Goal: Task Accomplishment & Management: Complete application form

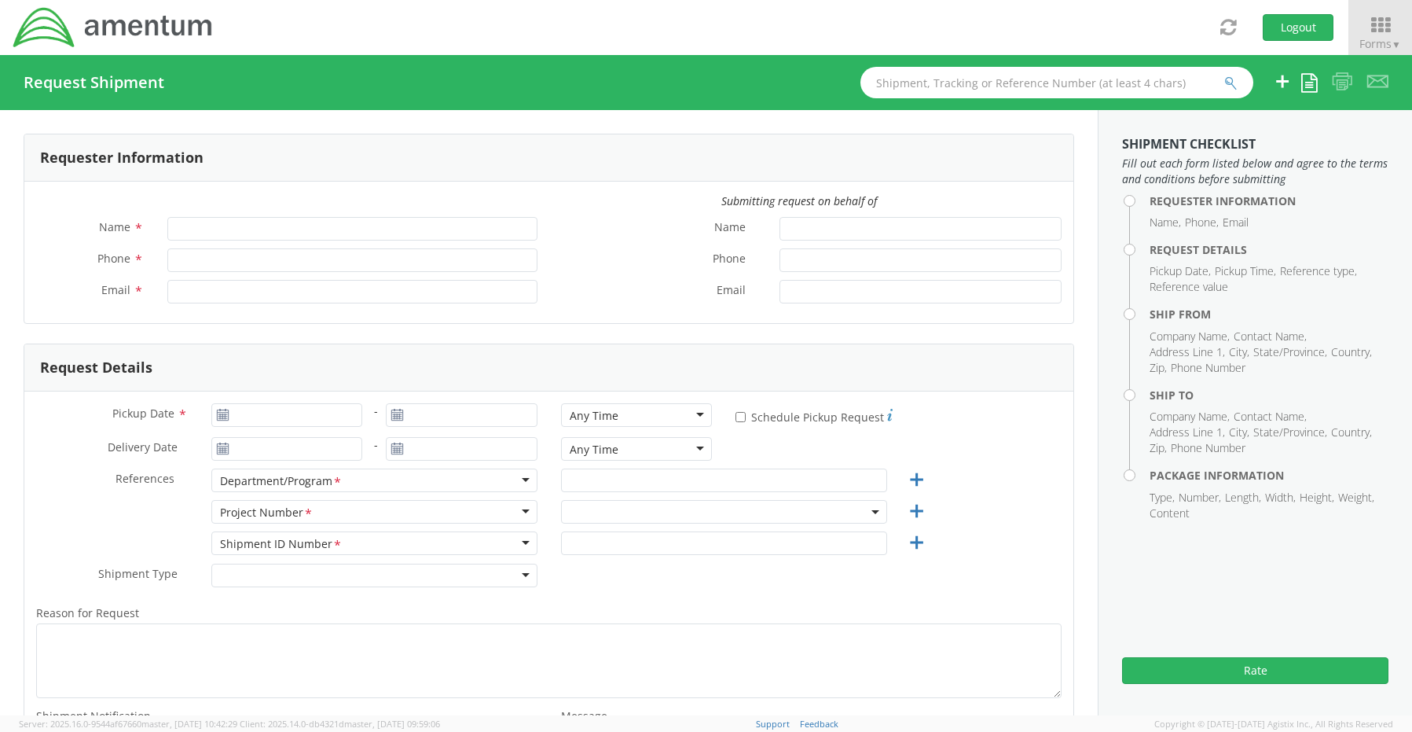
type input "[PERSON_NAME]"
type input "8172241568"
type input "[EMAIL_ADDRESS][PERSON_NAME][DOMAIN_NAME]"
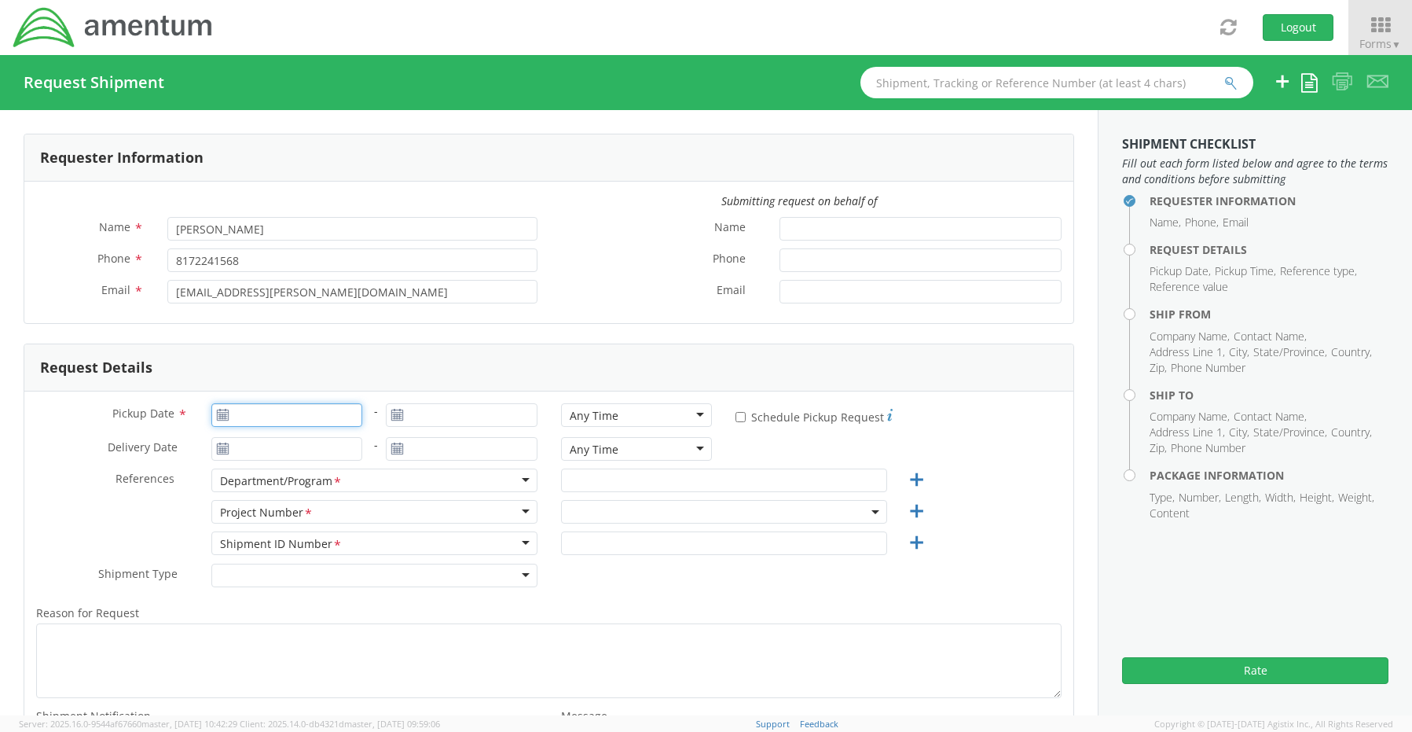
type input "[DATE]"
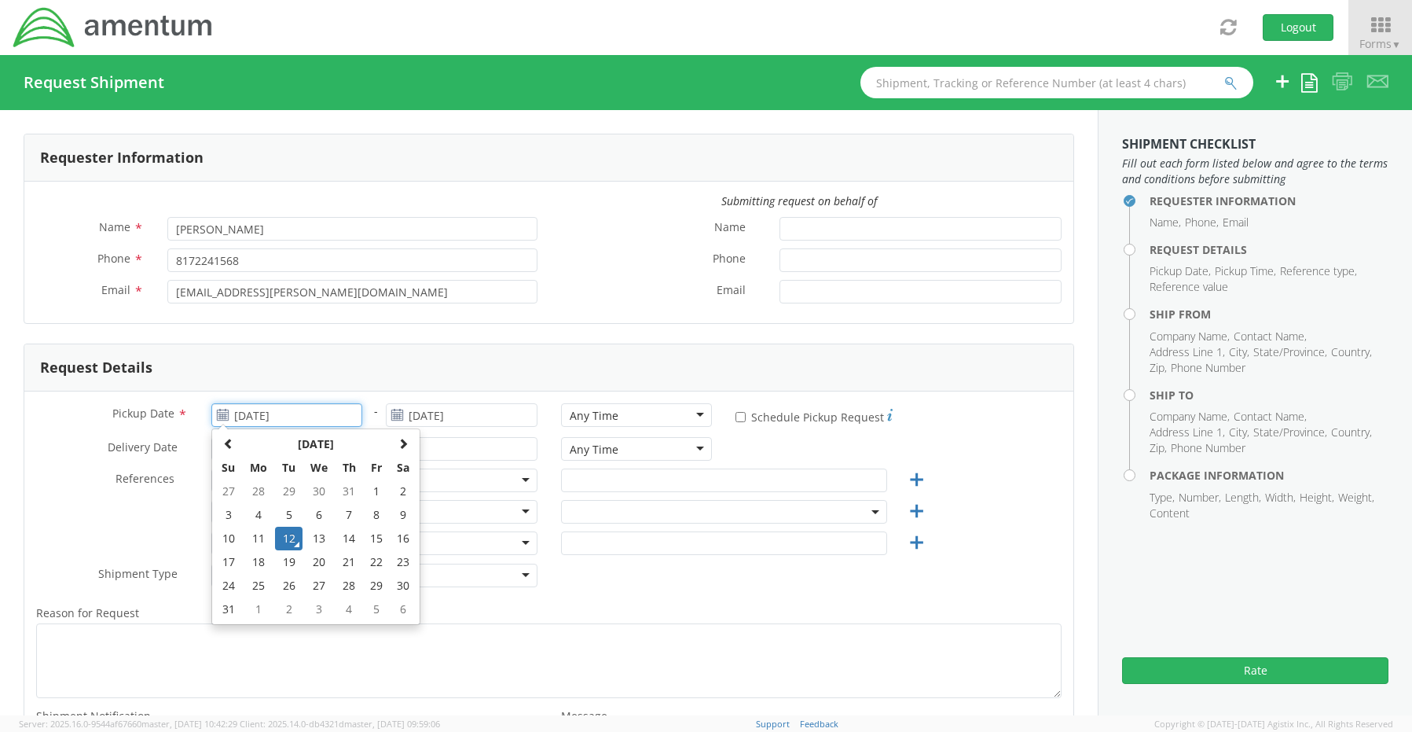
click at [233, 417] on input "[DATE]" at bounding box center [287, 415] width 152 height 24
select select "OCCP.600391.00000"
click at [288, 540] on td "12" at bounding box center [289, 539] width 28 height 24
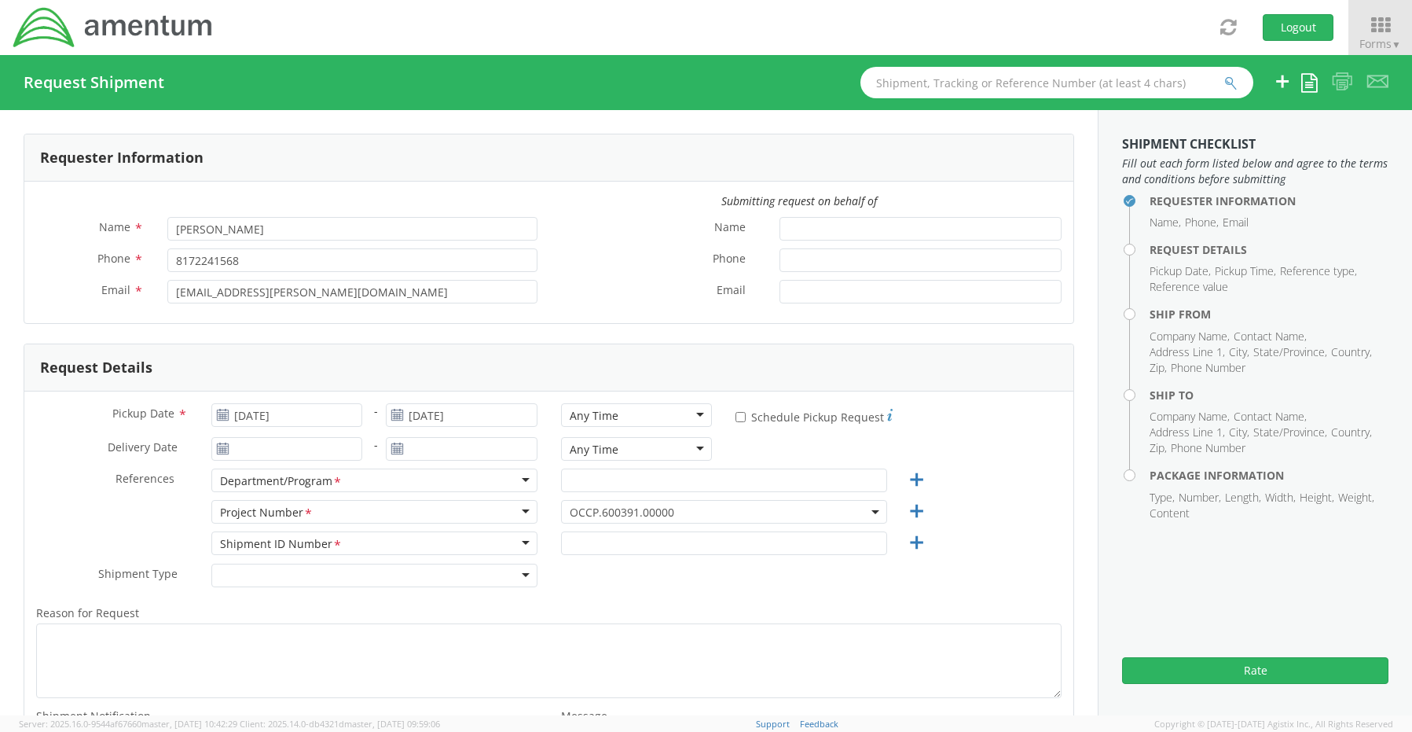
click at [597, 417] on div "Any Time" at bounding box center [594, 416] width 49 height 16
click at [613, 485] on input "text" at bounding box center [724, 480] width 326 height 24
paste input "[PERSON_NAME]"
type input "[PERSON_NAME]"
click at [593, 550] on input "text" at bounding box center [724, 543] width 326 height 24
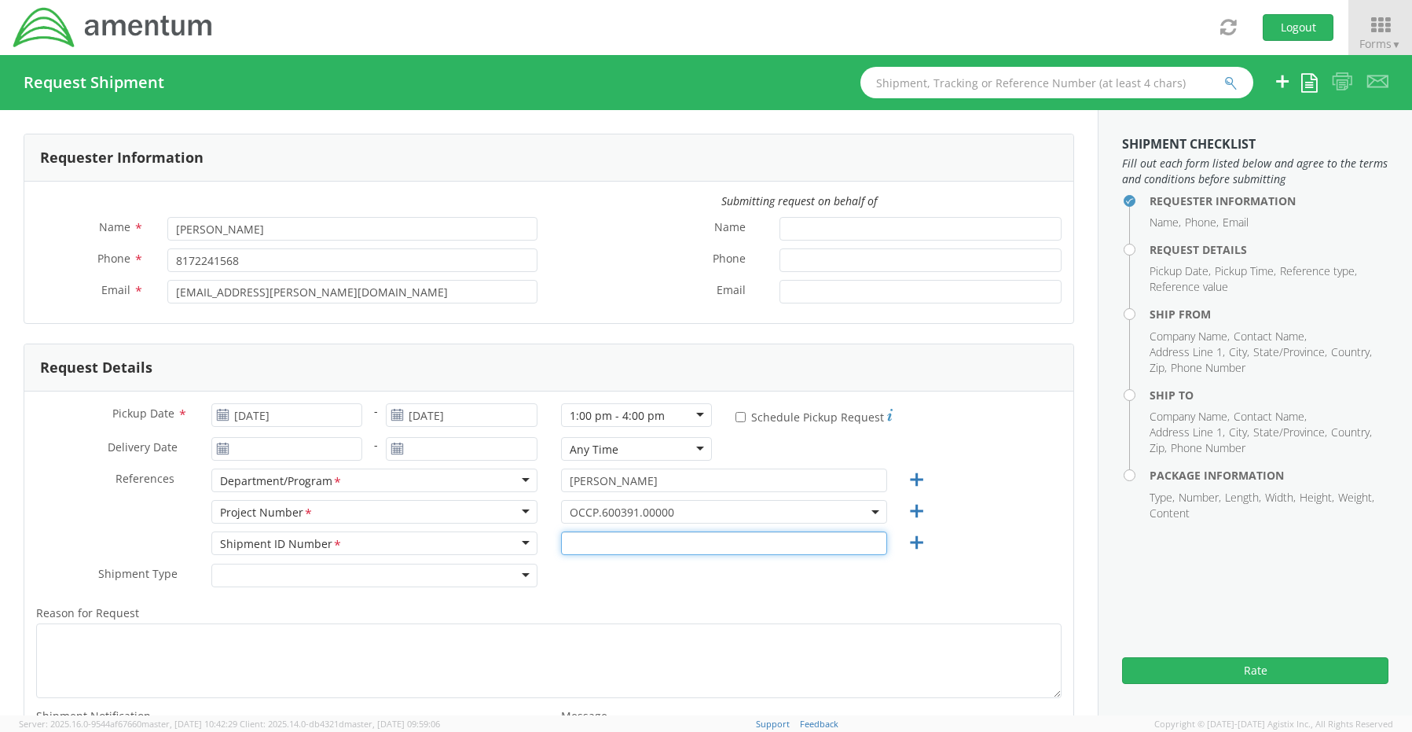
paste input "Michele Peters - REQ0204437"
type input "Michele Peters - REQ0204437"
click at [579, 513] on span "OCCP.600391.00000" at bounding box center [724, 512] width 309 height 15
click at [582, 534] on input "search" at bounding box center [722, 538] width 314 height 24
paste input "ADMN.100185.00000"
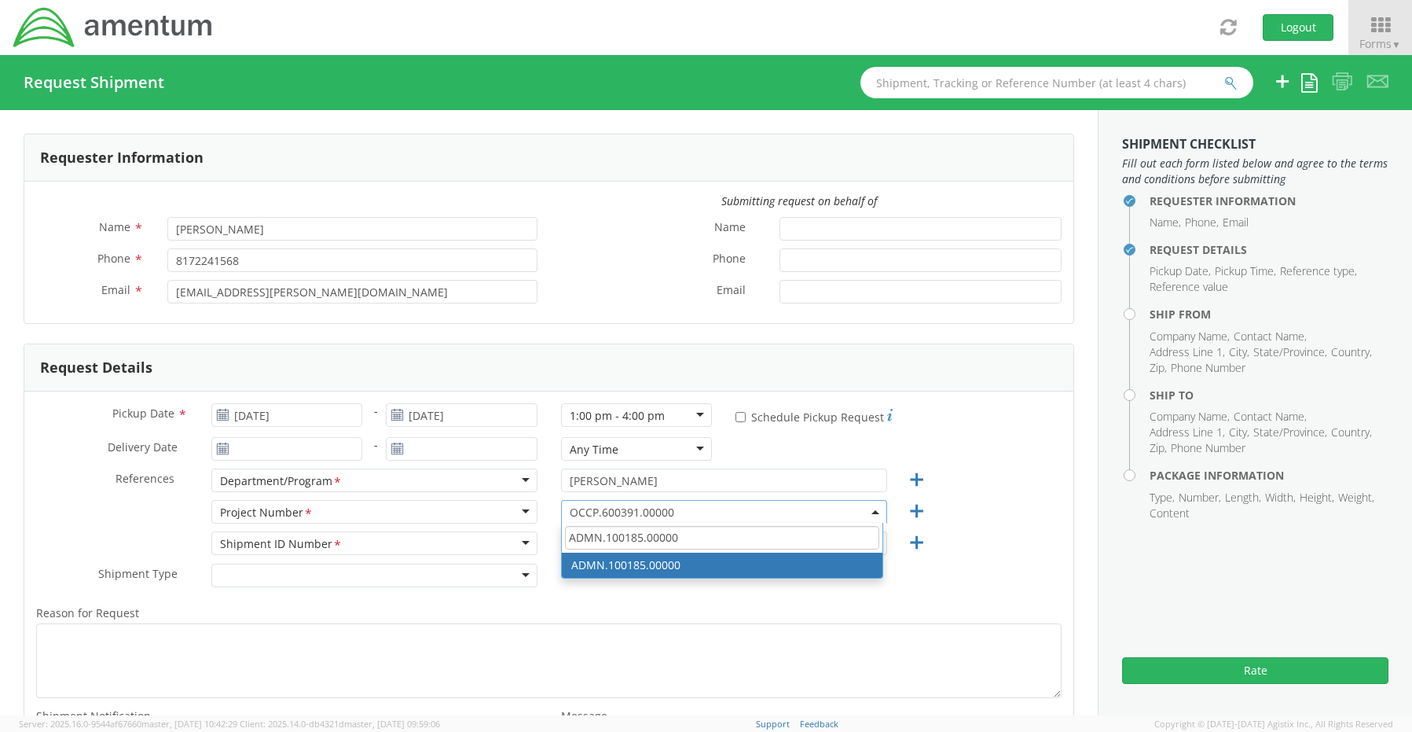
type input "ADMN.100185.00000"
select select "ADMN.100185.00000"
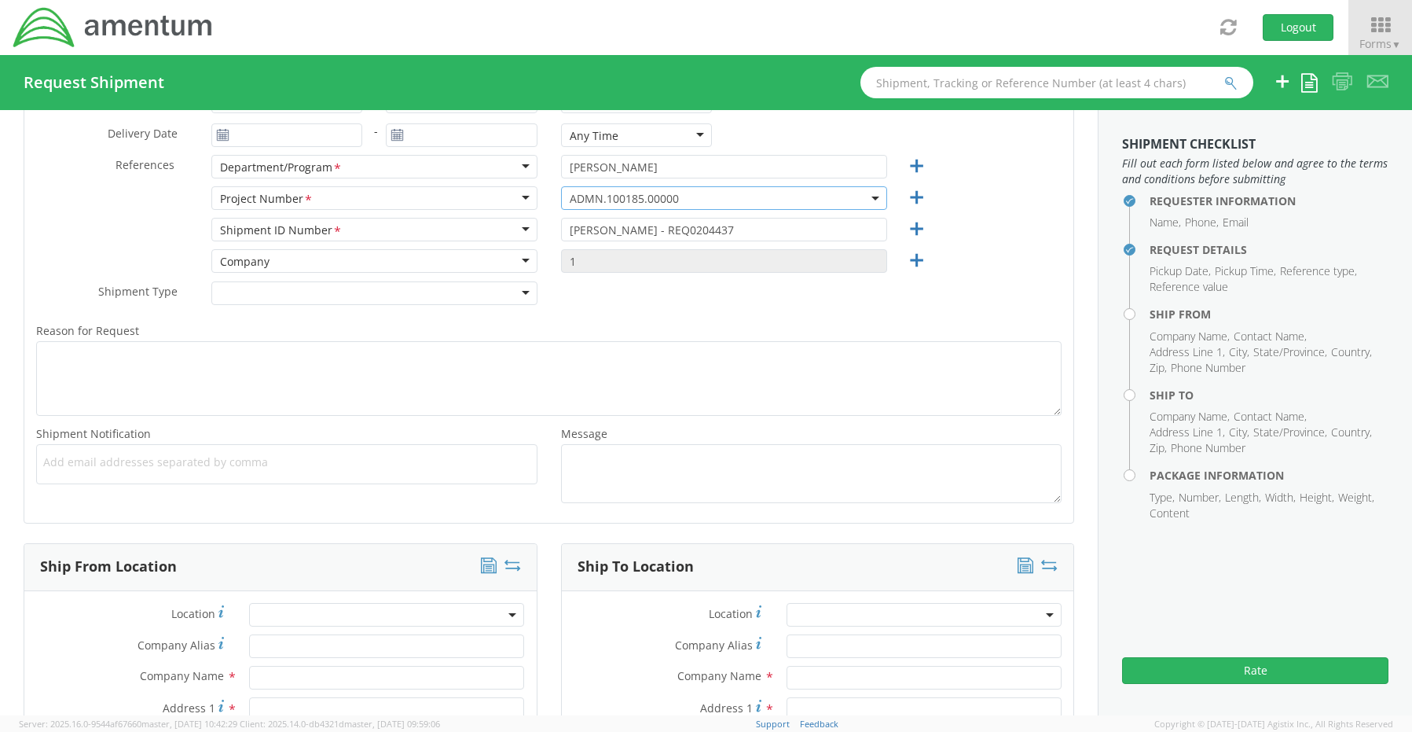
scroll to position [314, 0]
click at [88, 464] on span "Add email addresses separated by comma" at bounding box center [286, 461] width 487 height 16
paste input "[PERSON_NAME][EMAIL_ADDRESS][PERSON_NAME][DOMAIN_NAME]"
type input "[PERSON_NAME][EMAIL_ADDRESS][PERSON_NAME][DOMAIN_NAME]"
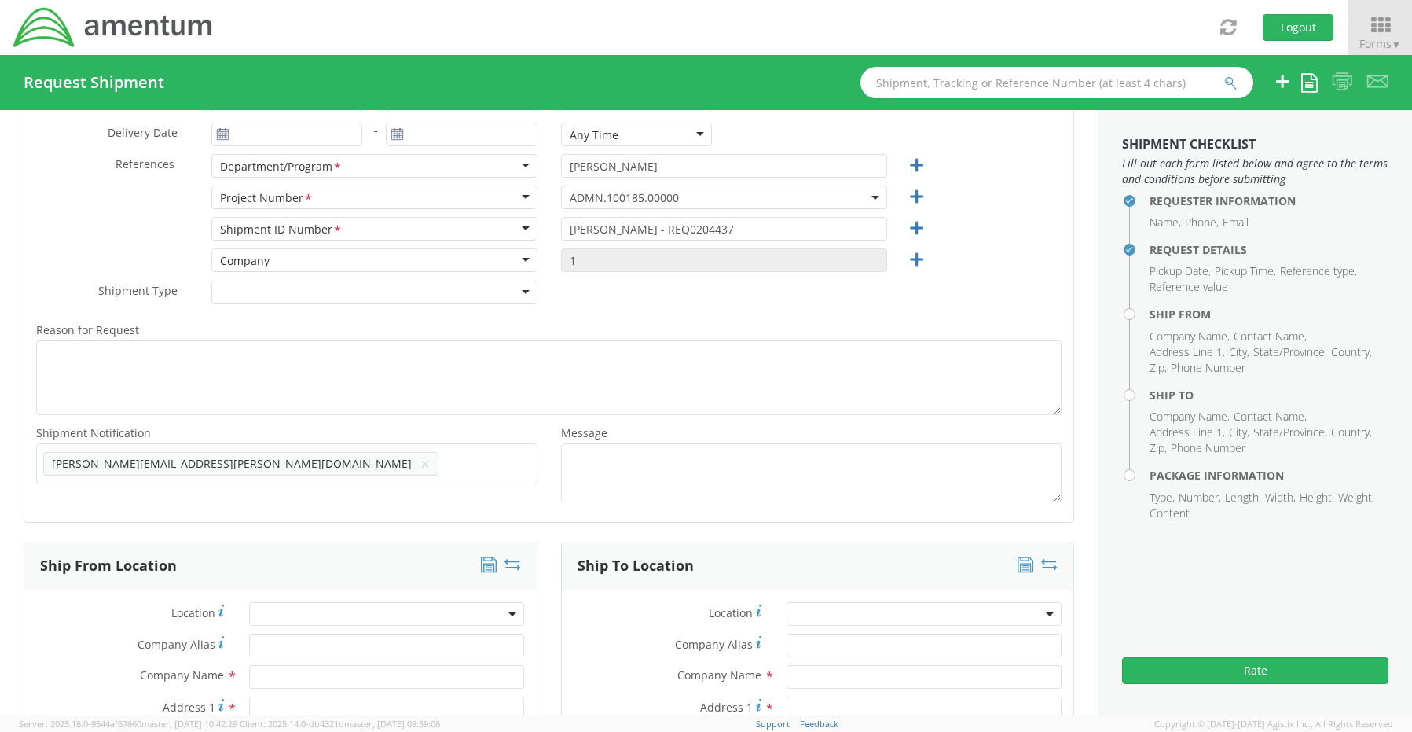
click at [294, 471] on ul "Jose.Tijerina@Amentum.com ×" at bounding box center [286, 463] width 487 height 27
paste input "Malivahn.Low@amentum.com"
type input "Malivahn.Low@amentum.com"
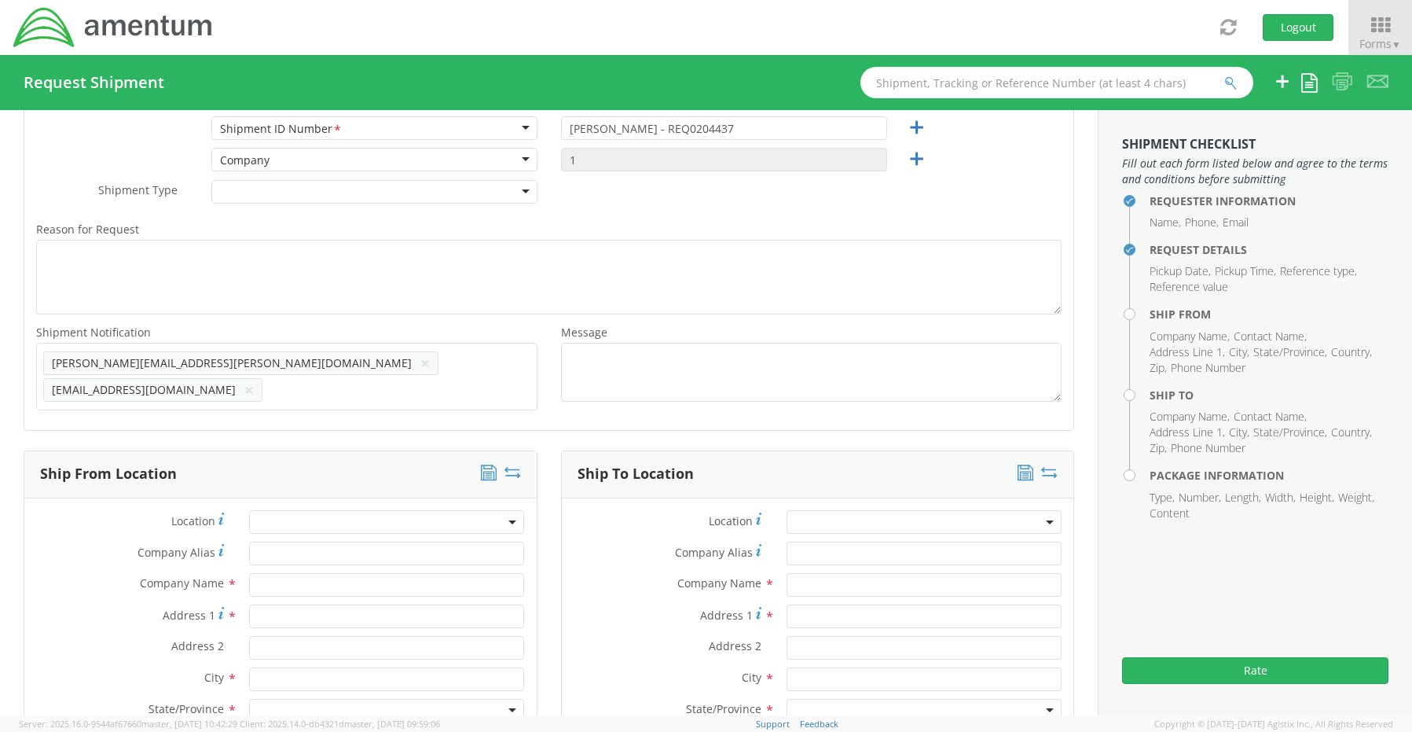
scroll to position [707, 0]
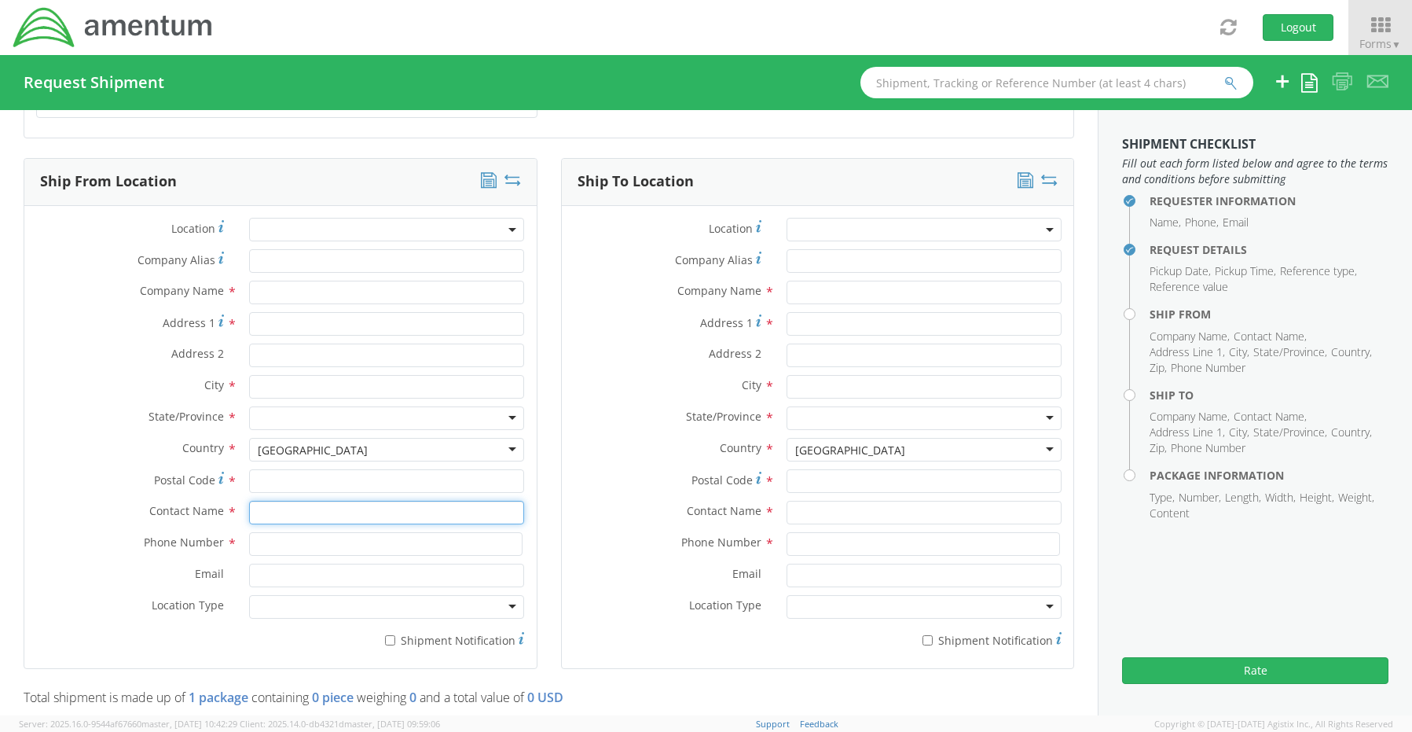
click at [292, 502] on input "text" at bounding box center [386, 513] width 275 height 24
type input "sene"
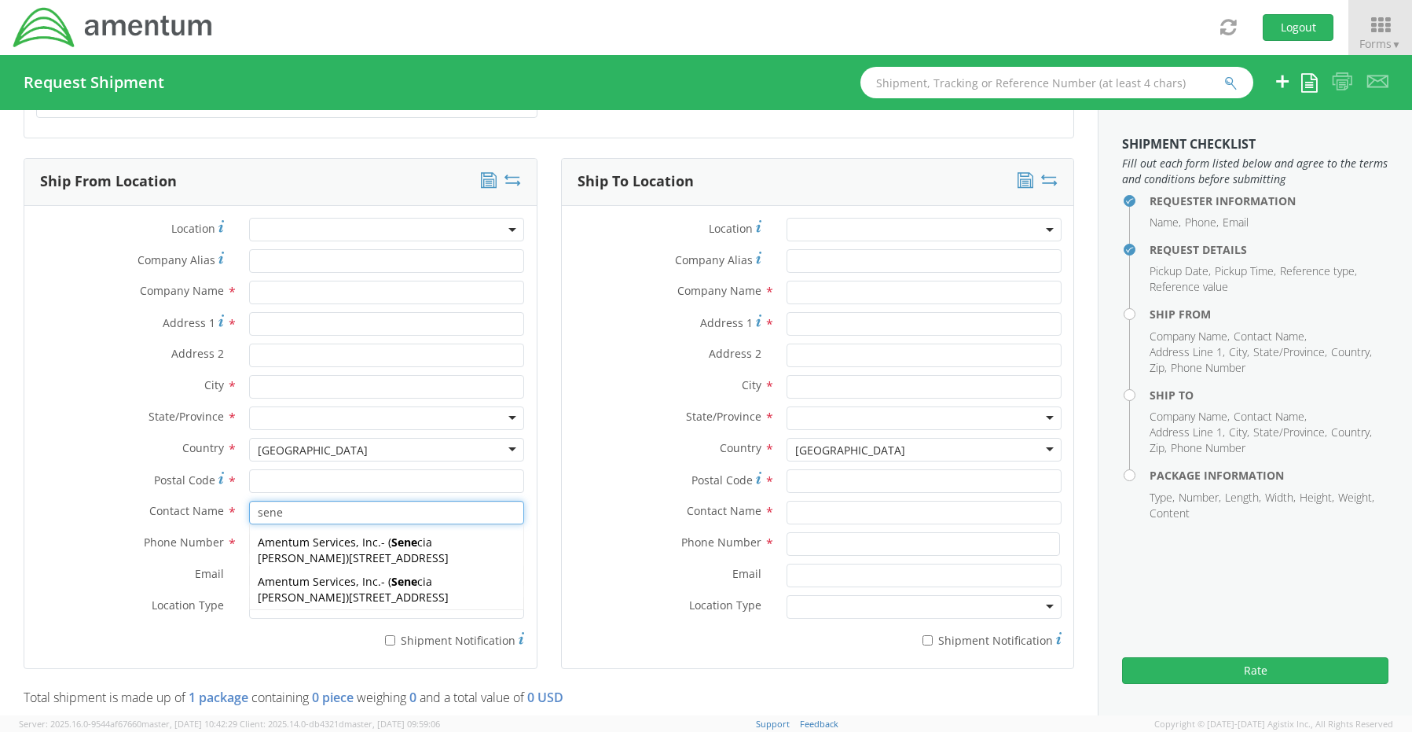
click at [349, 564] on span "13500 Heritage Parkway, mail room, Fort Worth, TX, 76177, US" at bounding box center [399, 557] width 100 height 15
type input "Amentum Services, Inc."
type input "13500 Heritage Parkway"
type input "[GEOGRAPHIC_DATA]"
type input "76177"
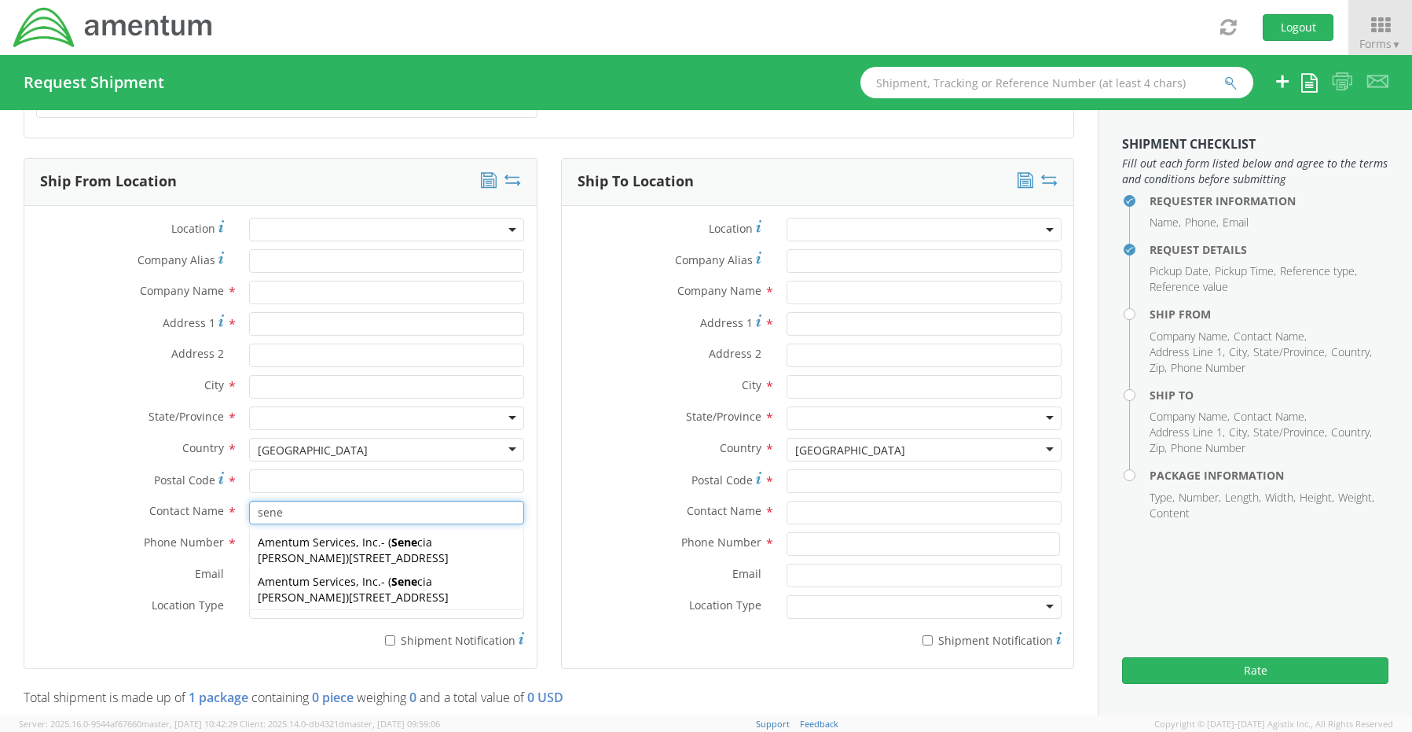
type input "[PERSON_NAME]"
type input "817-224-1568"
type input "[EMAIL_ADDRESS][PERSON_NAME][DOMAIN_NAME]"
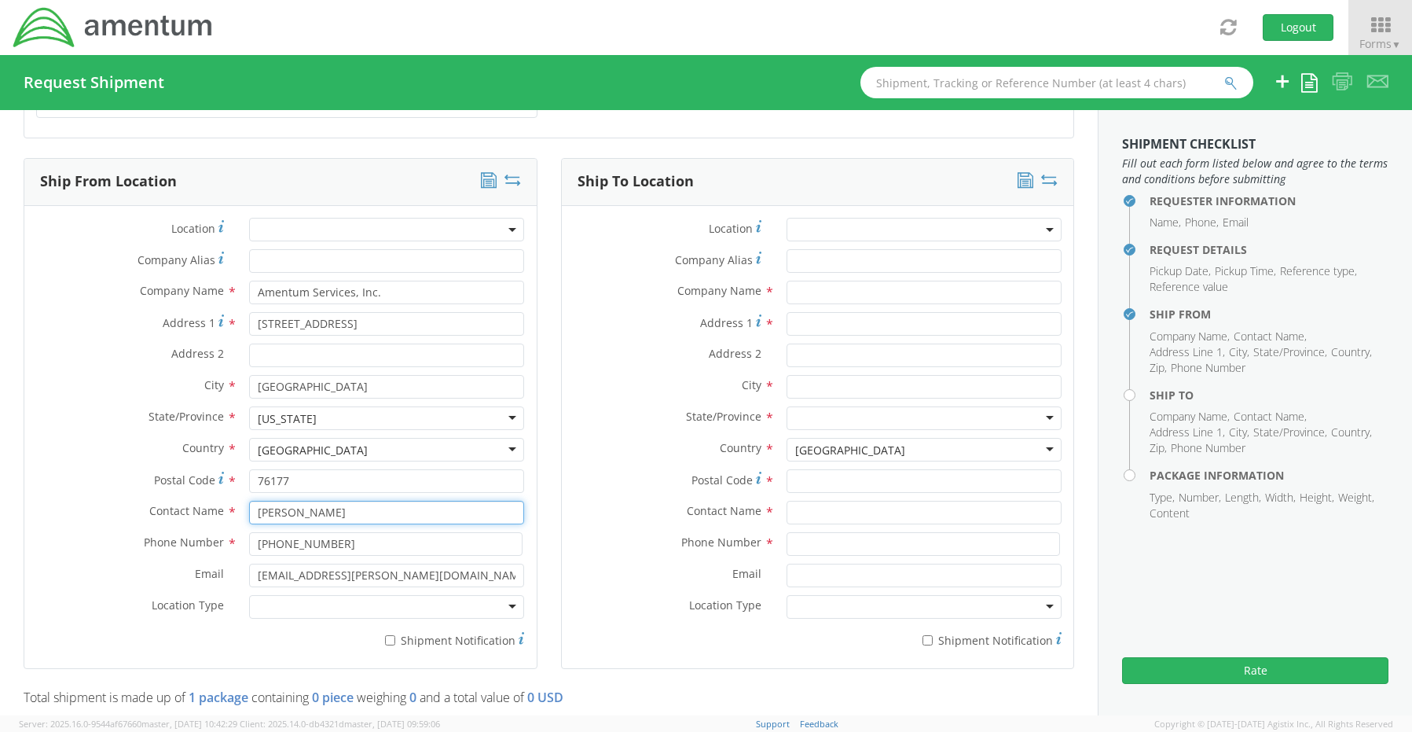
type input "[PERSON_NAME]"
click at [306, 606] on div at bounding box center [386, 607] width 275 height 24
drag, startPoint x: 308, startPoint y: 625, endPoint x: 376, endPoint y: 632, distance: 68.7
click at [402, 631] on label "* Shipment Notification" at bounding box center [386, 639] width 275 height 19
click at [395, 635] on input "* Shipment Notification" at bounding box center [390, 640] width 10 height 10
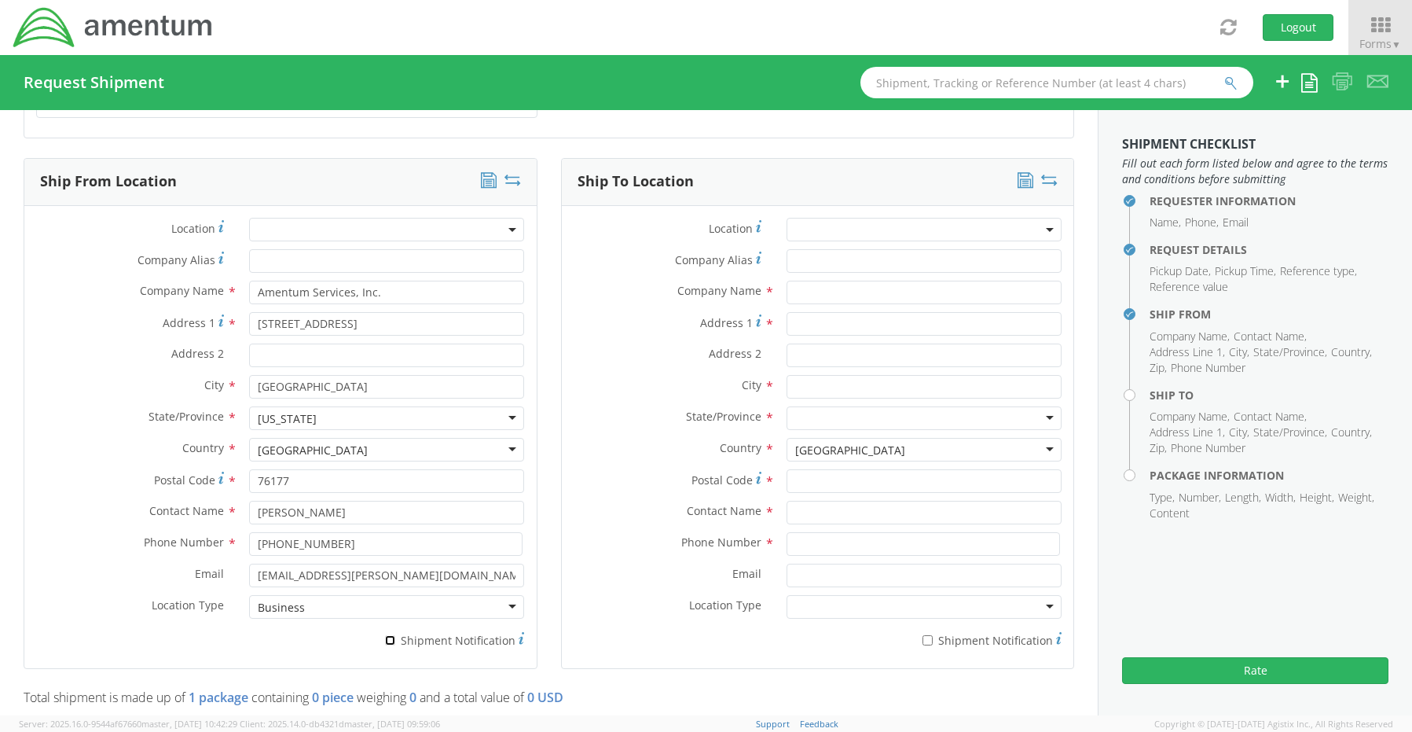
checkbox input "true"
click at [810, 284] on div "For cross streets use street names with '&' or 'and' in between. For example 'W…" at bounding box center [743, 267] width 185 height 77
click at [810, 312] on input "Address 1 For cross streets use street names with '&' or 'and' in between. For …" at bounding box center [924, 324] width 275 height 24
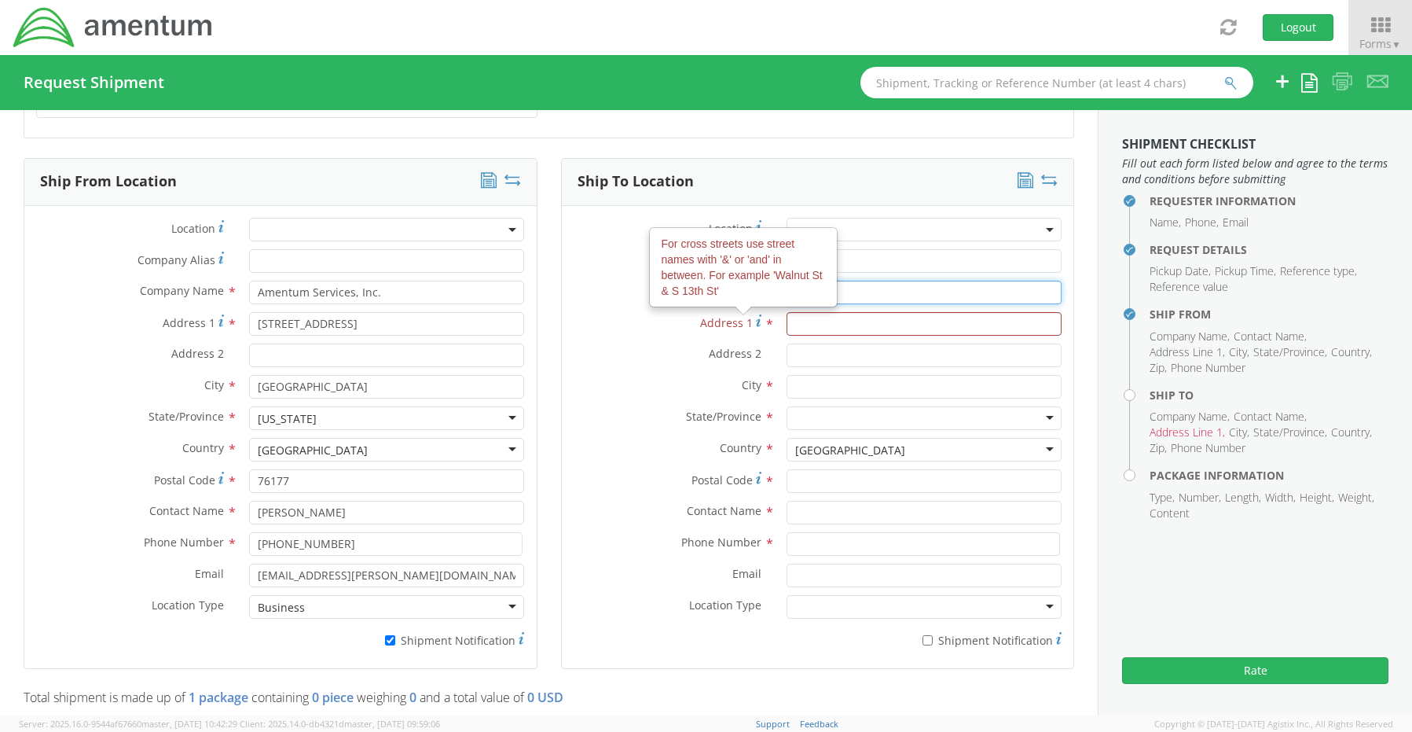
click at [890, 284] on input "text" at bounding box center [924, 293] width 275 height 24
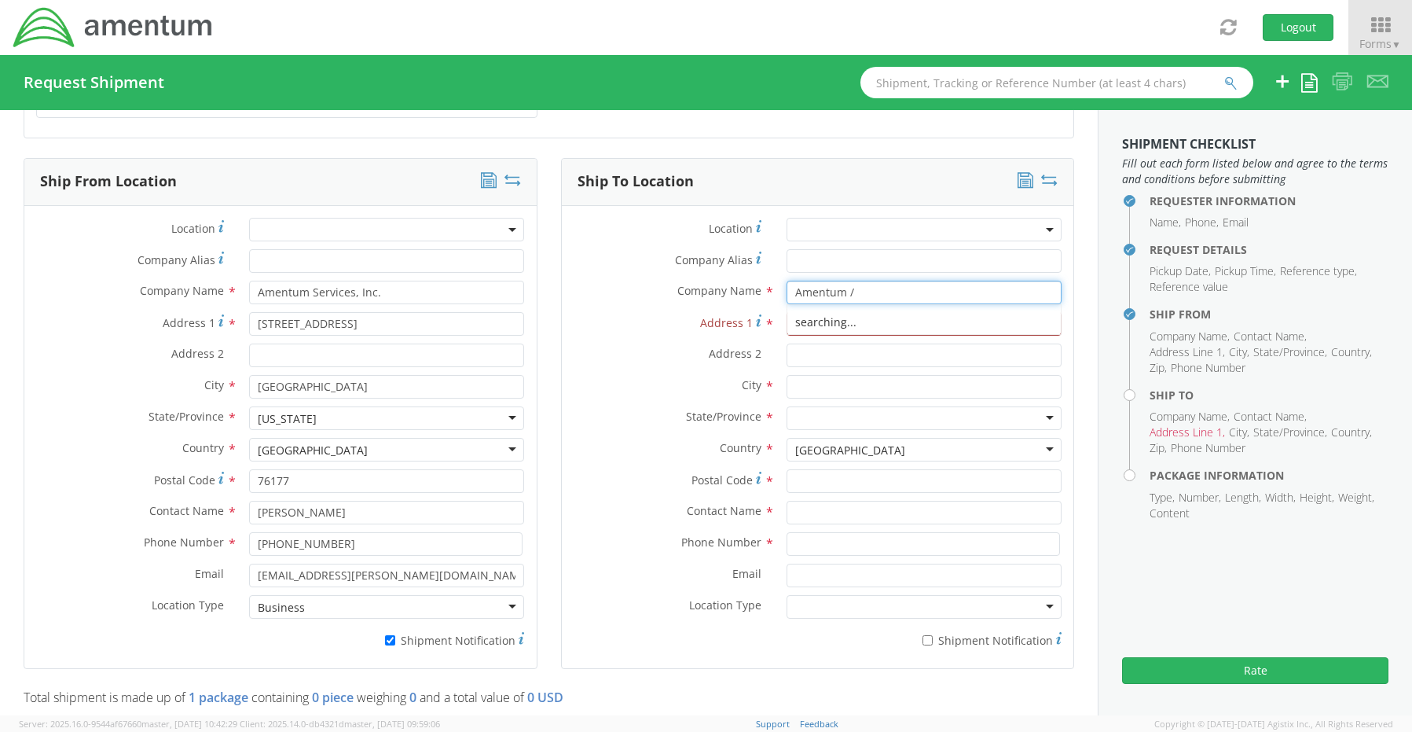
paste input "Ashley Smith"
type input "Amentum / Ashley Smith"
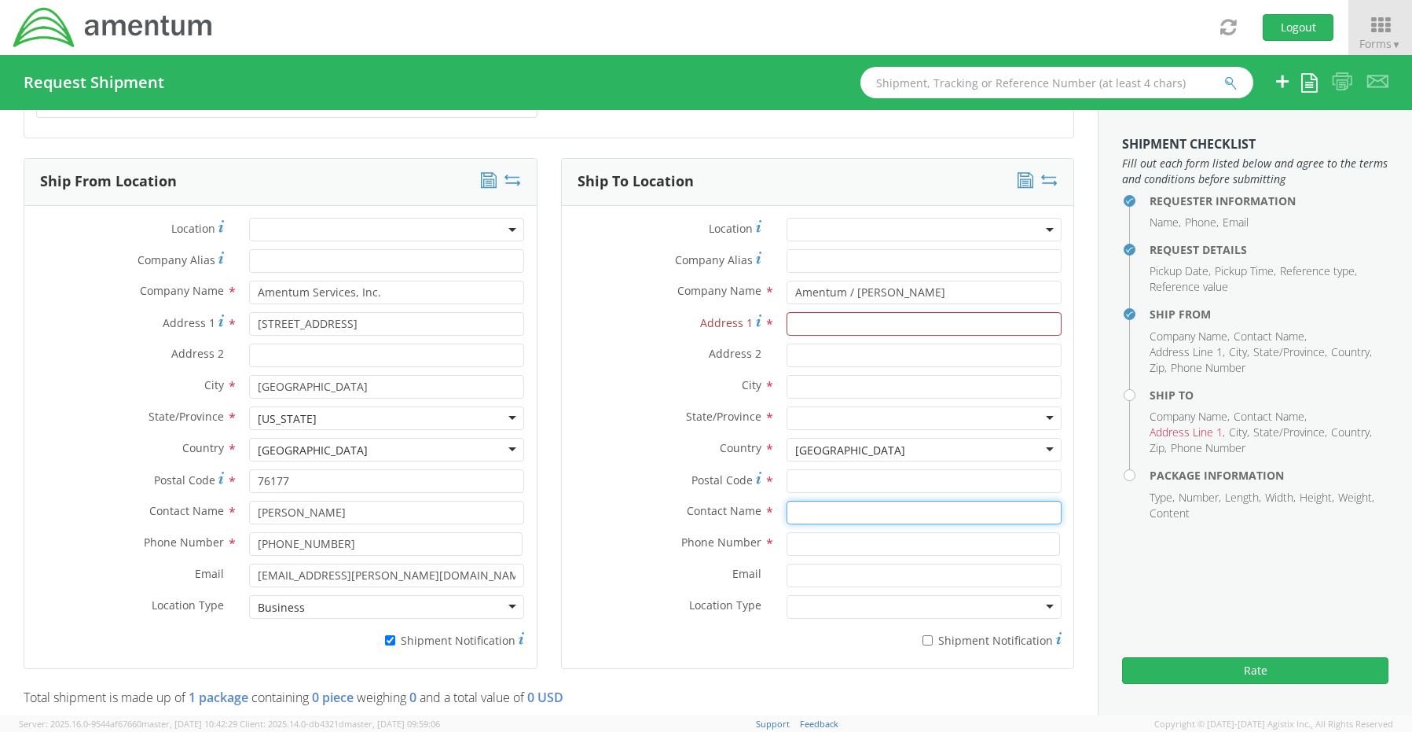
click at [809, 508] on input "text" at bounding box center [924, 513] width 275 height 24
paste input "Ashley Smith"
type input "Ashley Smith"
click at [828, 314] on input "Address 1 *" at bounding box center [924, 324] width 275 height 24
paste input "6740 Hunters Ridge Rd."
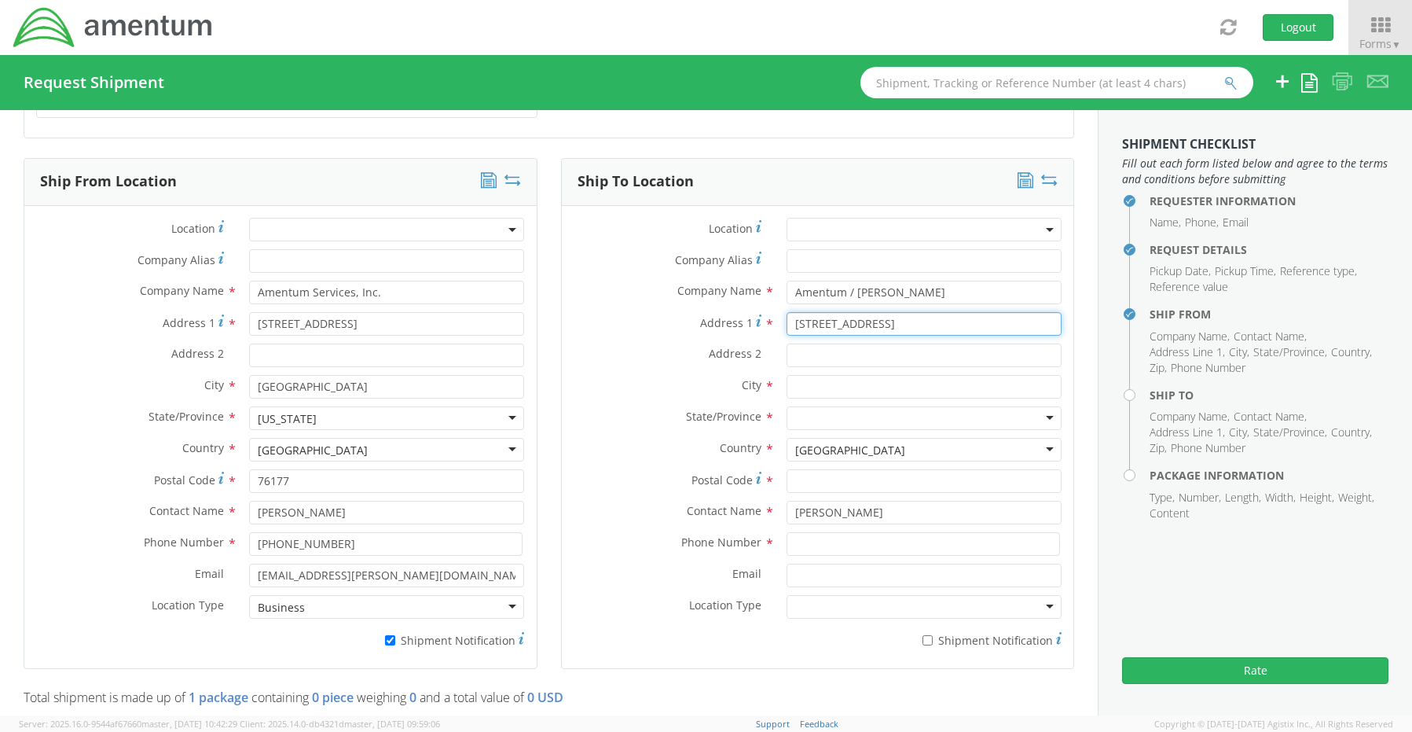
type input "6740 Hunters Ridge Rd."
click at [817, 378] on input "text" at bounding box center [924, 387] width 275 height 24
paste input "Manassas Park"
type input "Manassas Park"
click at [804, 409] on div at bounding box center [924, 418] width 275 height 24
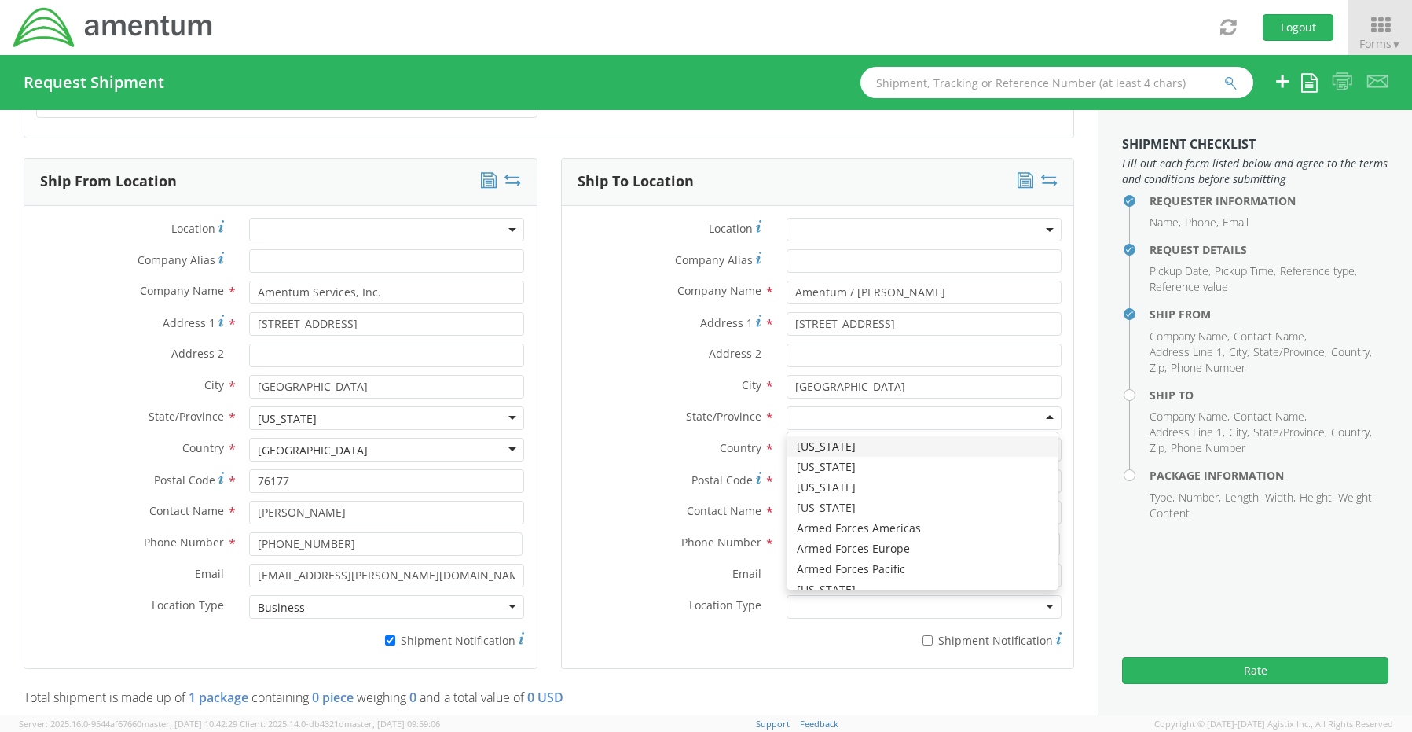
type input "v"
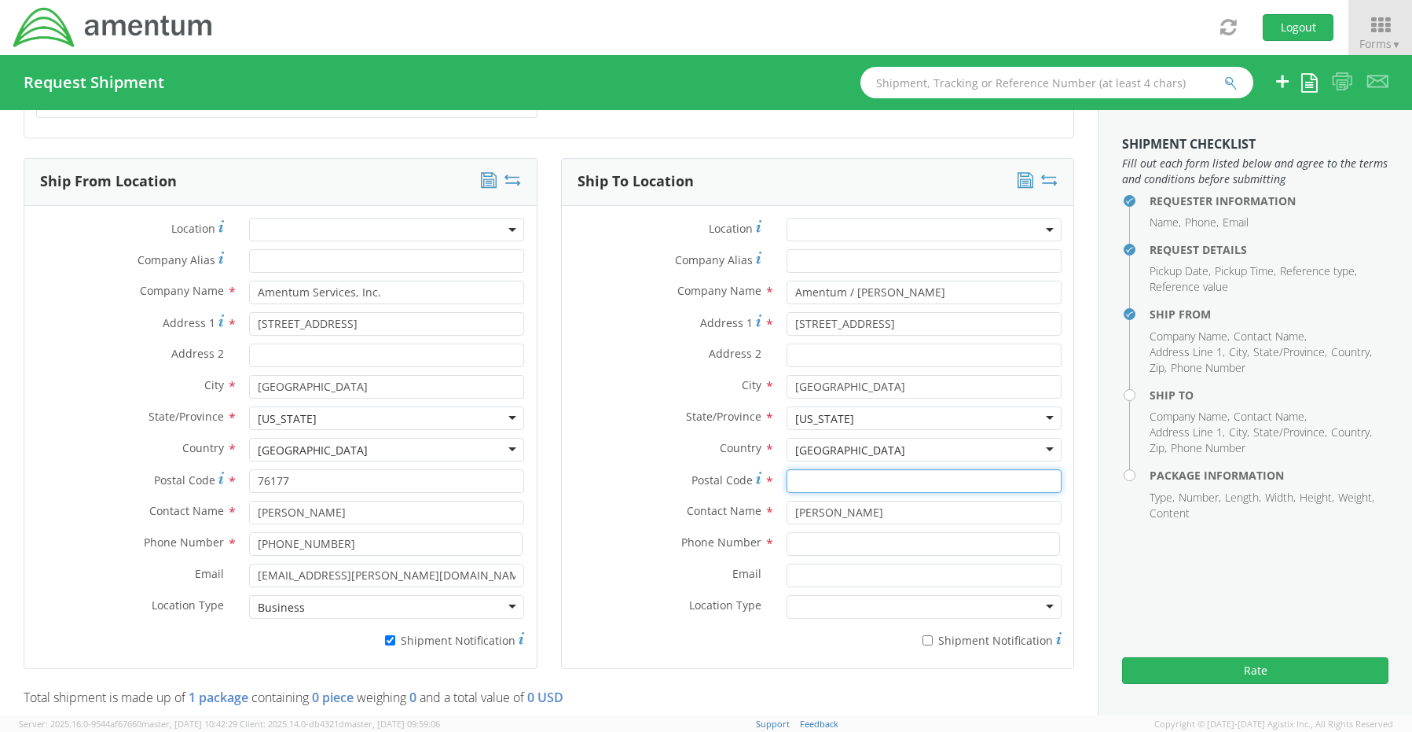
click at [842, 473] on input "Postal Code *" at bounding box center [924, 481] width 275 height 24
paste input "20112"
type input "20112"
click at [821, 534] on input at bounding box center [924, 544] width 274 height 24
paste input "617.470.3635"
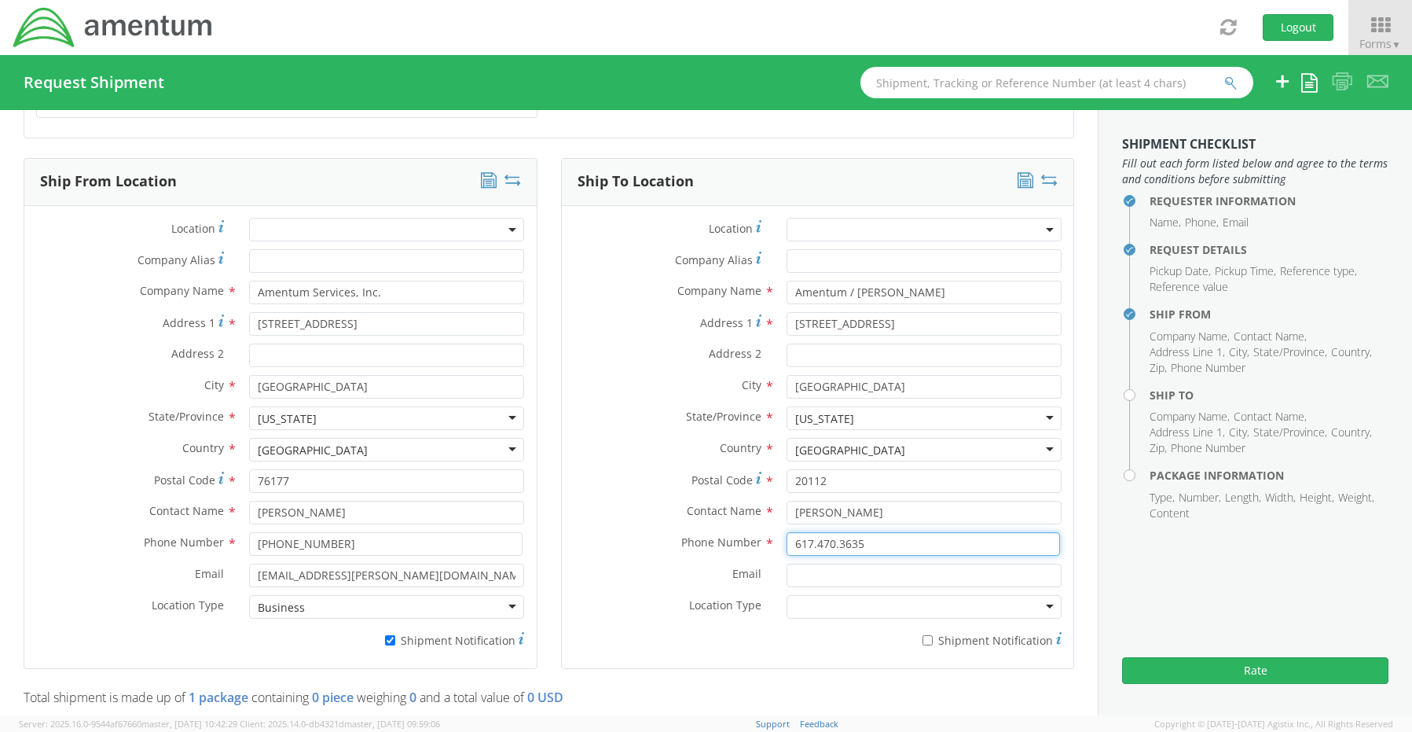
drag, startPoint x: 806, startPoint y: 537, endPoint x: 884, endPoint y: 547, distance: 79.3
click at [807, 539] on input "617.470.3635" at bounding box center [924, 544] width 274 height 24
type input "6174703635"
click at [815, 564] on input "Email *" at bounding box center [924, 576] width 275 height 24
paste input "Michele.Peters@amentum.com"
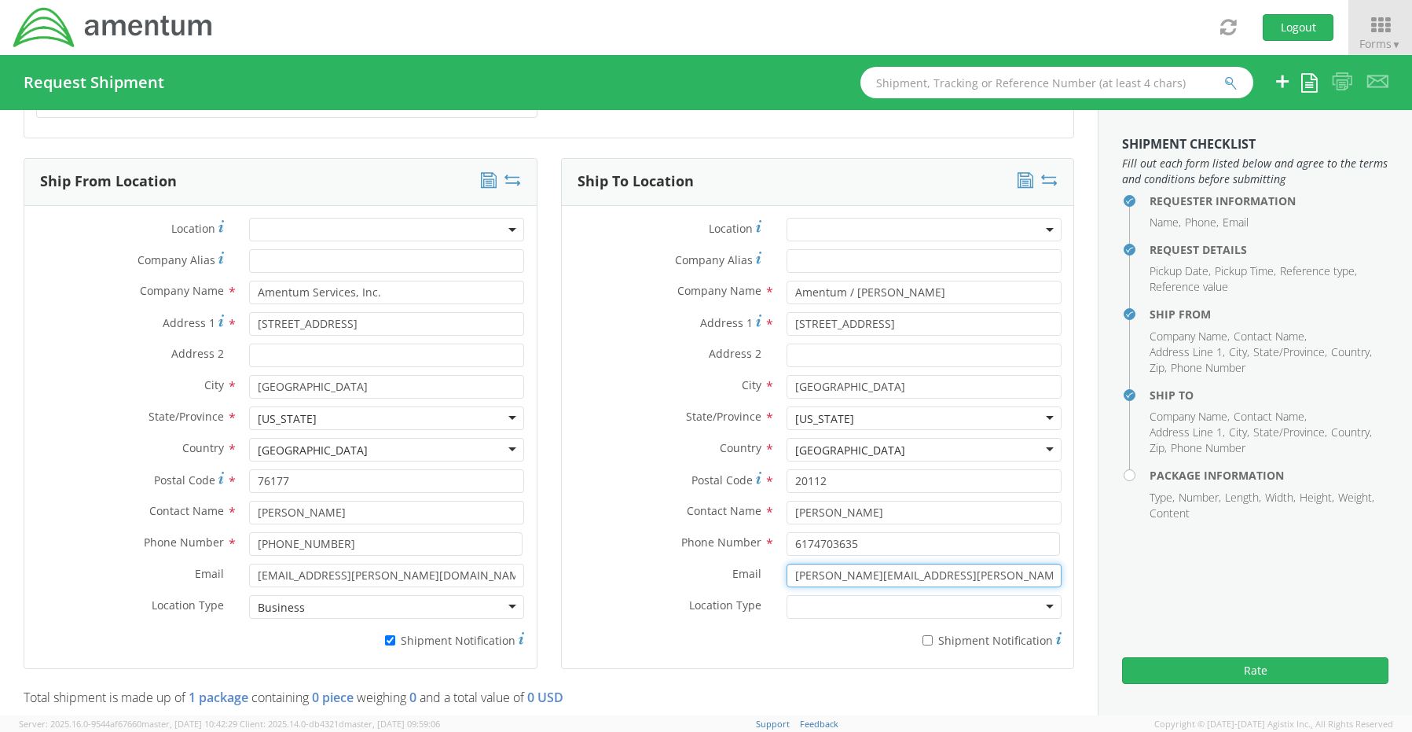
type input "Michele.Peters@amentum.com"
click at [923, 635] on input "* Shipment Notification" at bounding box center [928, 640] width 10 height 10
checkbox input "true"
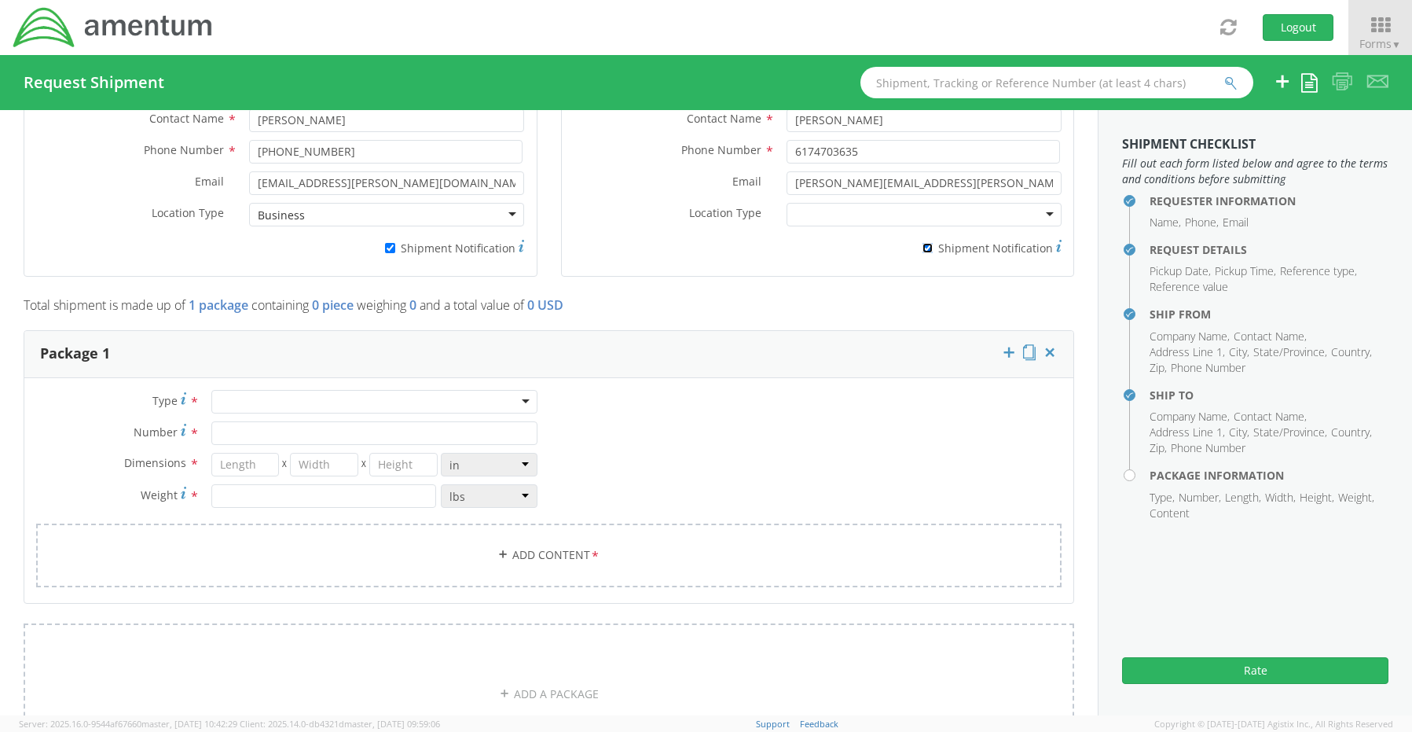
scroll to position [1100, 0]
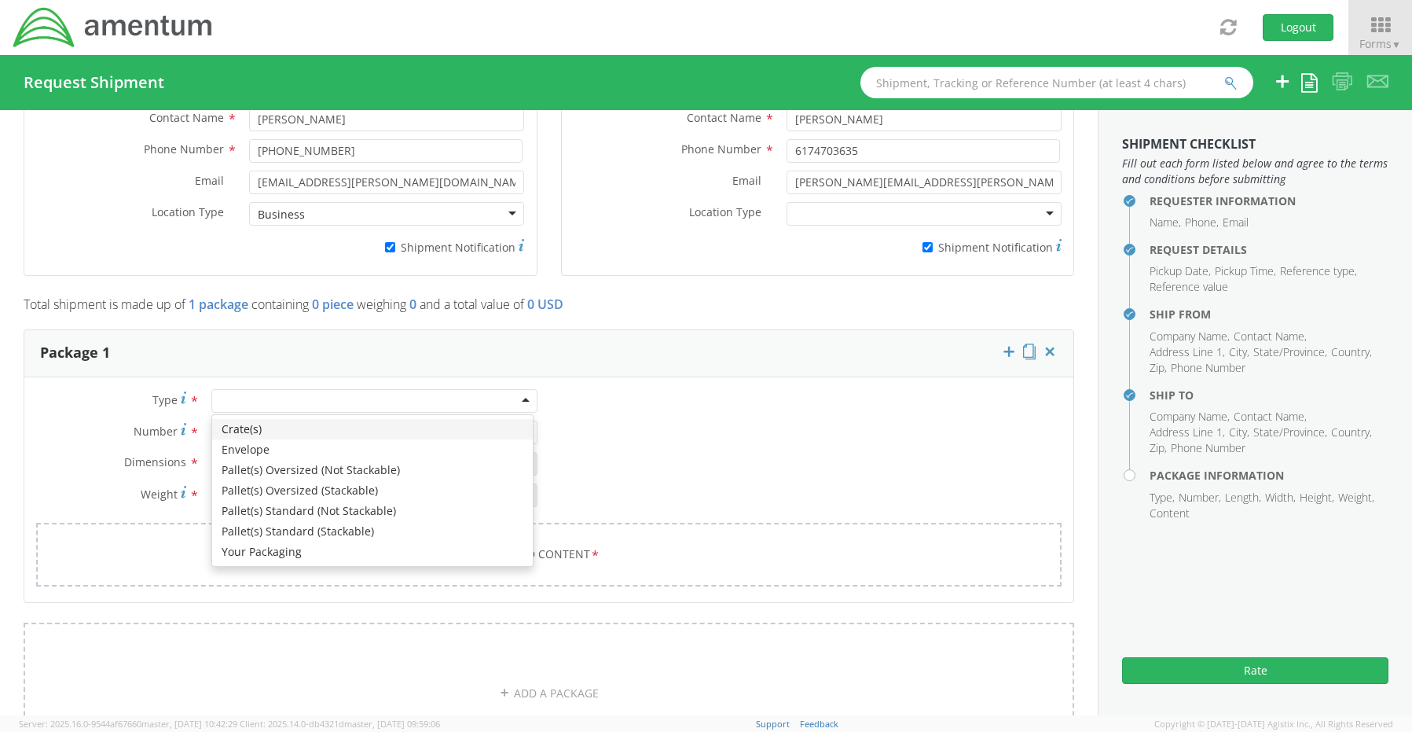
click at [243, 395] on div at bounding box center [374, 401] width 326 height 24
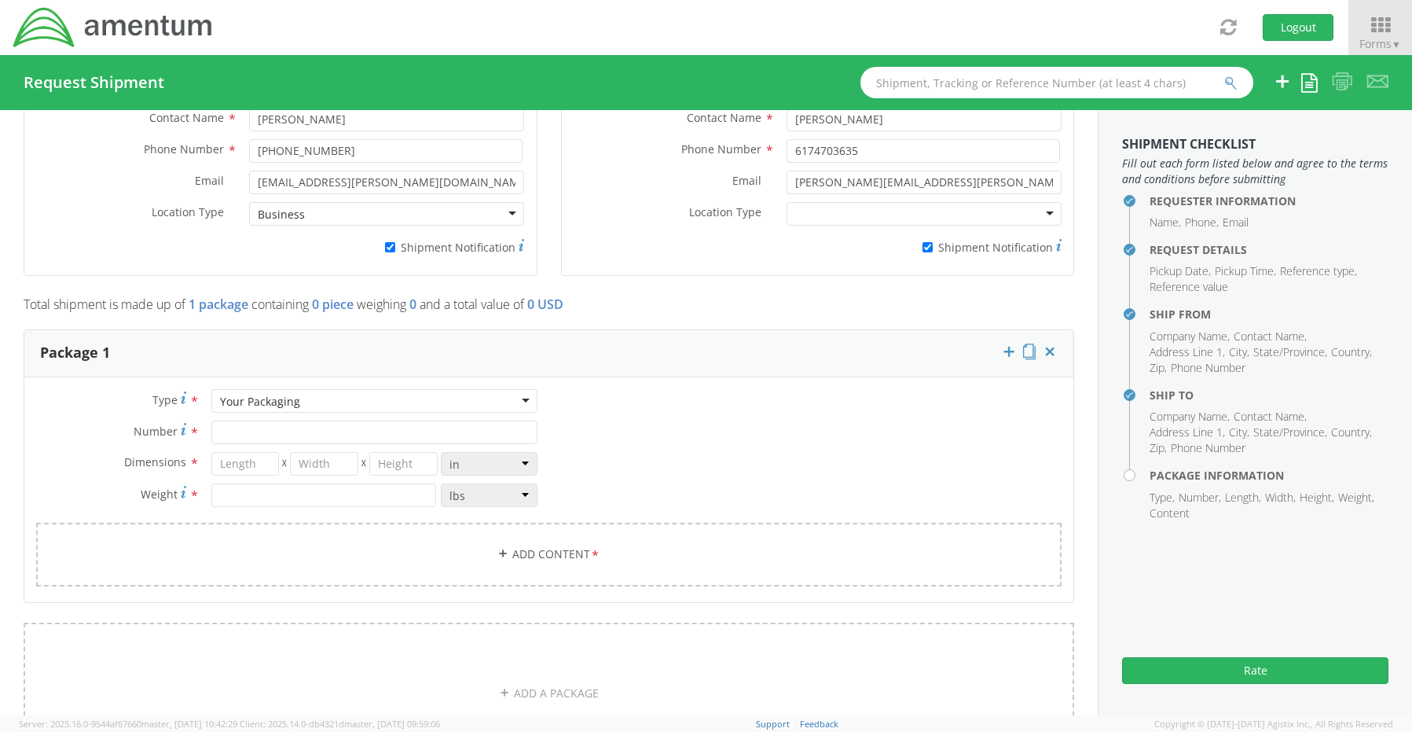
drag, startPoint x: 244, startPoint y: 544, endPoint x: 233, endPoint y: 473, distance: 71.6
click at [234, 424] on input "Number *" at bounding box center [374, 432] width 326 height 24
type input "1"
type input "20"
type input "18"
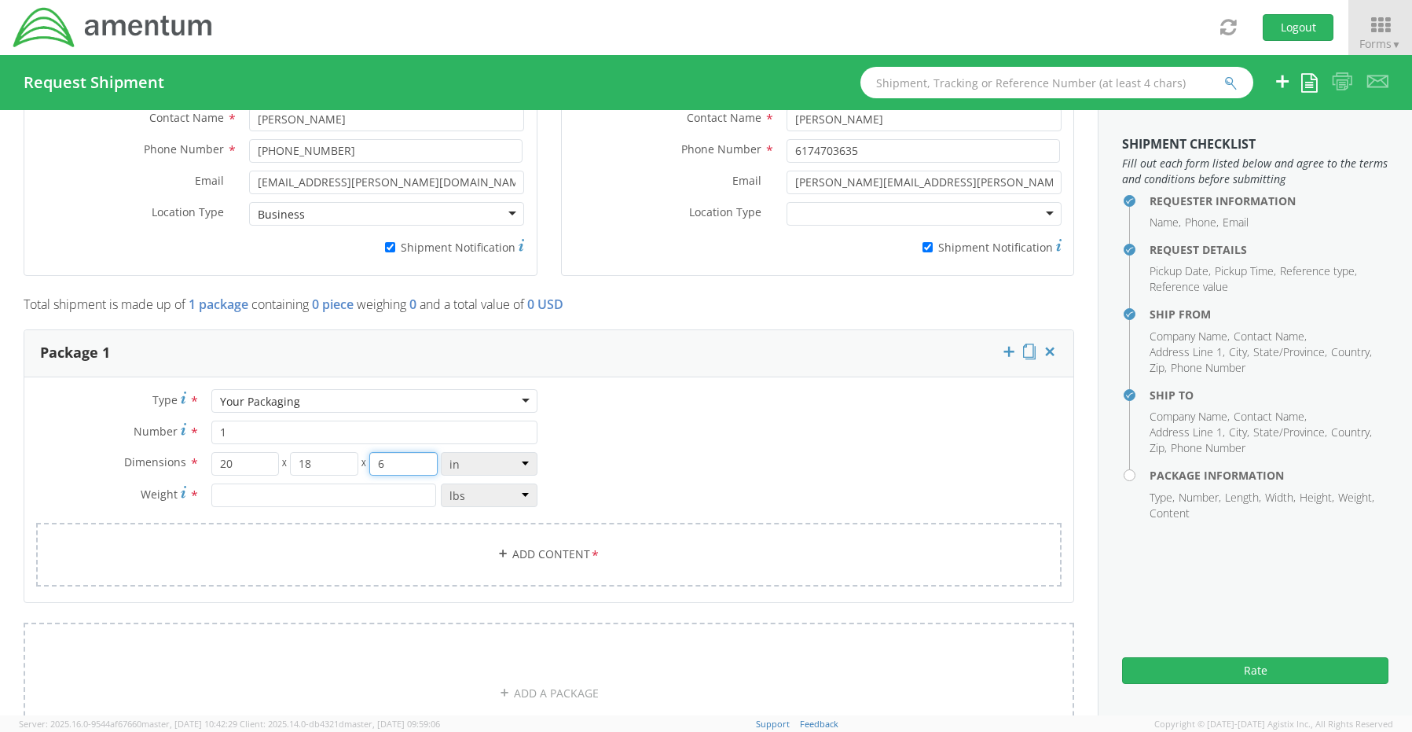
type input "6"
type input "13.0"
click at [559, 538] on link "Add Content *" at bounding box center [549, 555] width 1026 height 64
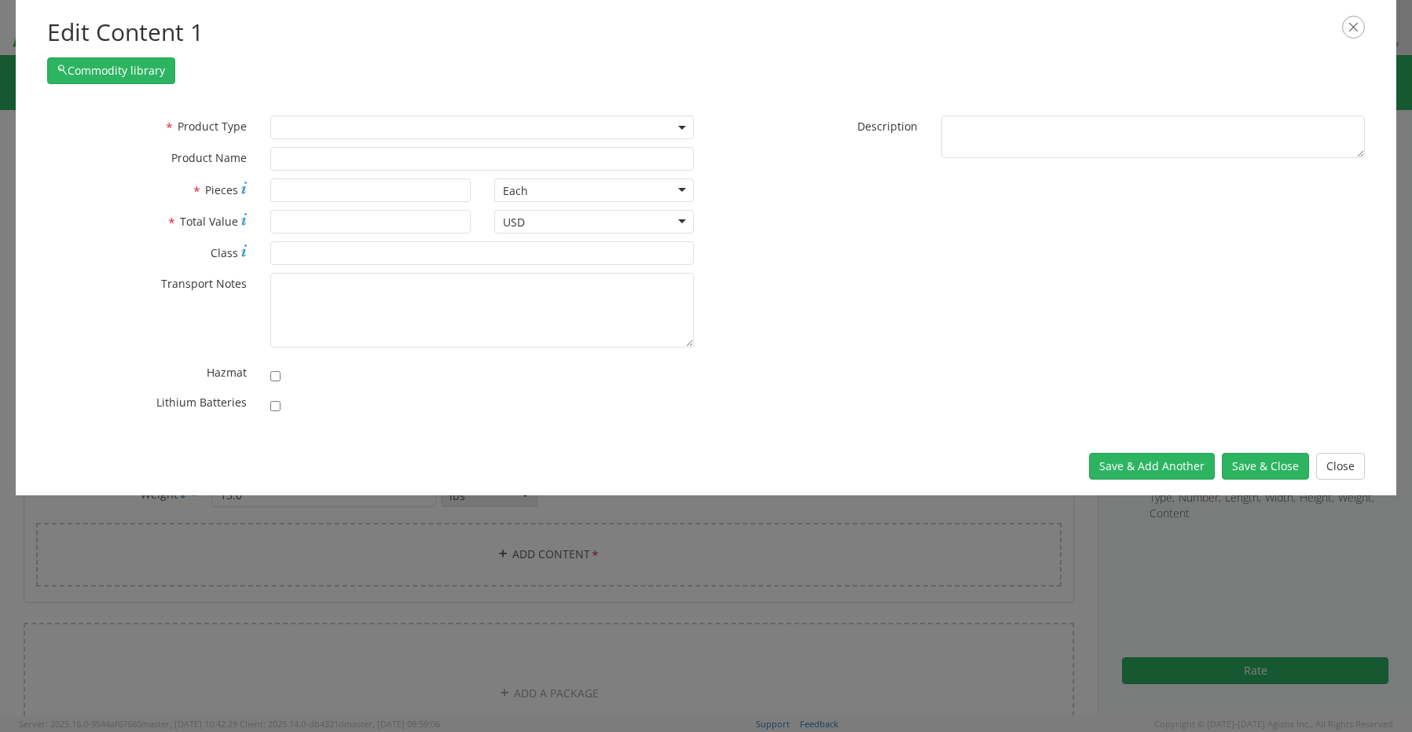
click at [312, 130] on span at bounding box center [482, 128] width 424 height 24
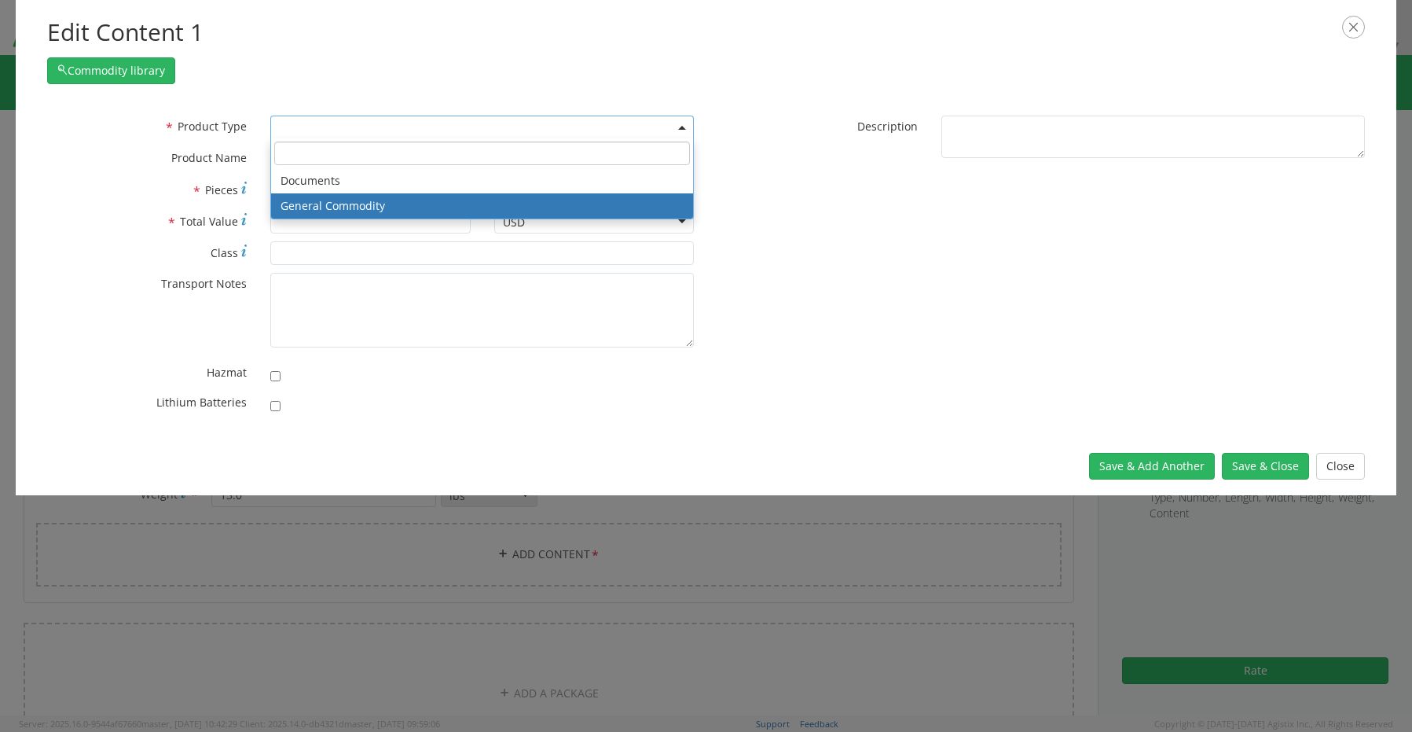
select select "COMMODITY"
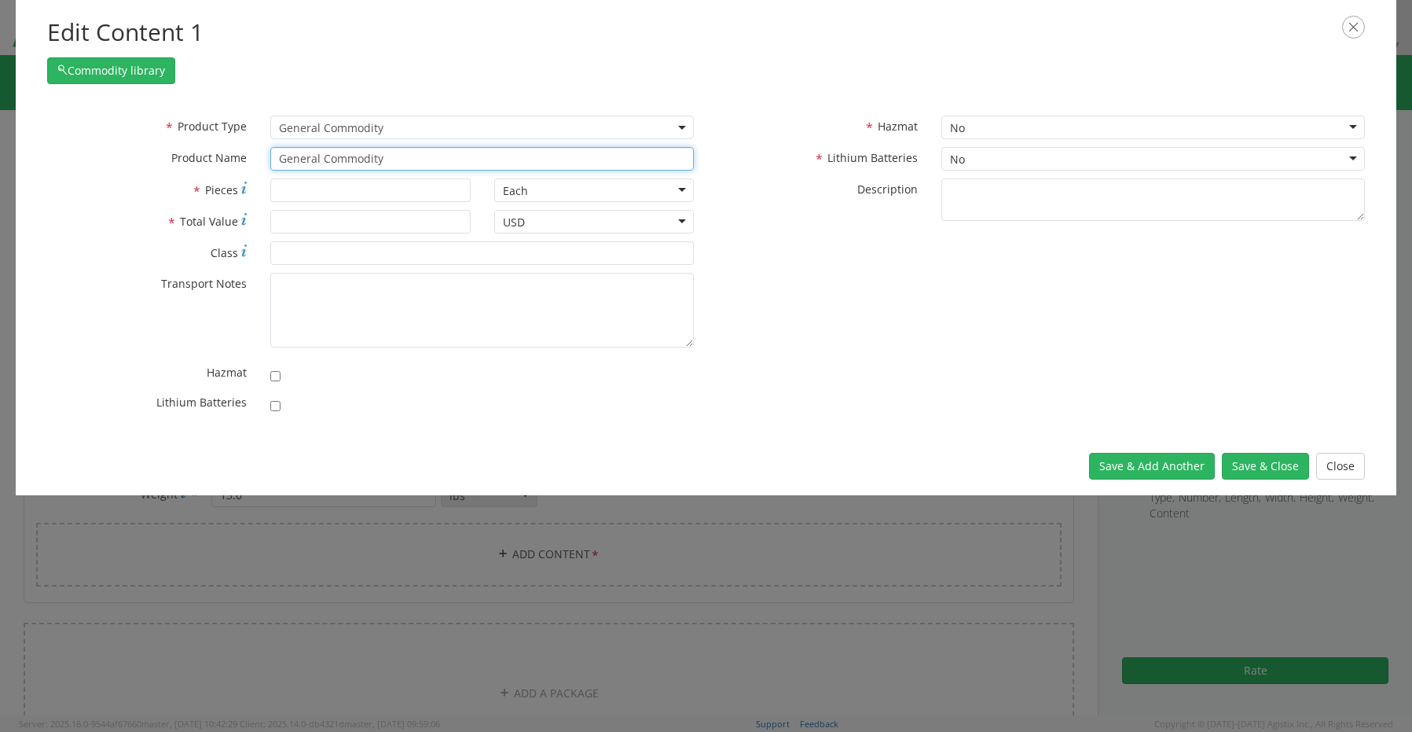
drag, startPoint x: 411, startPoint y: 160, endPoint x: 199, endPoint y: 148, distance: 212.6
click at [246, 148] on div "* Product Name General Commodity" at bounding box center [370, 159] width 671 height 24
paste input "Laptop - SCTASK0223513 Dell – CORP026458 service tag 4GNSR74"
type input "Laptop - SCTASK0223513 Dell – CORP026458 service tag 4GNSR74"
type input "1"
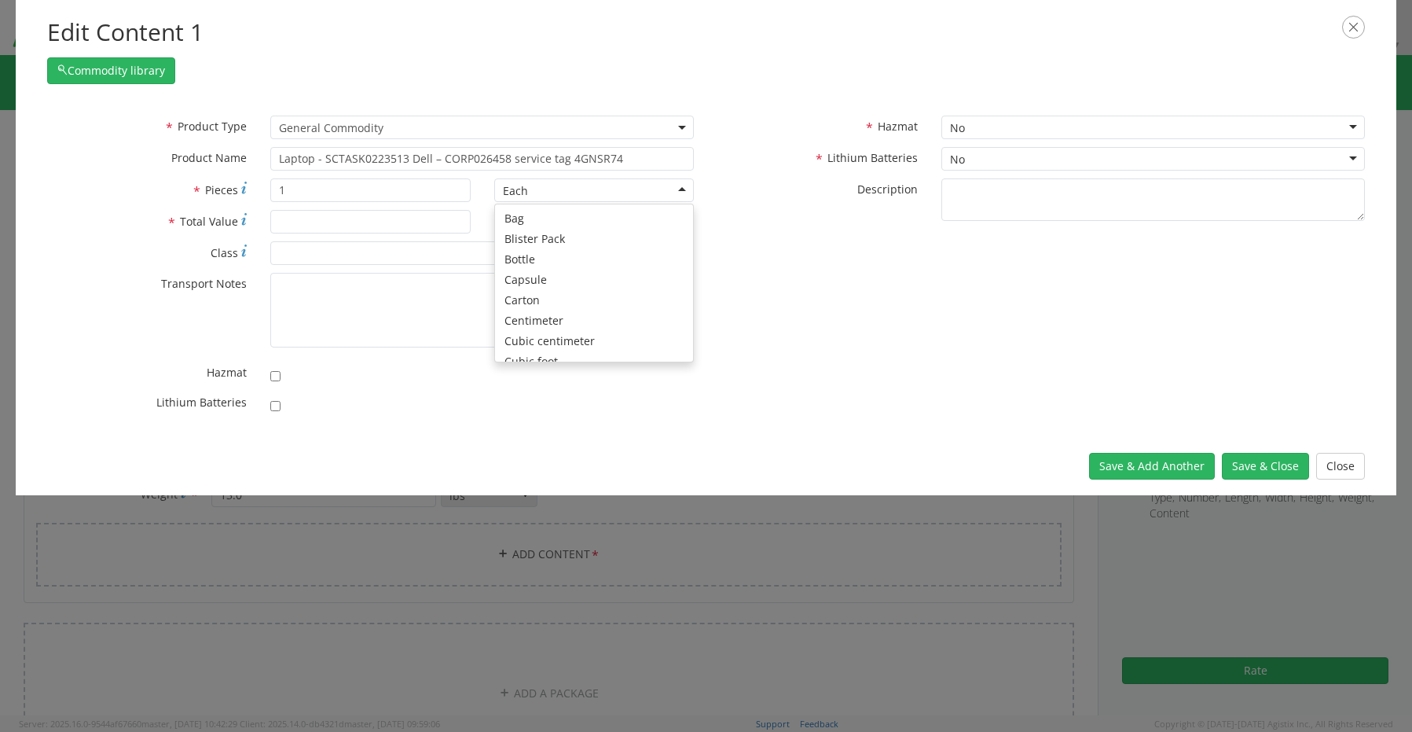
scroll to position [141, 0]
type input "1500.00"
click at [274, 411] on input "checkbox" at bounding box center [275, 406] width 10 height 10
checkbox input "true"
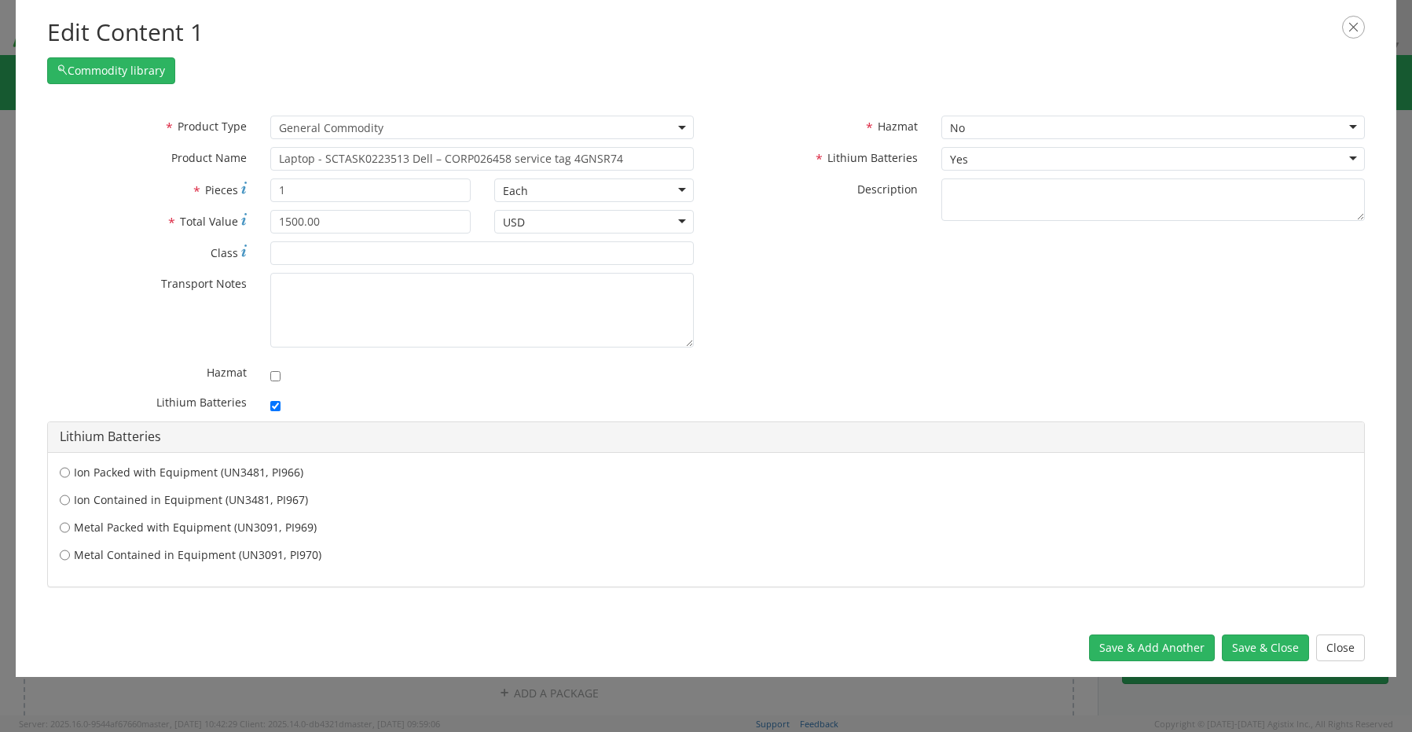
click at [203, 505] on label "Ion Contained in Equipment (UN3481, PI967)" at bounding box center [706, 500] width 1293 height 16
click at [70, 480] on input "Ion Contained in Equipment (UN3481, PI967)" at bounding box center [65, 472] width 10 height 16
radio input "true"
click at [1250, 650] on button "Save & Close" at bounding box center [1265, 647] width 87 height 27
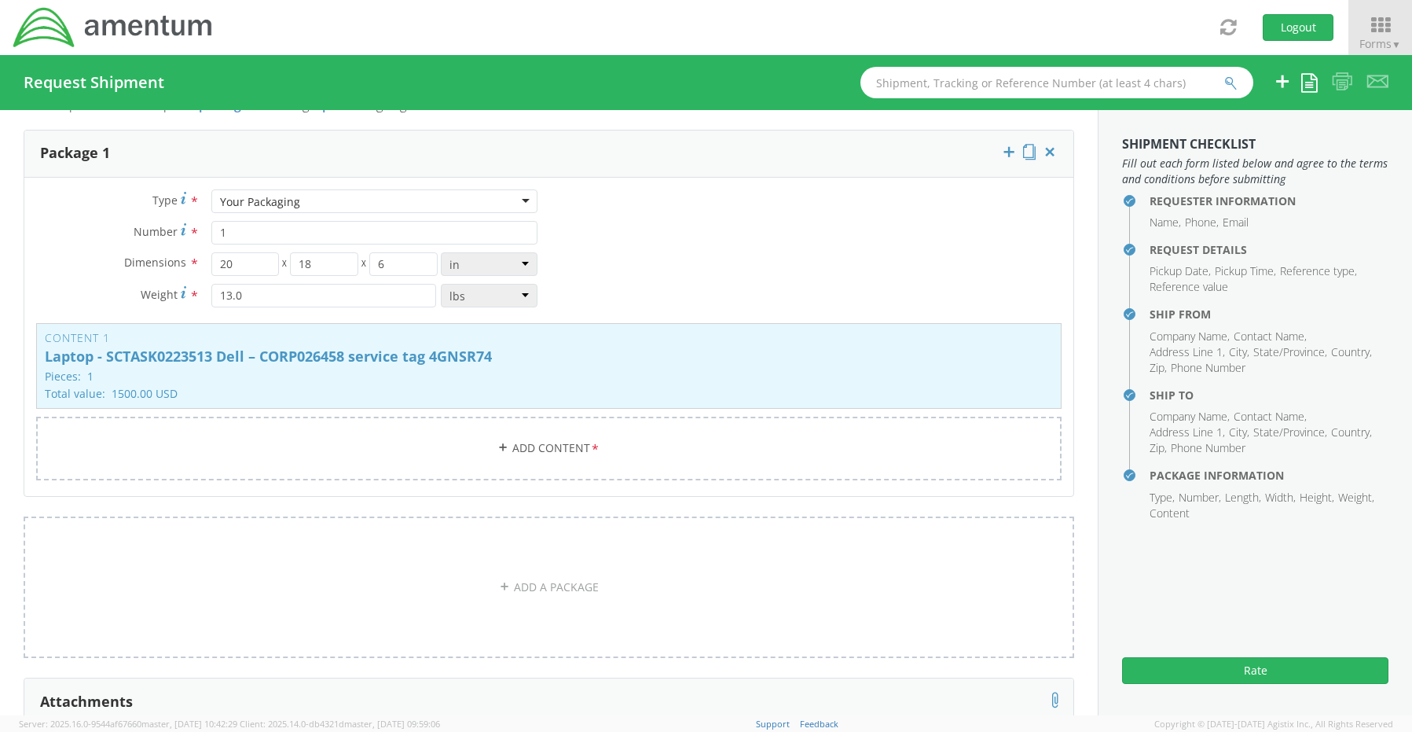
scroll to position [1336, 0]
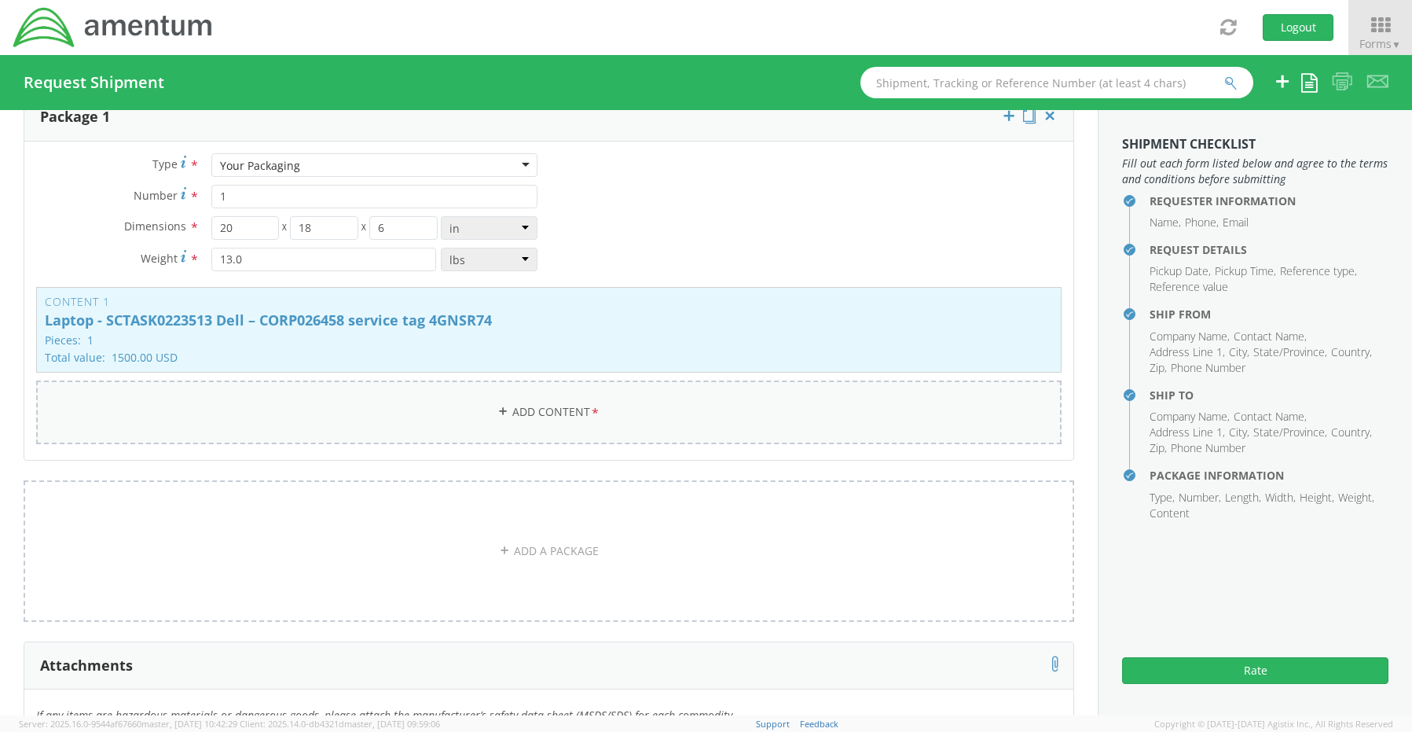
click at [541, 404] on link "Add Content *" at bounding box center [549, 412] width 1026 height 64
select select
type input "General Commodity"
checkbox input "false"
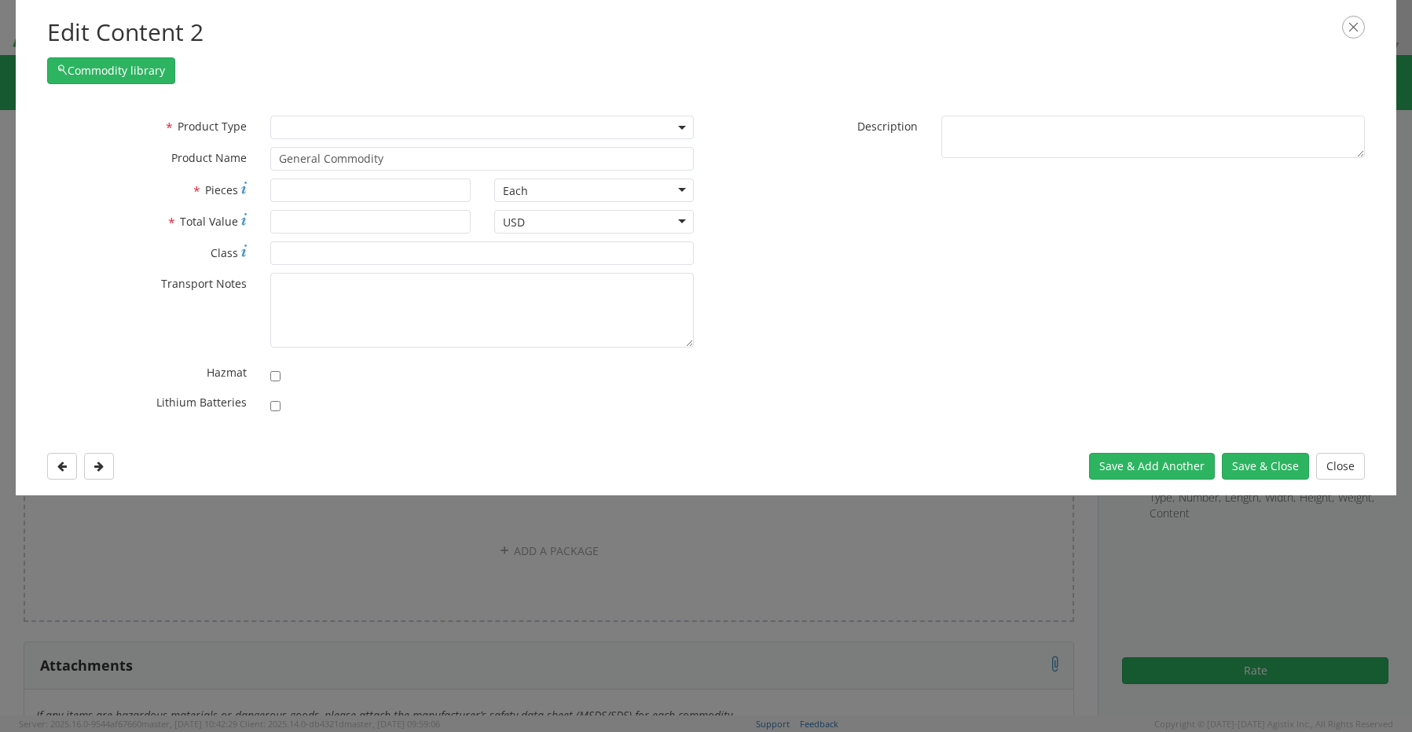
click at [312, 132] on span at bounding box center [482, 128] width 424 height 24
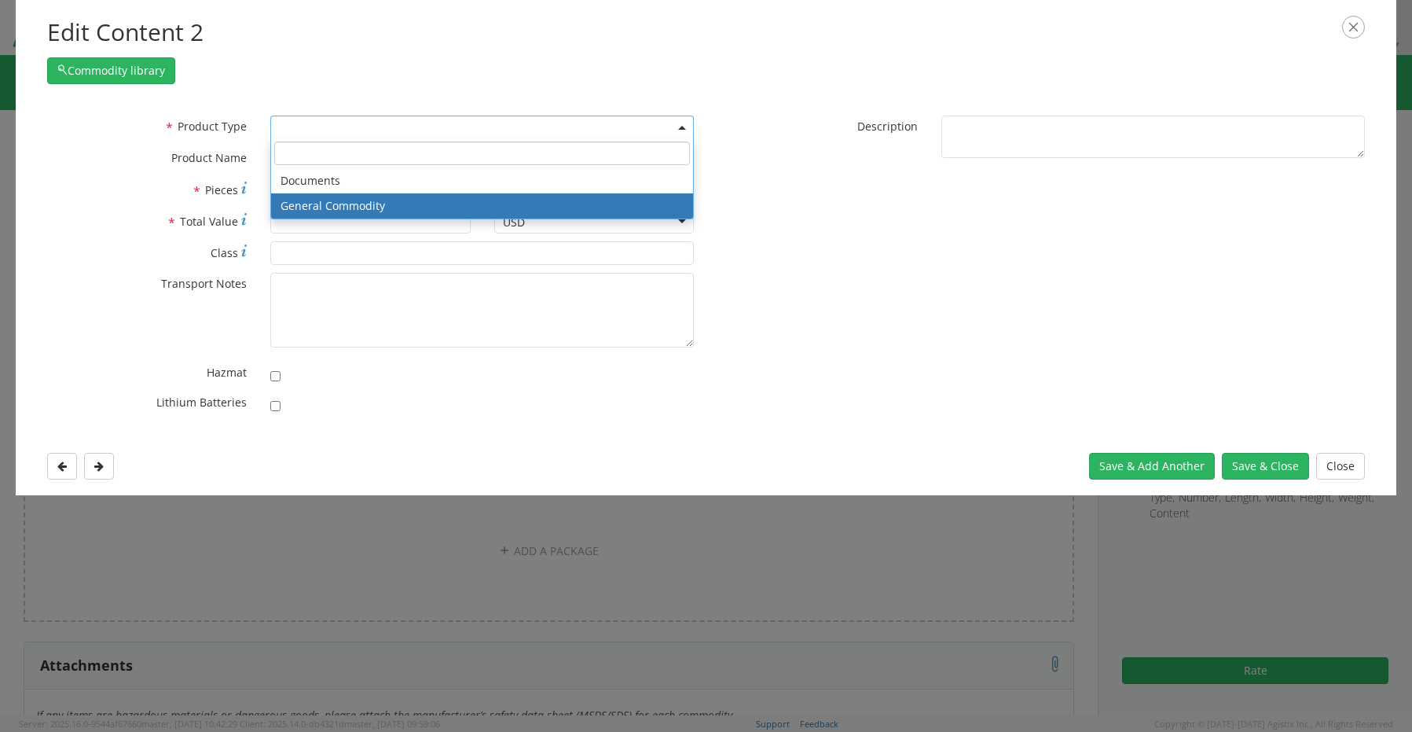
select select "COMMODITY"
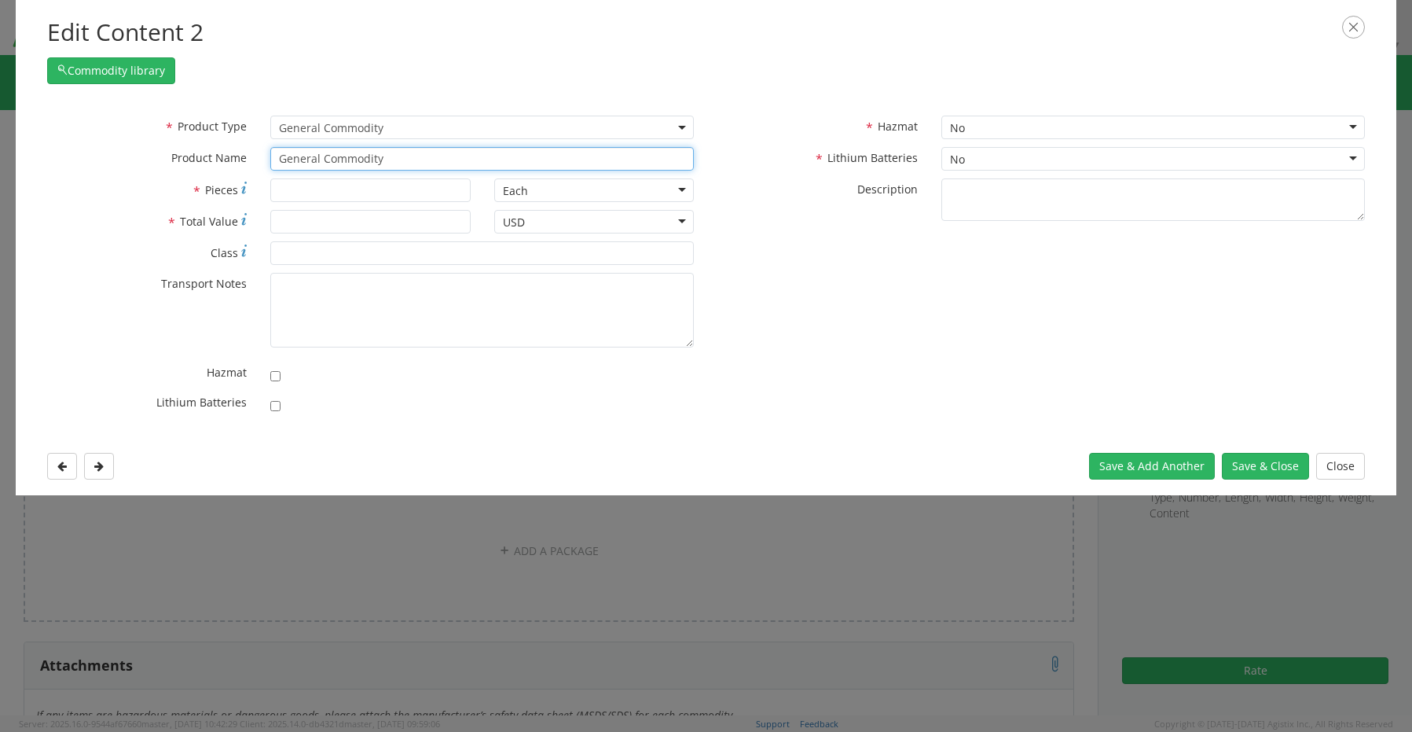
drag, startPoint x: 403, startPoint y: 156, endPoint x: 213, endPoint y: 143, distance: 190.7
click at [233, 147] on div "* Product Name General Commodity unable to find any results that match the curr…" at bounding box center [370, 159] width 671 height 24
paste input "Docking Station - SCTASK0223511 Dell – 2V27C64"
click at [537, 160] on input "Docking Station - SCTASK0223511 Dell – 2V27C64" at bounding box center [482, 159] width 424 height 24
paste input "Keyboard and Mouse Combo - SCTASK0223514 Dell – Wireless keyboard and mouse comb"
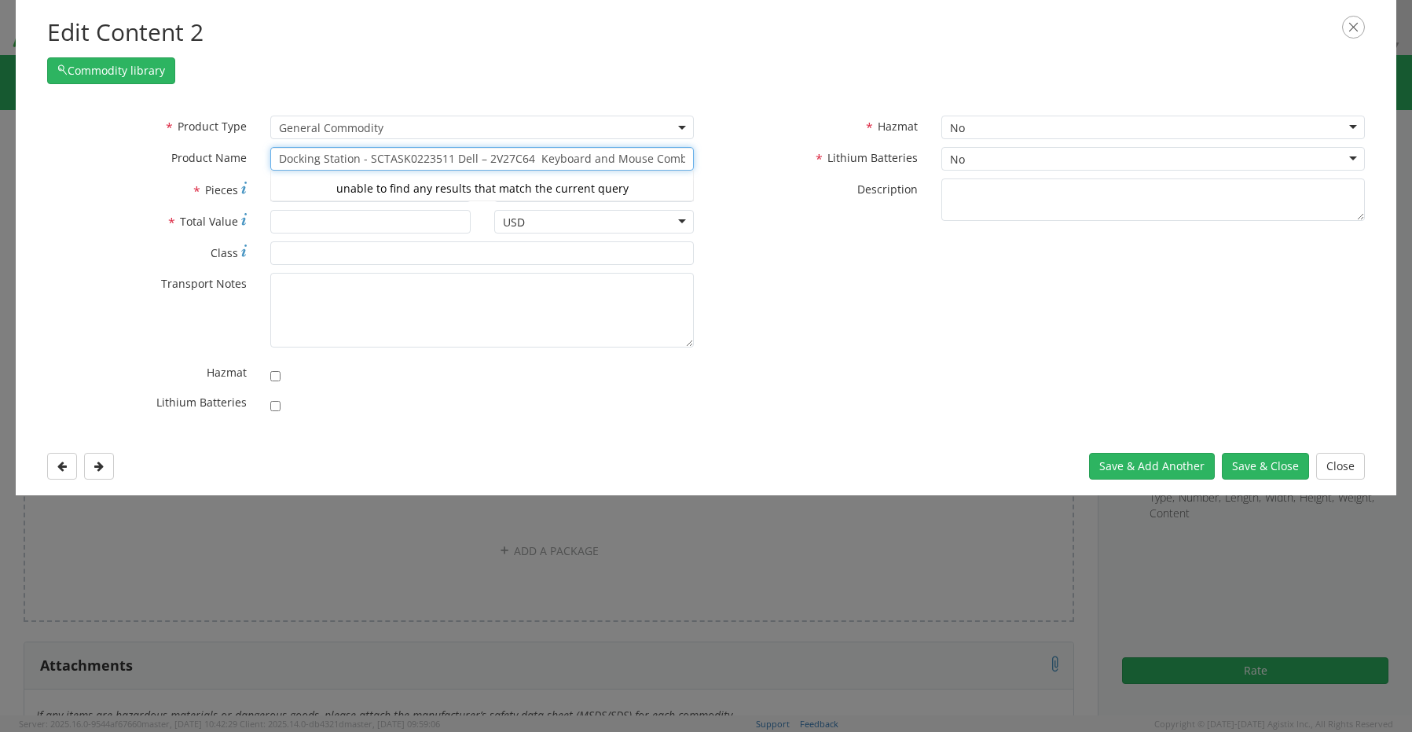
scroll to position [0, 319]
type input "Docking Station - SCTASK0223511 Dell – 2V27C64 Keyboard and Mouse Combo - SCTAS…"
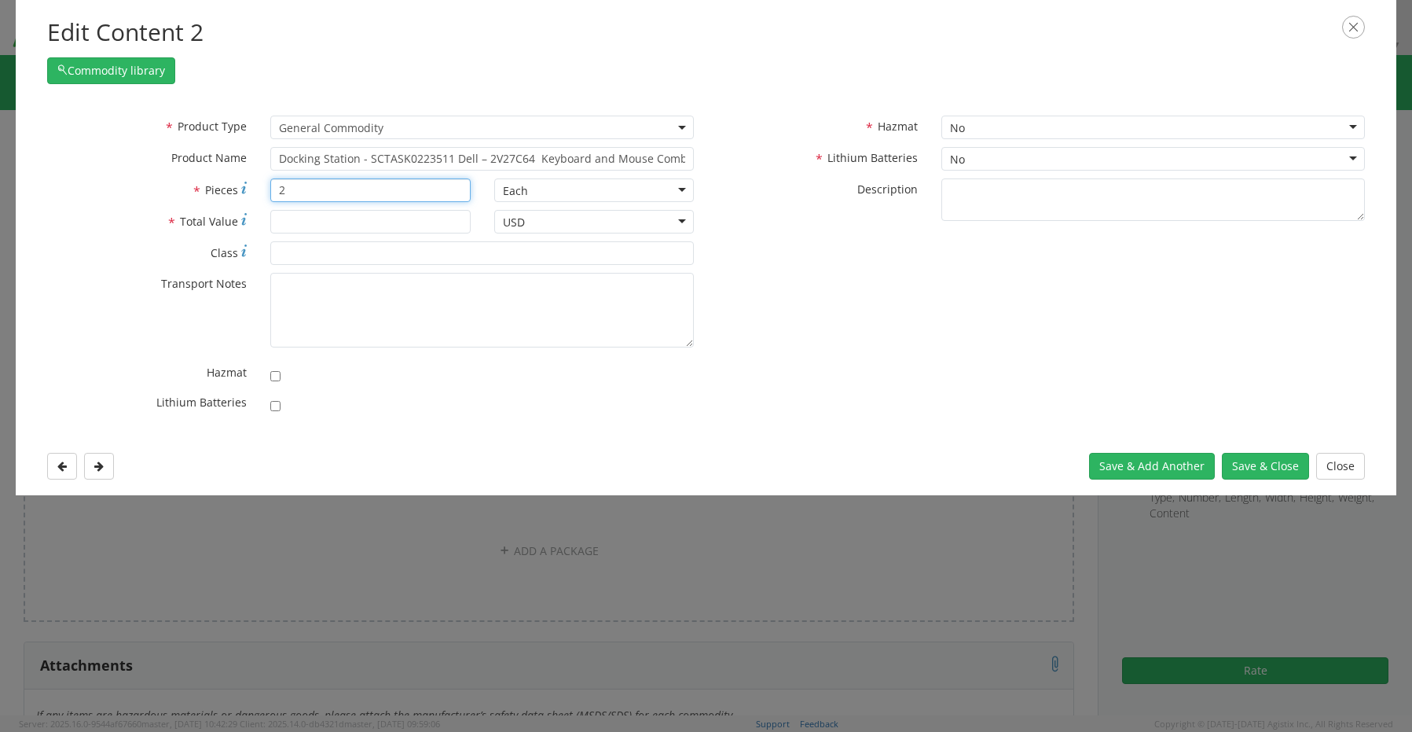
type input "2"
type input "250.00"
click at [1265, 465] on button "Save & Close" at bounding box center [1265, 466] width 87 height 27
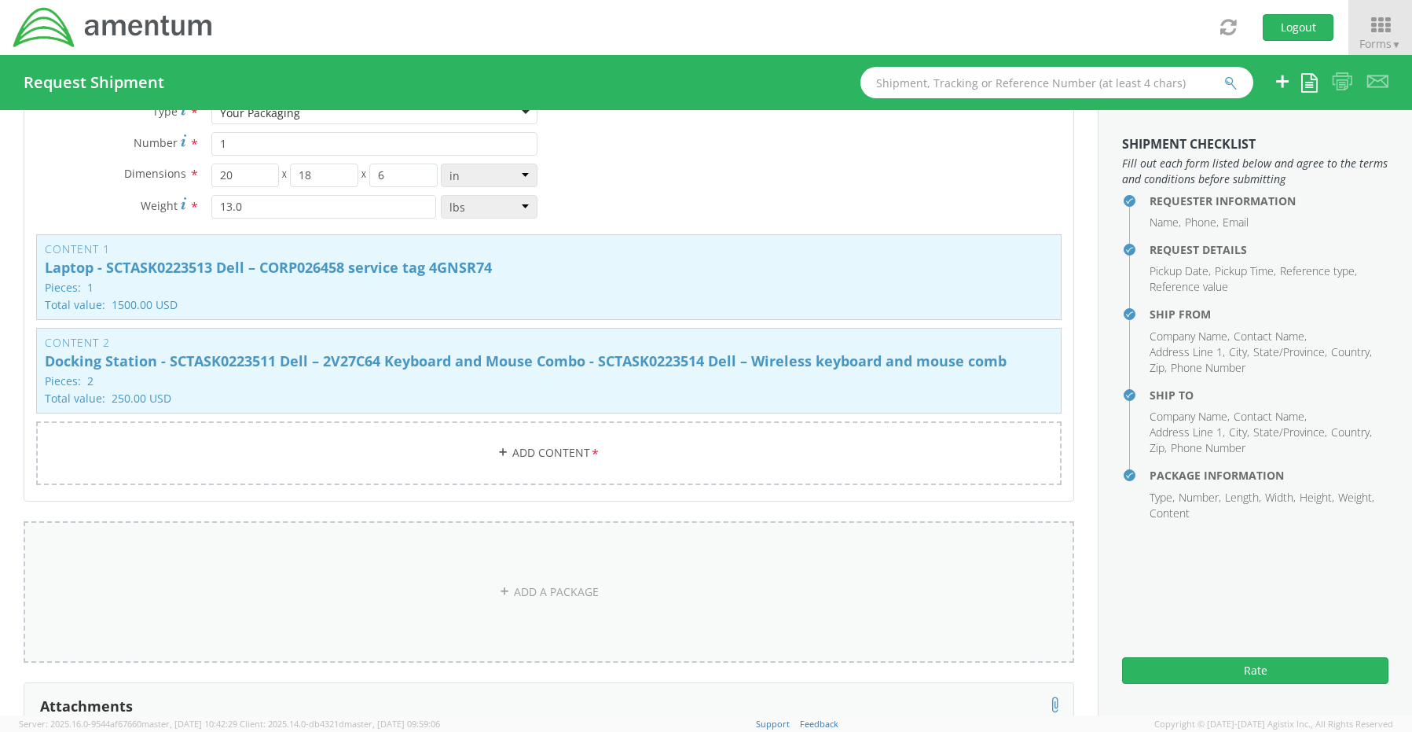
scroll to position [1415, 0]
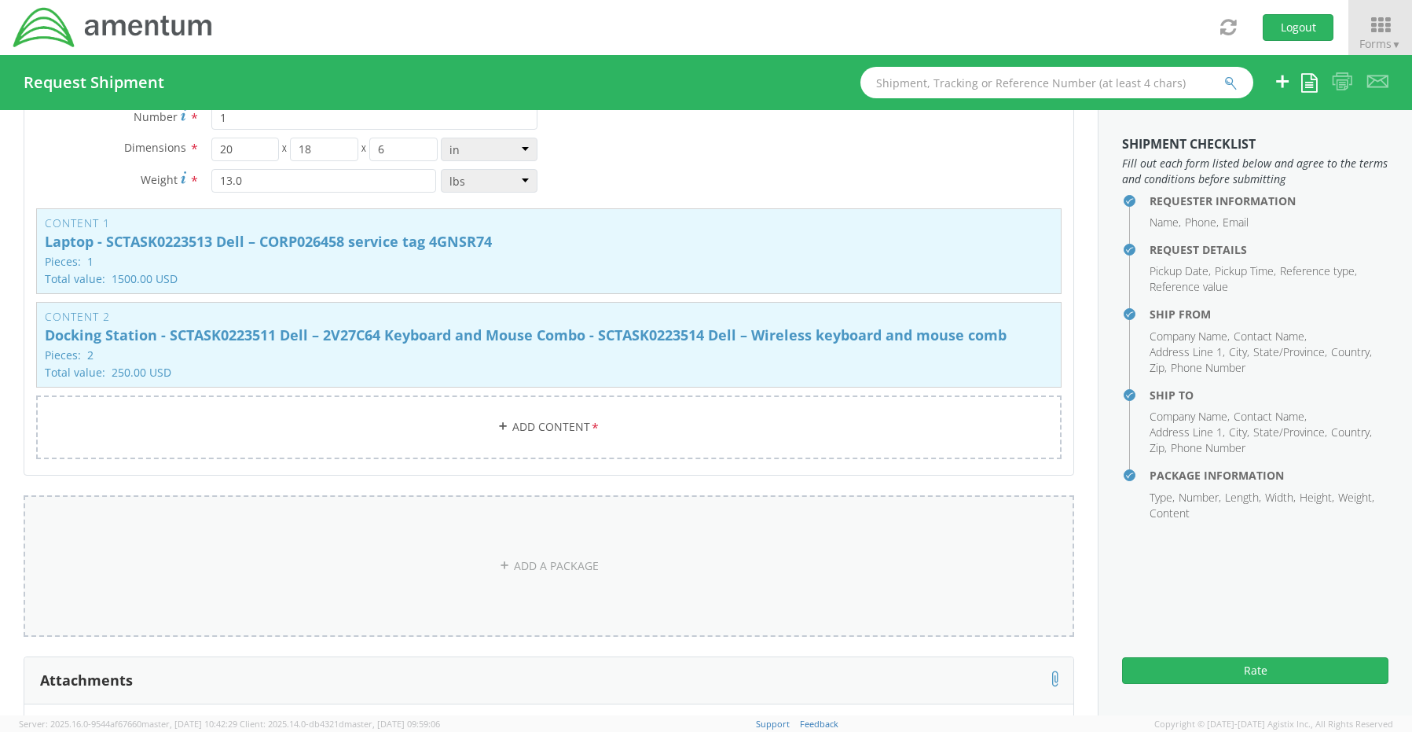
click at [566, 556] on link "ADD A PACKAGE" at bounding box center [549, 565] width 1051 height 141
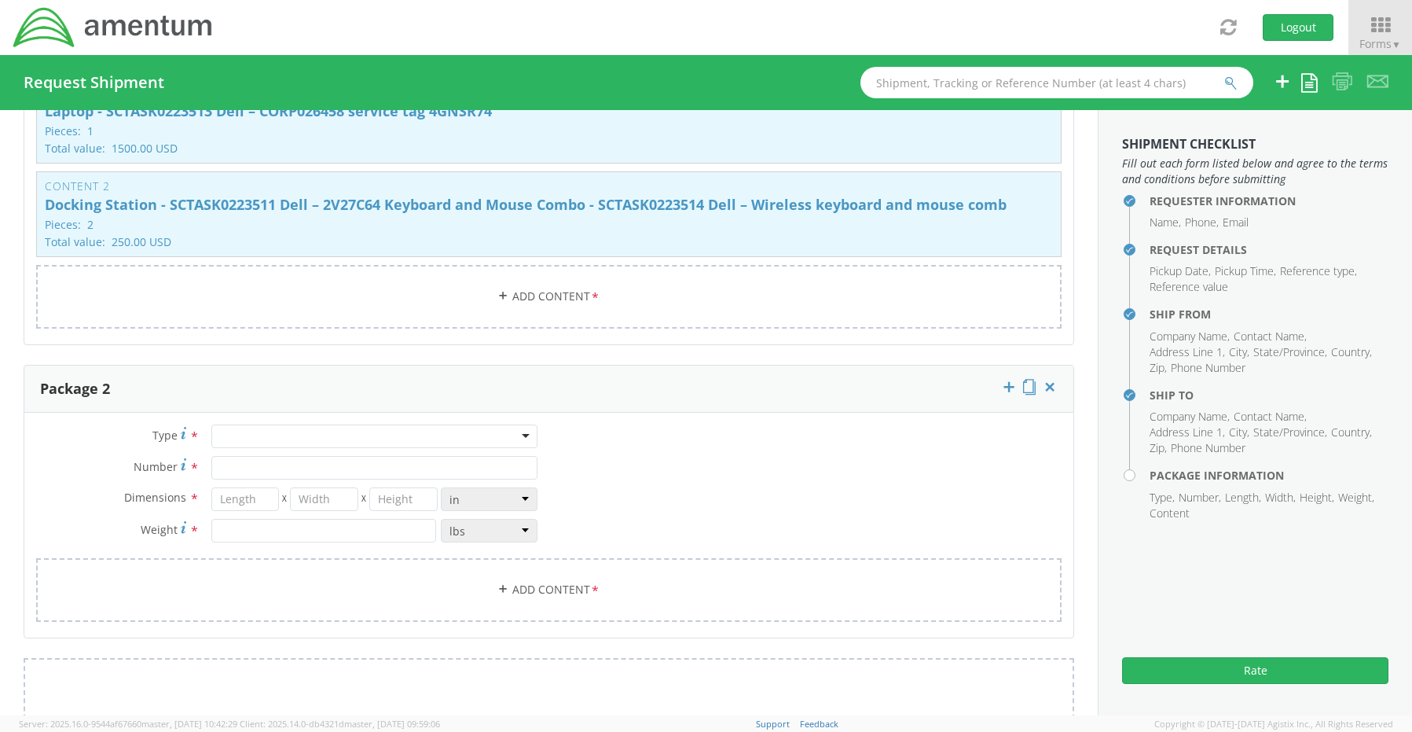
scroll to position [1729, 0]
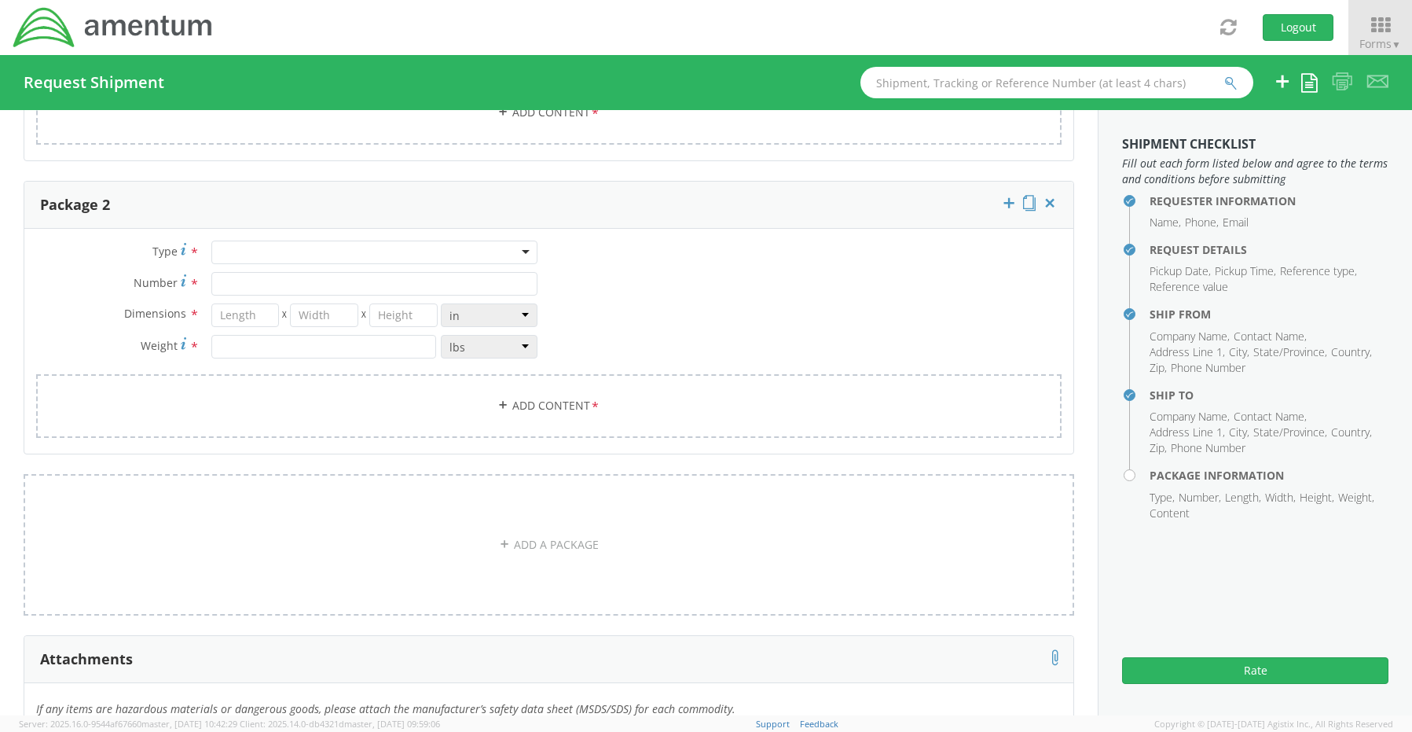
click at [234, 244] on div at bounding box center [374, 252] width 326 height 24
click at [246, 283] on input "Number *" at bounding box center [374, 284] width 326 height 24
type input "1"
type input "29"
type input "16"
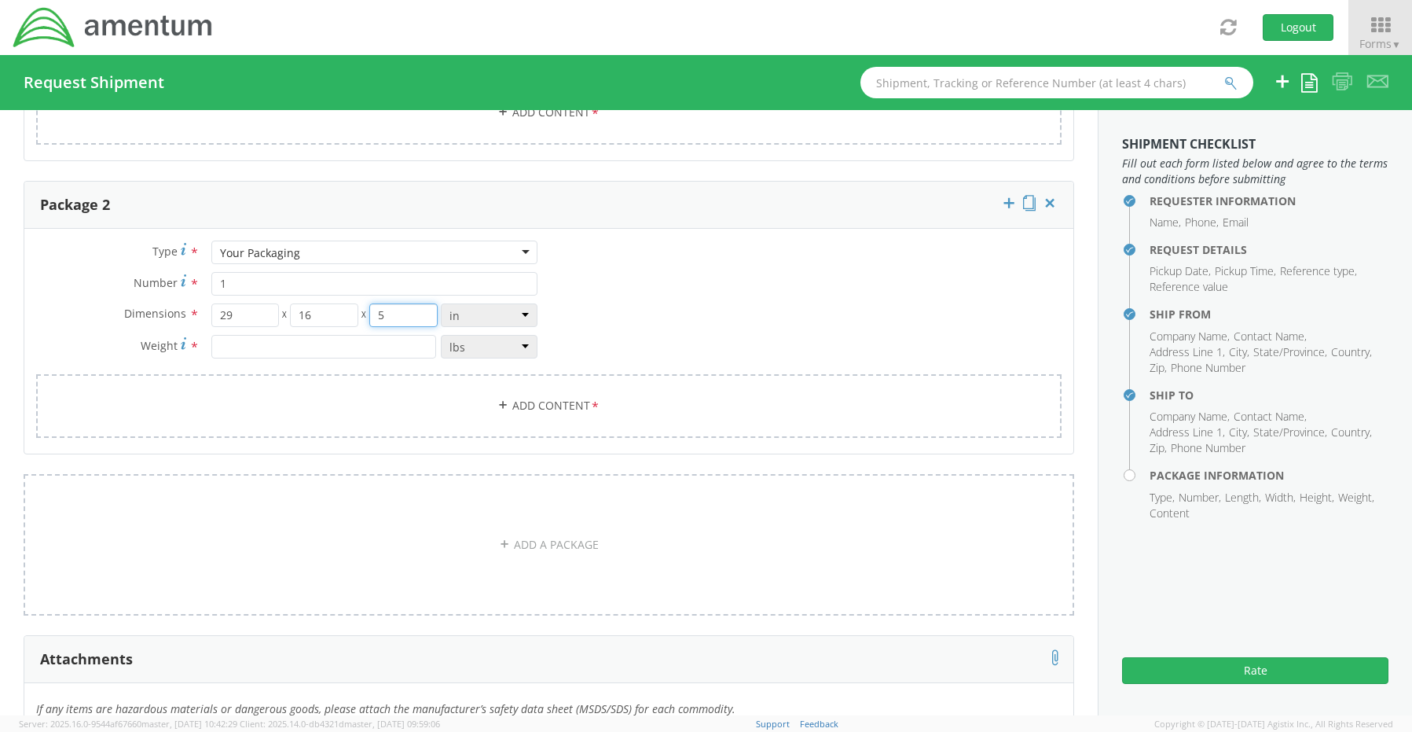
type input "5"
type input "17.0"
click at [529, 386] on link "Add Content *" at bounding box center [549, 406] width 1026 height 64
select select
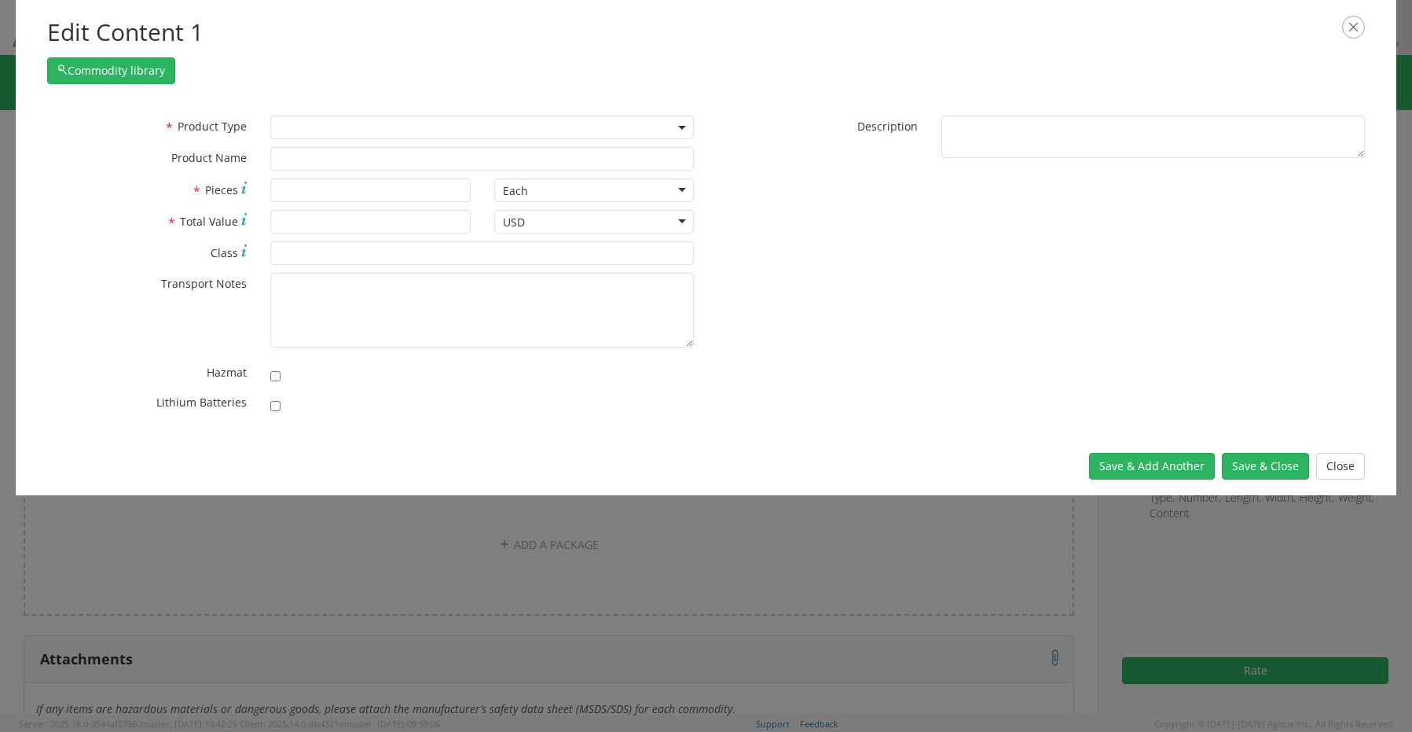
click at [299, 127] on span at bounding box center [482, 128] width 424 height 24
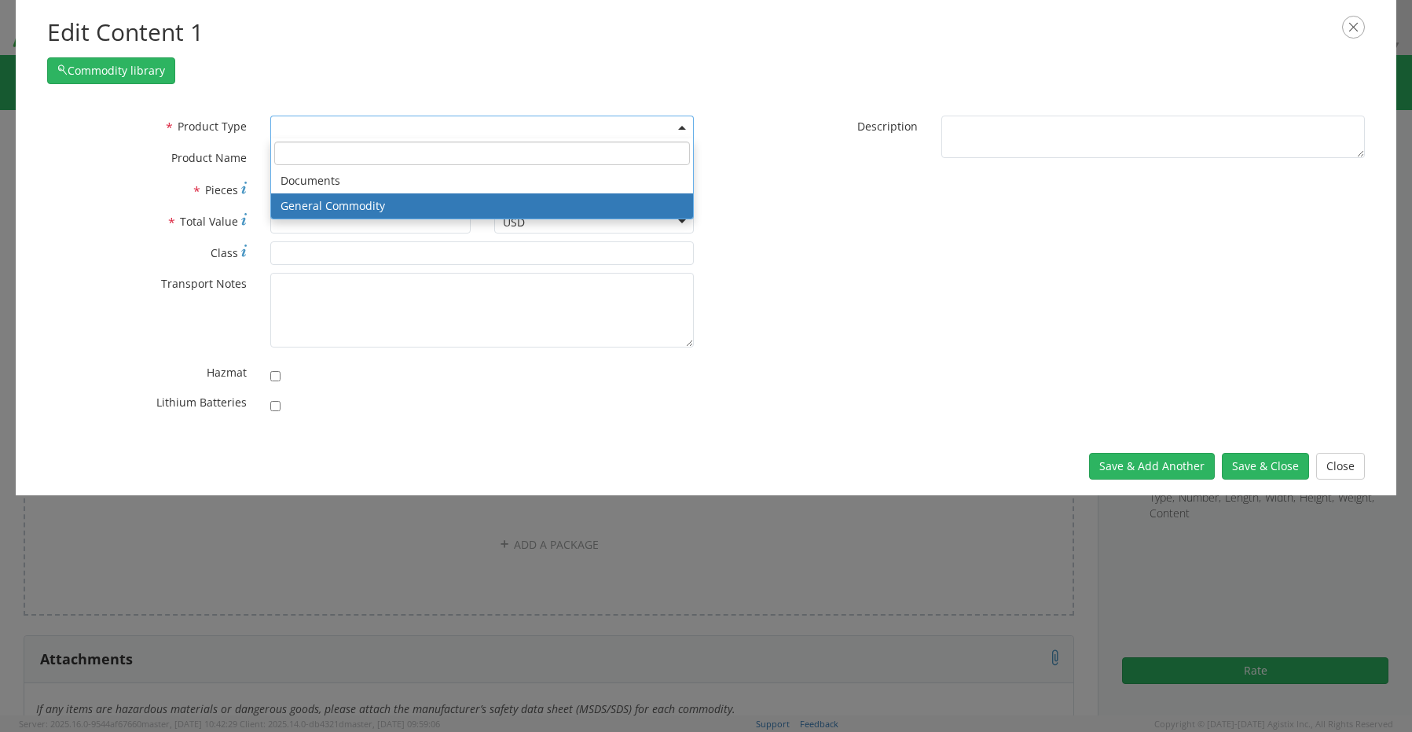
select select "COMMODITY"
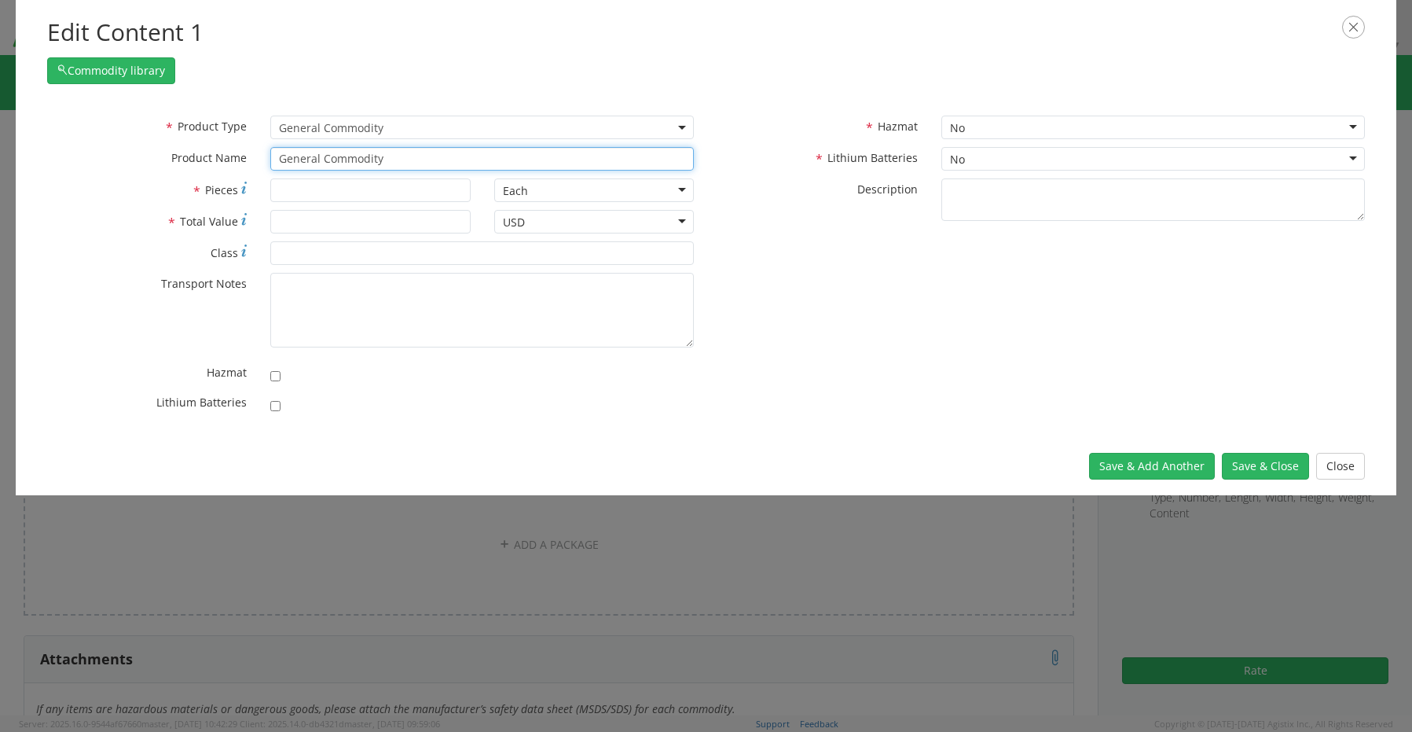
drag, startPoint x: 423, startPoint y: 157, endPoint x: 217, endPoint y: 145, distance: 206.2
click at [237, 148] on div "* Product Name General Commodity unable to find any results that match the curr…" at bounding box center [370, 159] width 671 height 24
paste input "Monitors - SCTASK0223512 Dell – 3CSVV04"
type input "Monitors - SCTASK0223512 Dell – 3CSVV04"
type input "1"
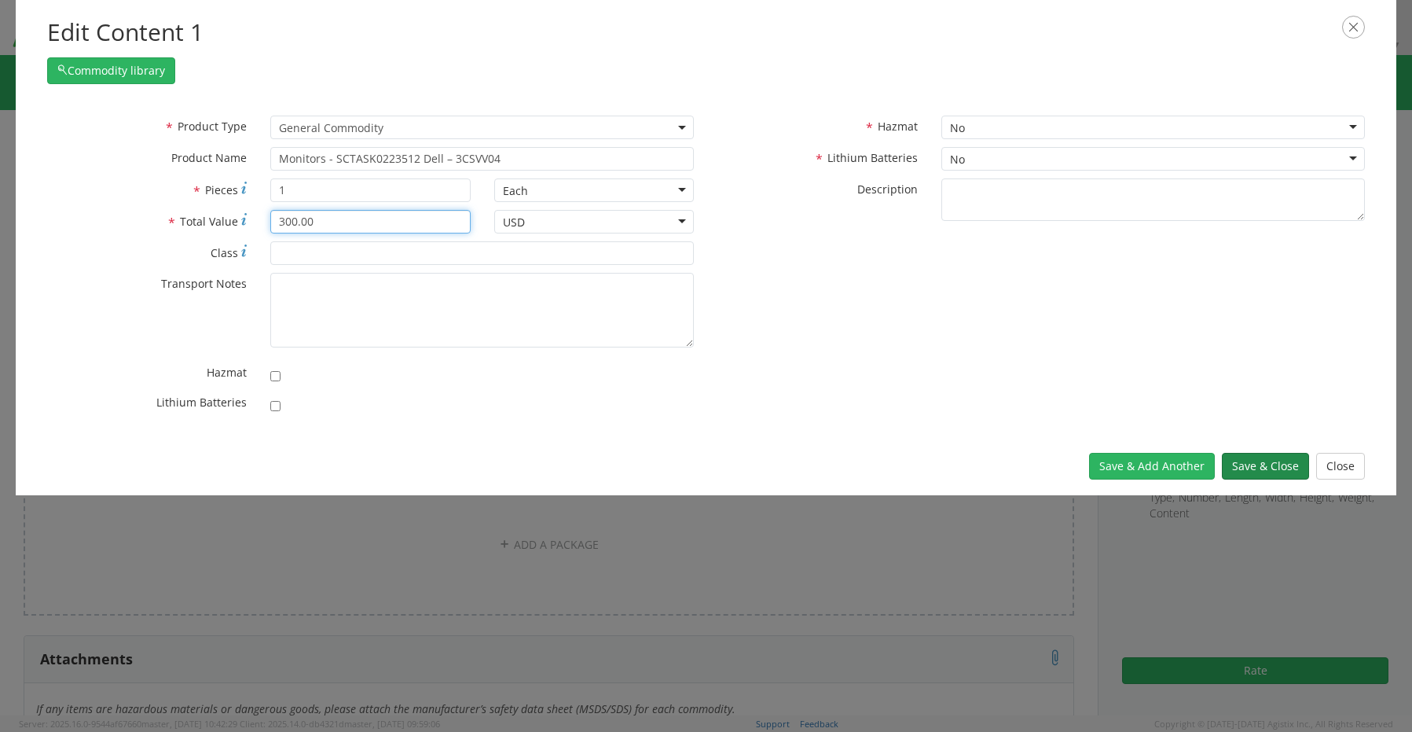
type input "300.00"
click at [1259, 459] on button "Save & Close" at bounding box center [1265, 466] width 87 height 27
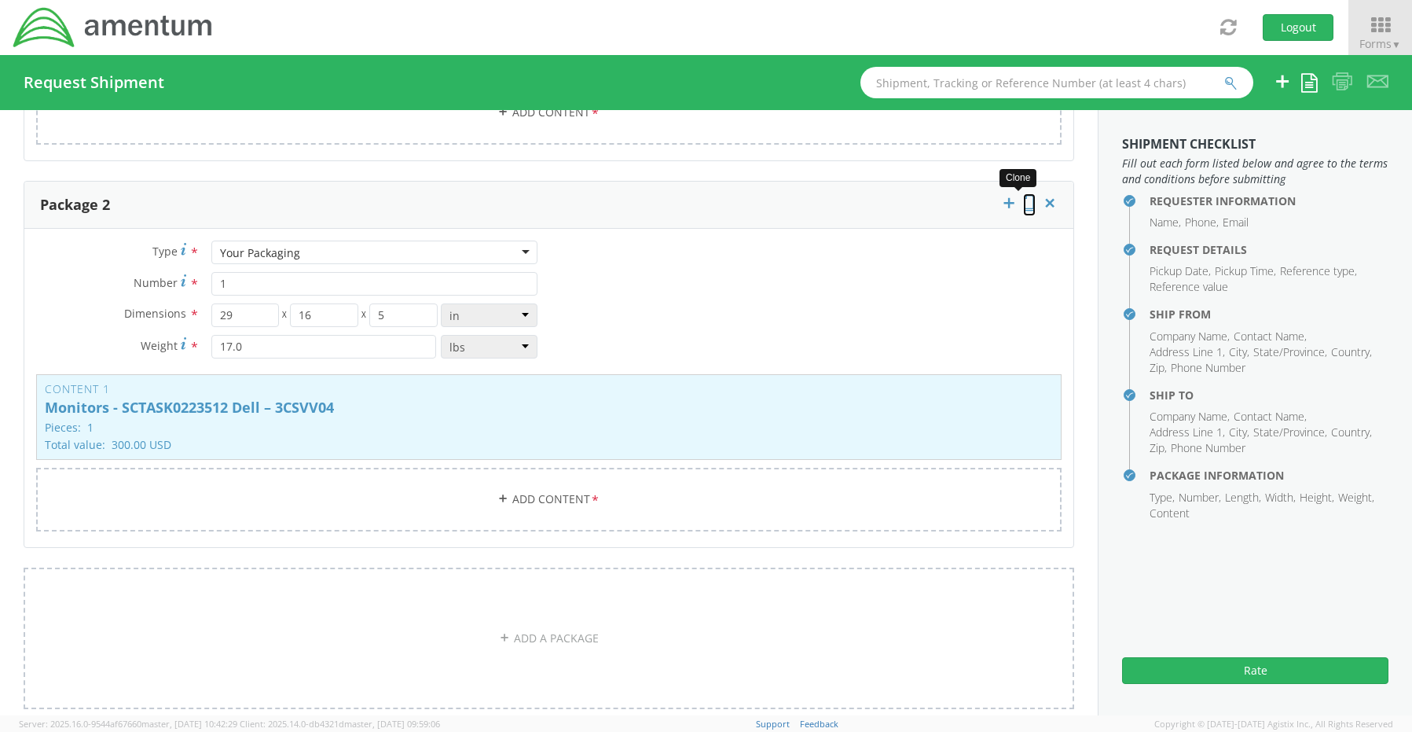
click at [1023, 196] on icon at bounding box center [1029, 203] width 13 height 16
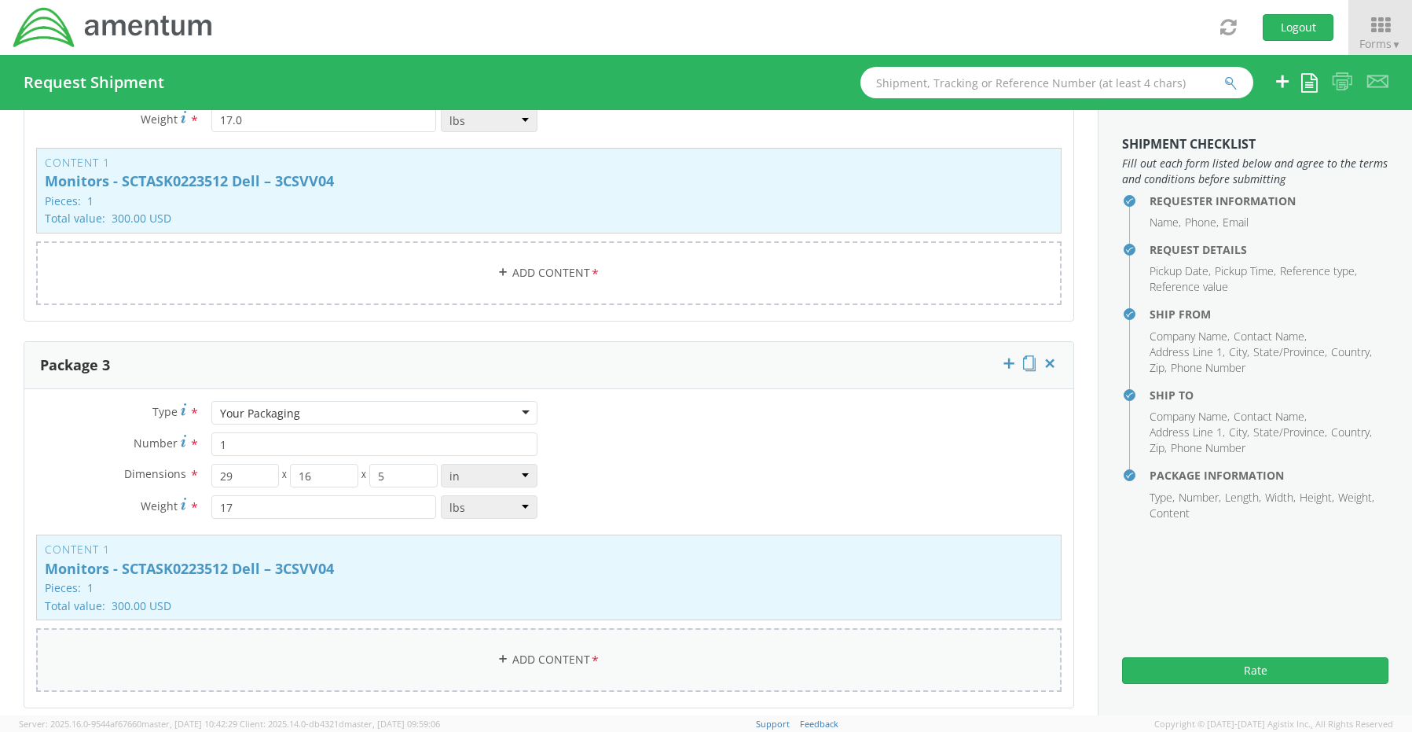
scroll to position [2043, 0]
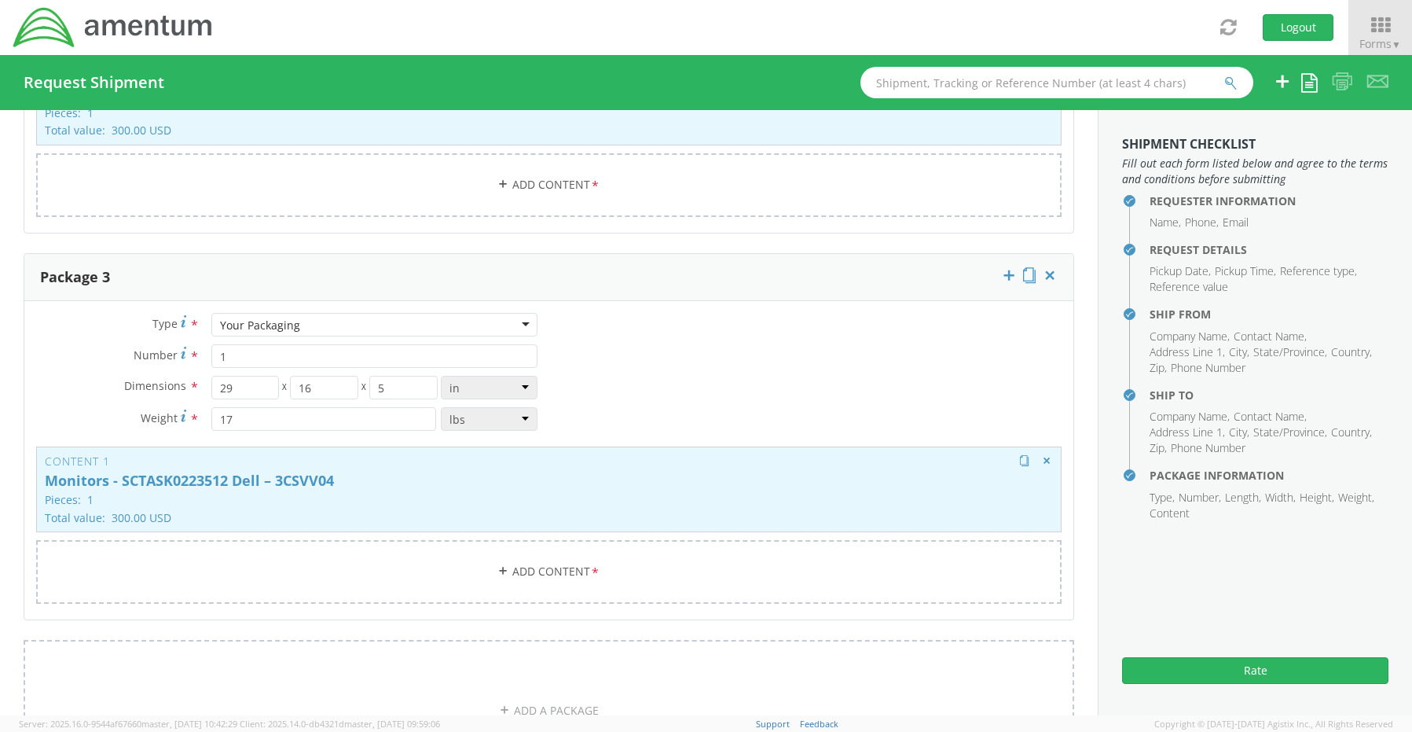
click at [428, 483] on div "Content 1 Monitors - SCTASK0223512 Dell – 3CSVV04 Pieces: 1 Total value: 300.00…" at bounding box center [549, 489] width 1026 height 86
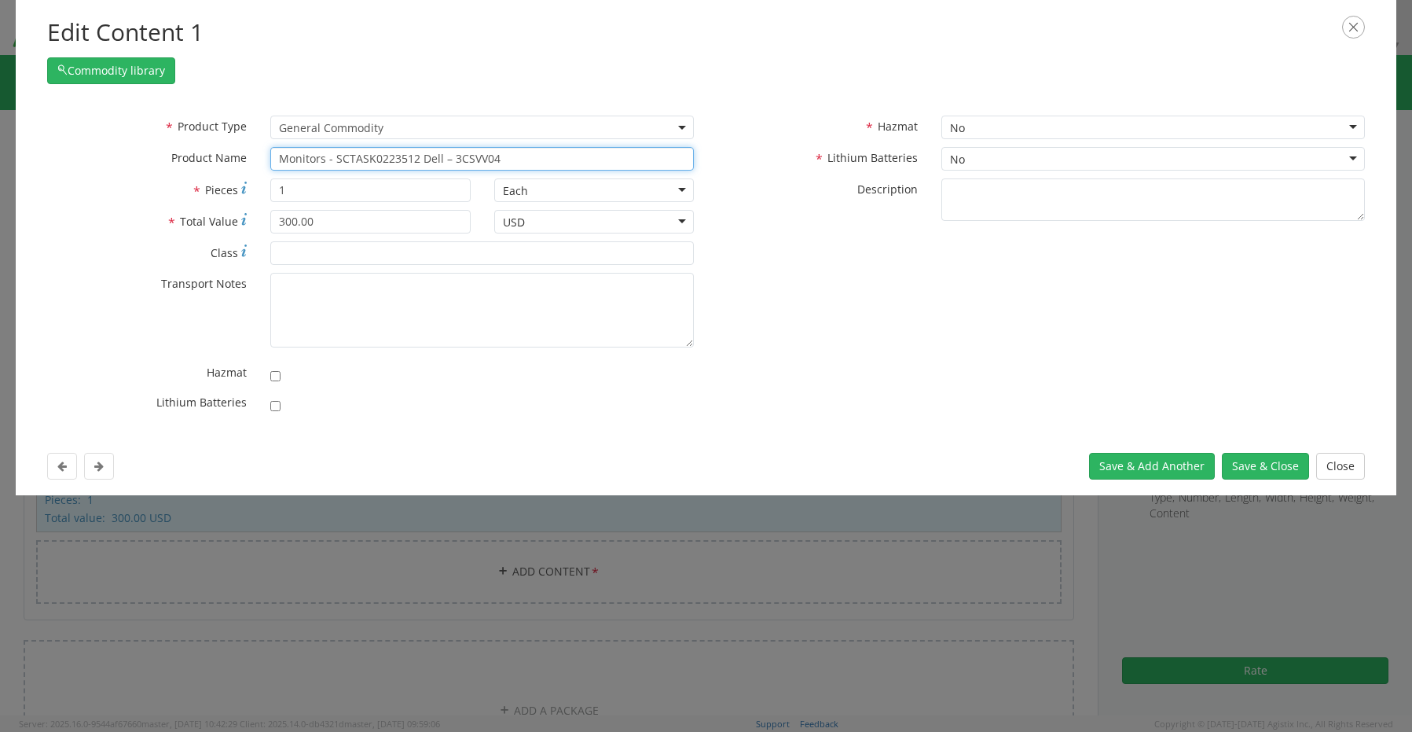
drag, startPoint x: 513, startPoint y: 160, endPoint x: 424, endPoint y: 162, distance: 88.8
click at [424, 162] on input "Monitors - SCTASK0223512 Dell – 3CSVV04" at bounding box center [482, 159] width 424 height 24
paste input "TBW"
type input "Monitors - SCTASK0223512 Dell – 3CTBW04"
click at [1246, 468] on button "Save & Close" at bounding box center [1265, 466] width 87 height 27
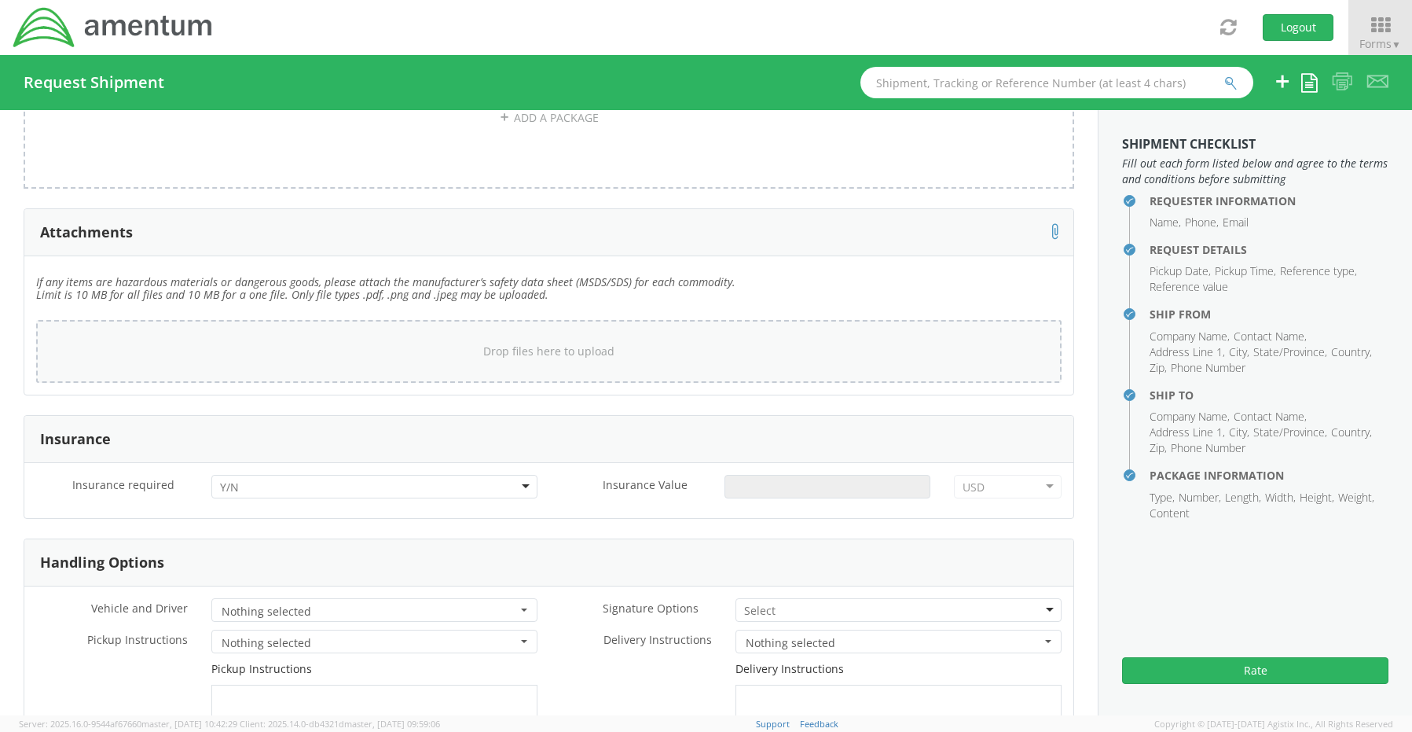
scroll to position [2751, 0]
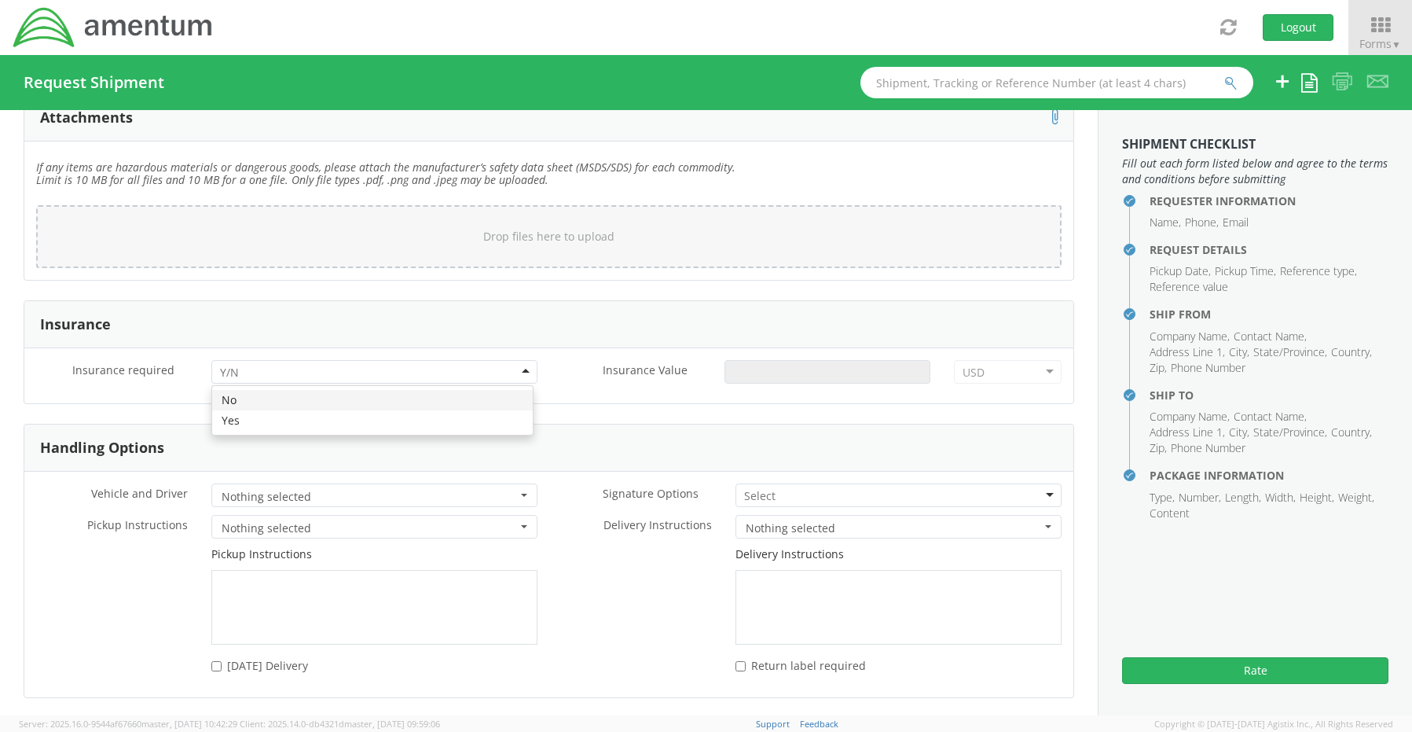
click at [232, 365] on input "select-one" at bounding box center [231, 373] width 22 height 16
click at [738, 360] on input "Insurance Value *" at bounding box center [828, 372] width 206 height 24
type input "2350.00"
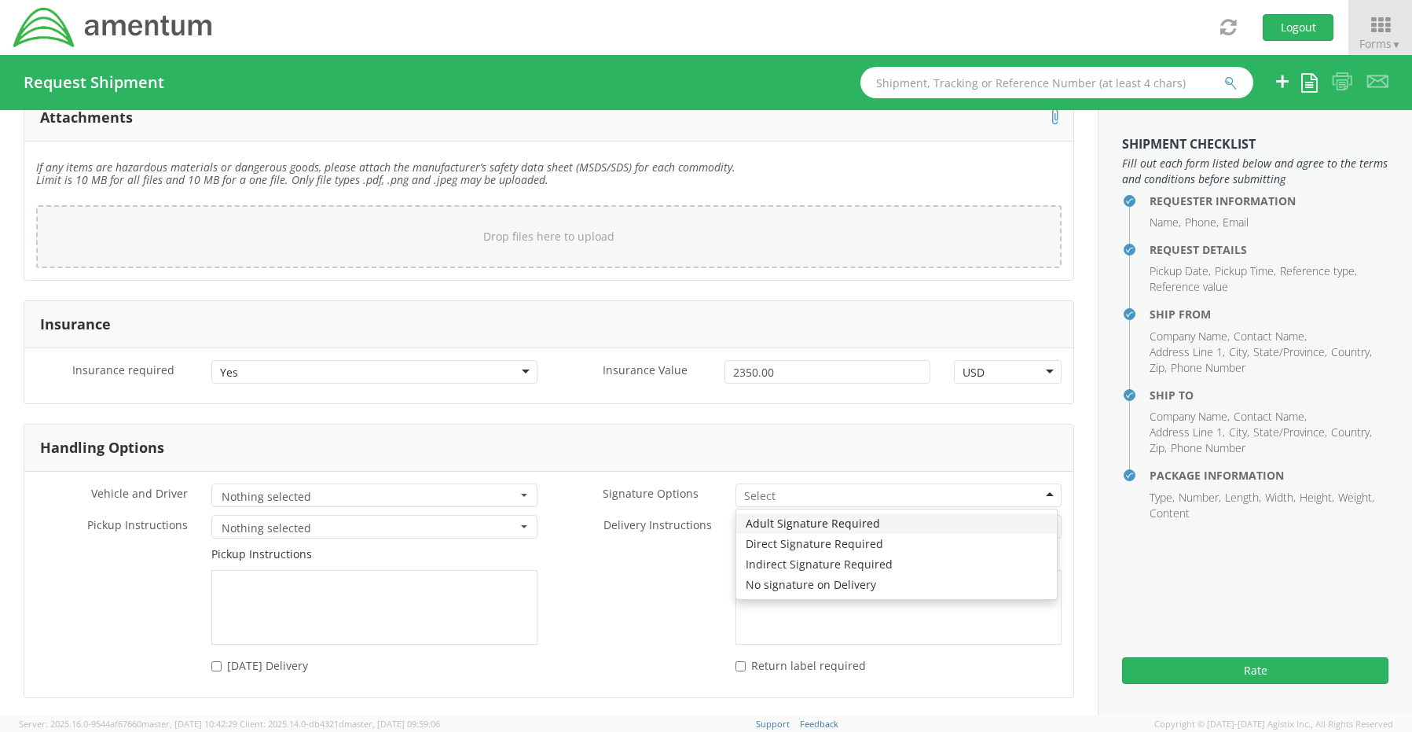
click at [747, 488] on input "select-one" at bounding box center [761, 496] width 34 height 16
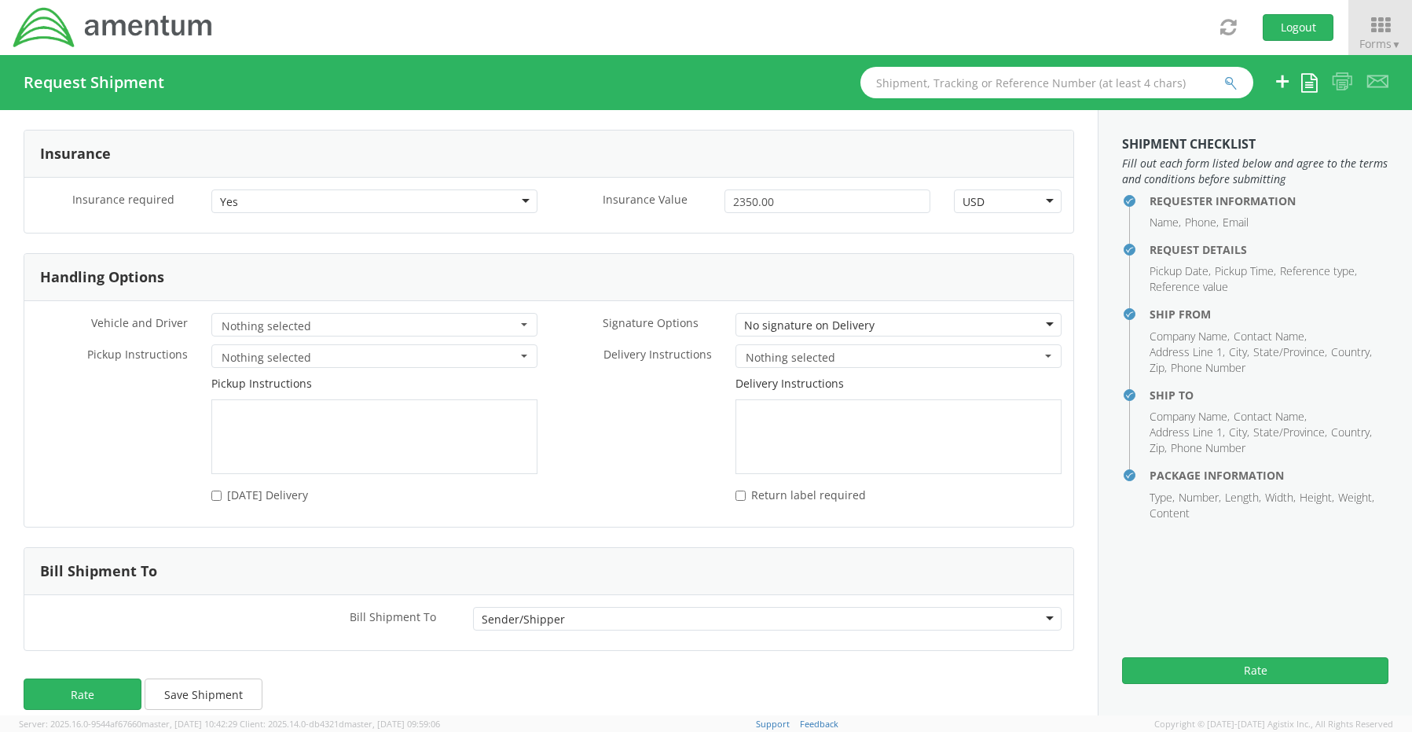
scroll to position [2931, 0]
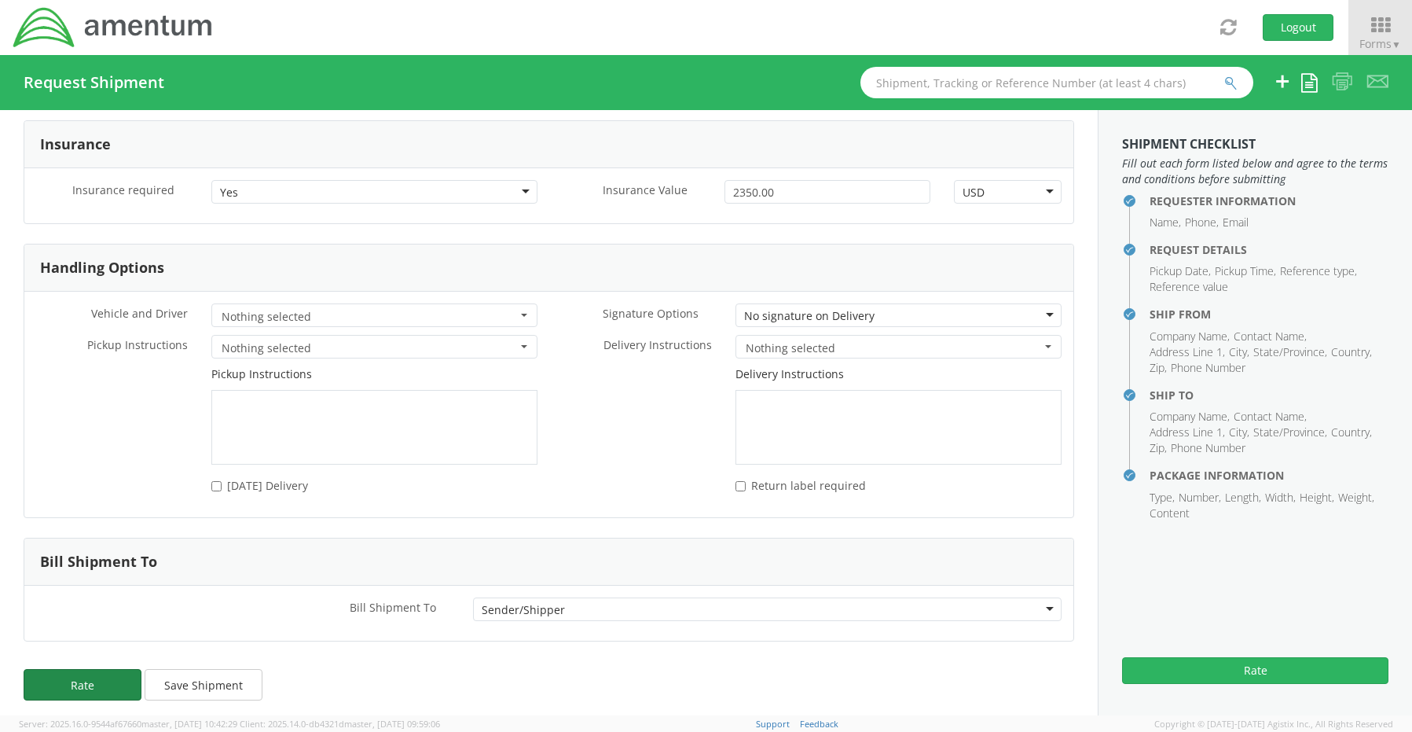
click at [79, 681] on button "Rate" at bounding box center [83, 684] width 118 height 31
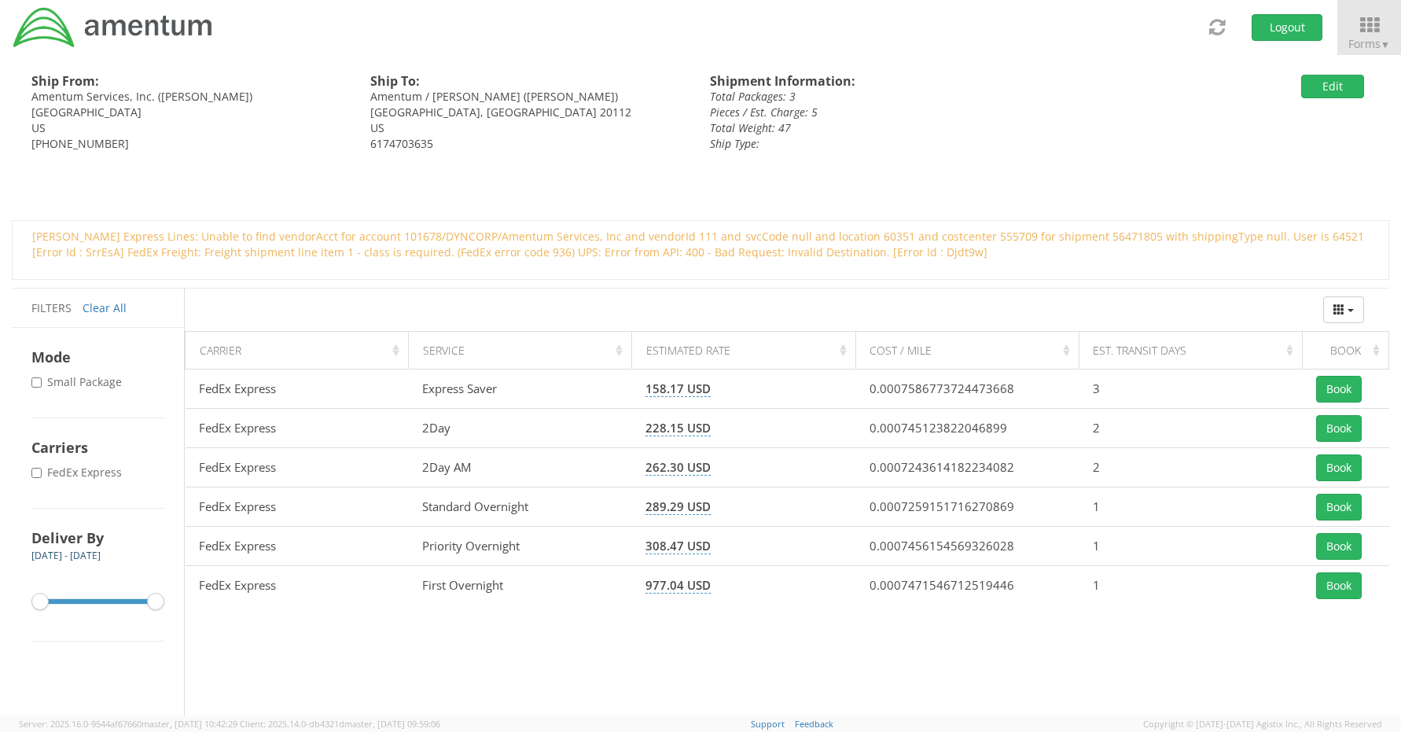
click at [116, 471] on label "* FedEx Express" at bounding box center [78, 472] width 94 height 16
click at [42, 471] on input "* FedEx Express" at bounding box center [36, 473] width 10 height 10
checkbox input "true"
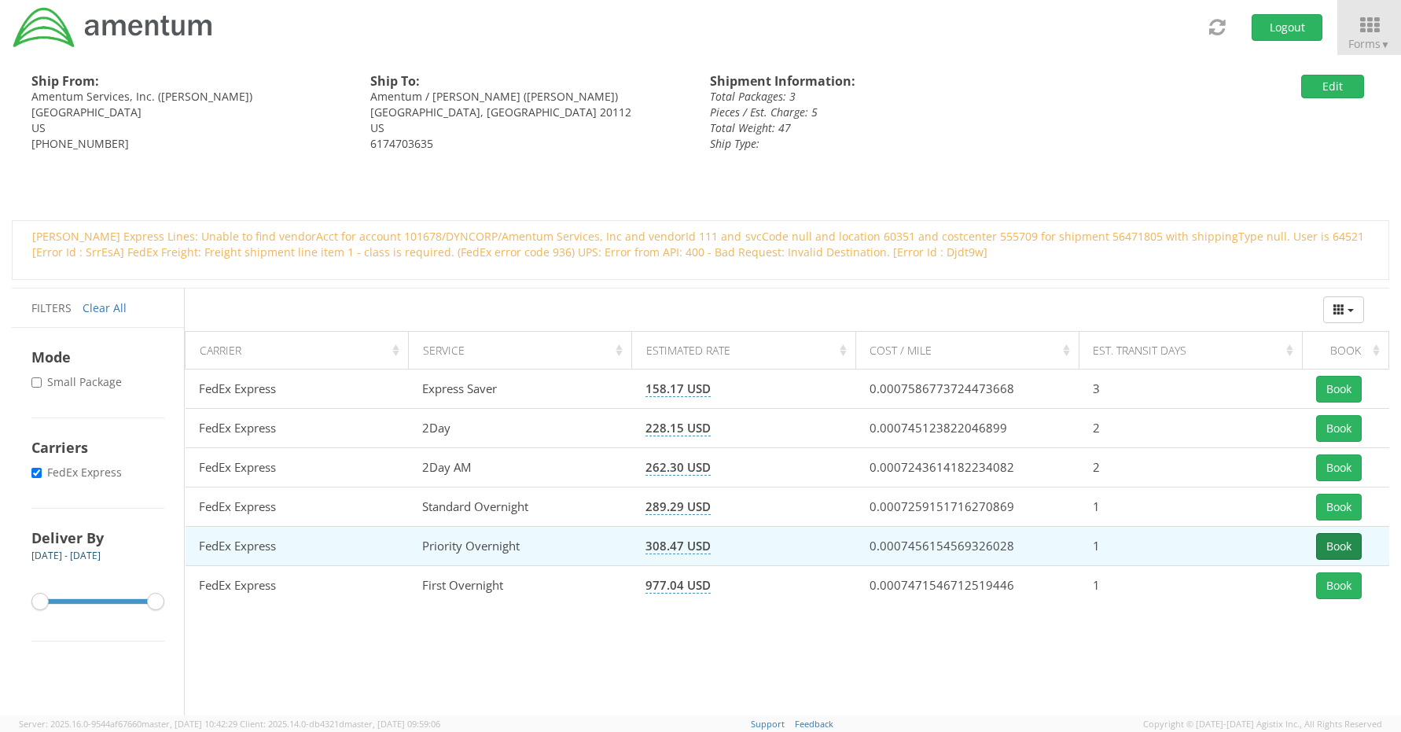
click at [1338, 547] on button "Book" at bounding box center [1339, 546] width 46 height 27
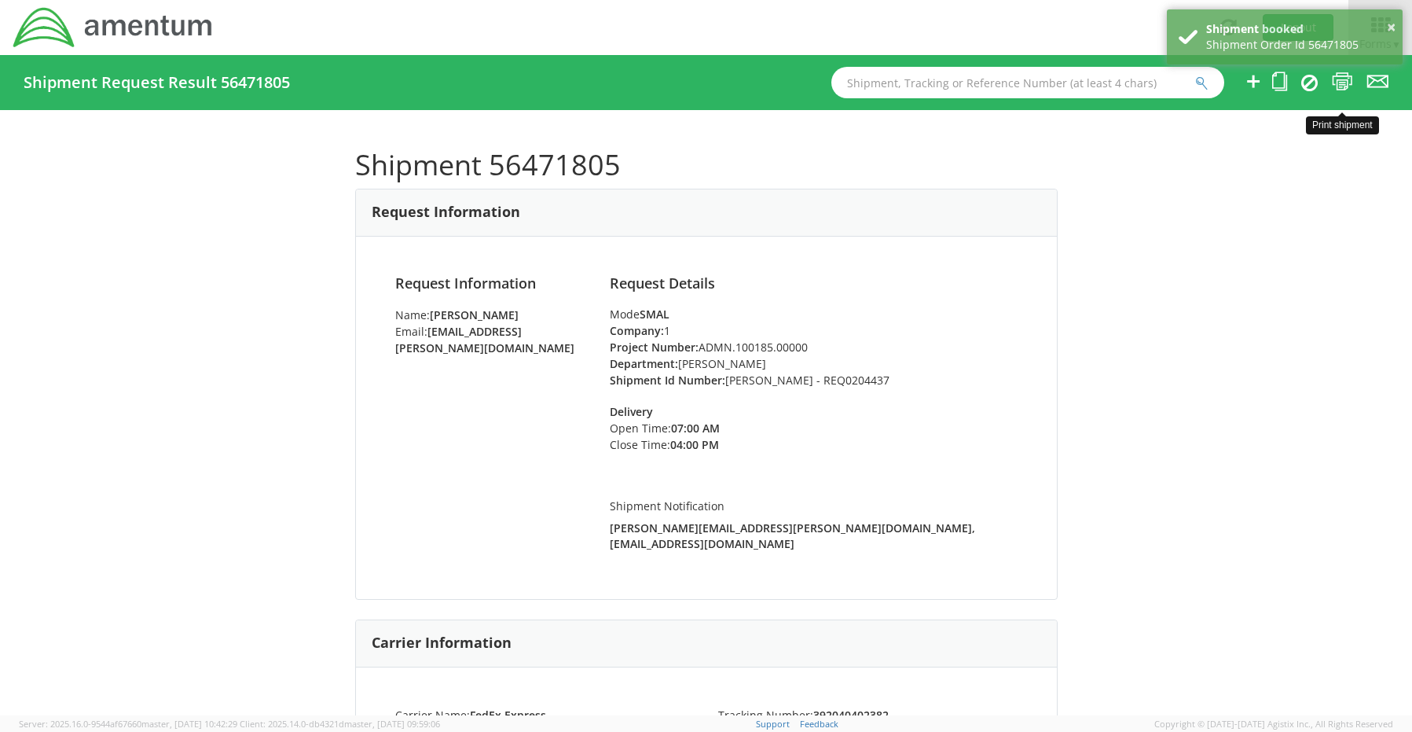
click at [1340, 78] on icon at bounding box center [1342, 82] width 21 height 20
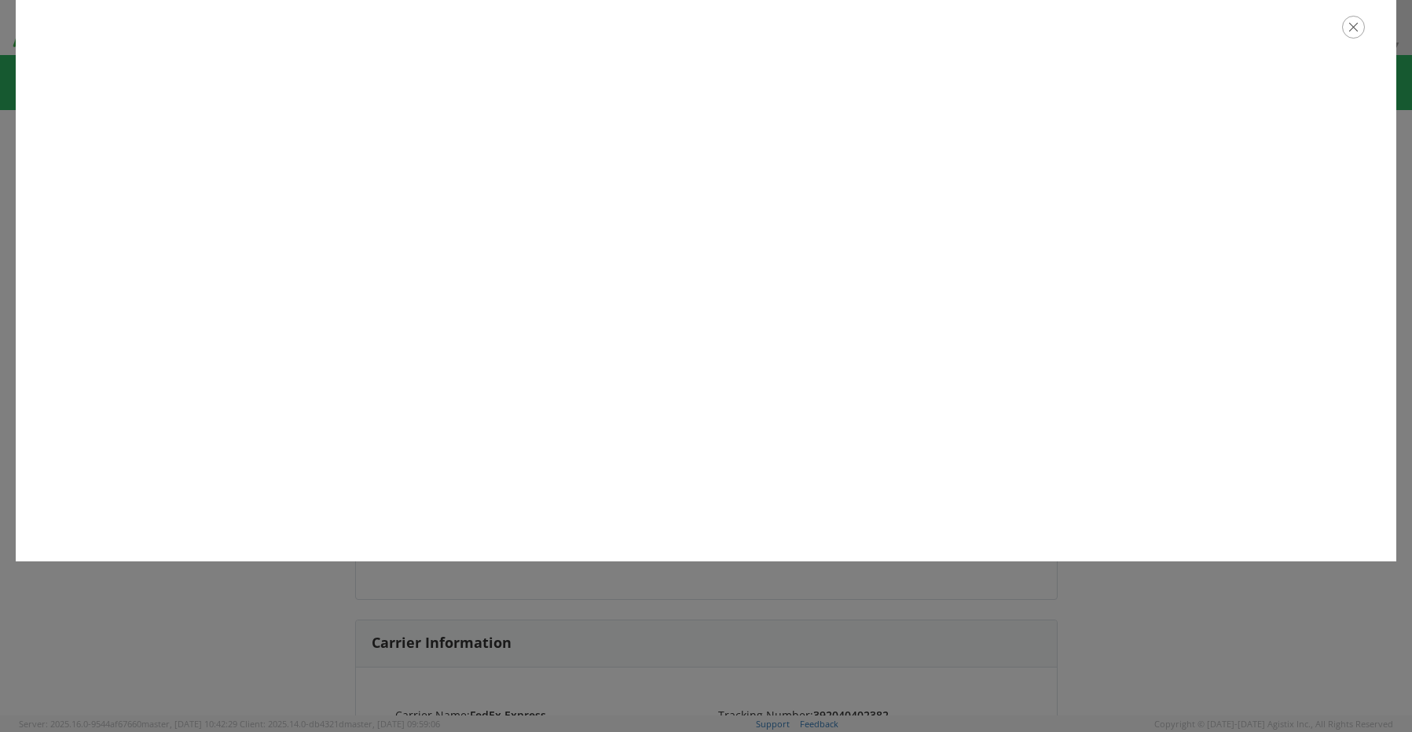
click at [1356, 35] on icon "button" at bounding box center [1353, 27] width 23 height 23
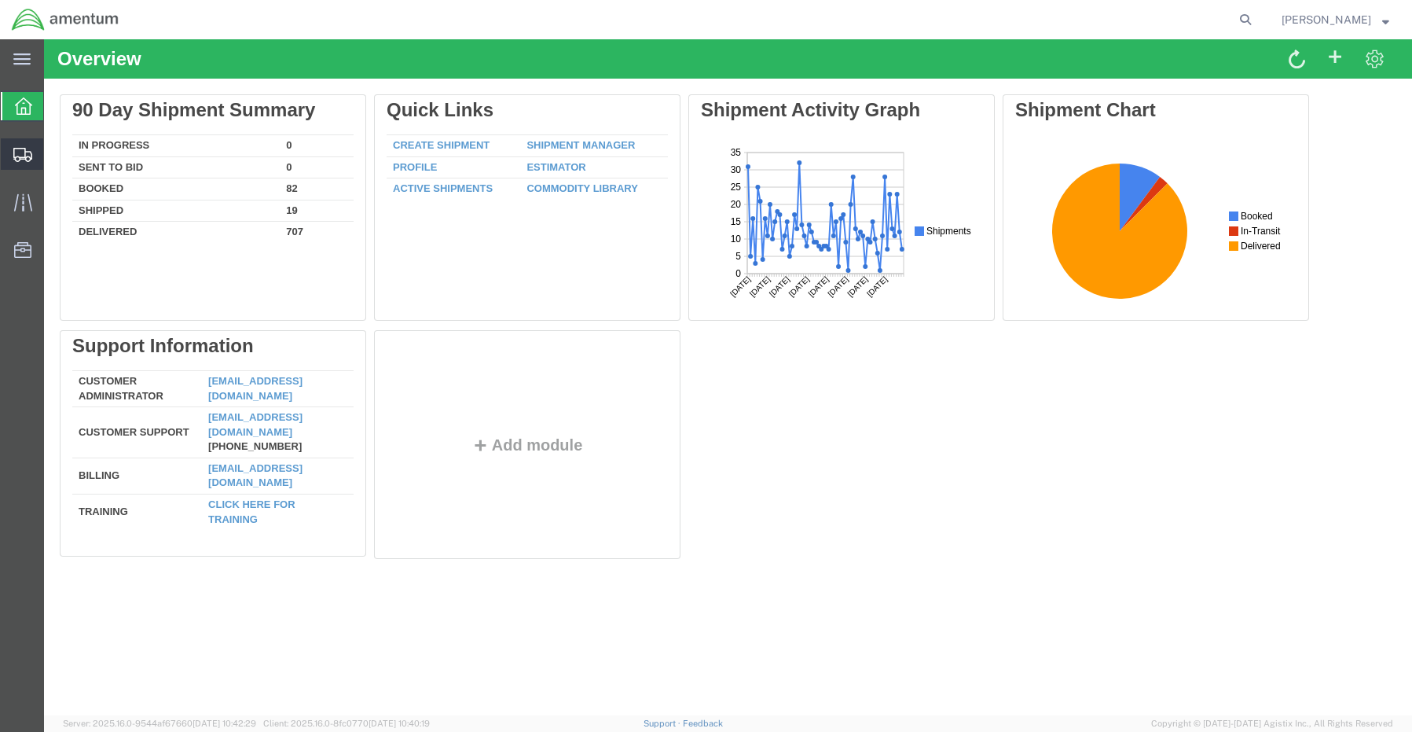
click at [0, 0] on span "Create Shipment" at bounding box center [0, 0] width 0 height 0
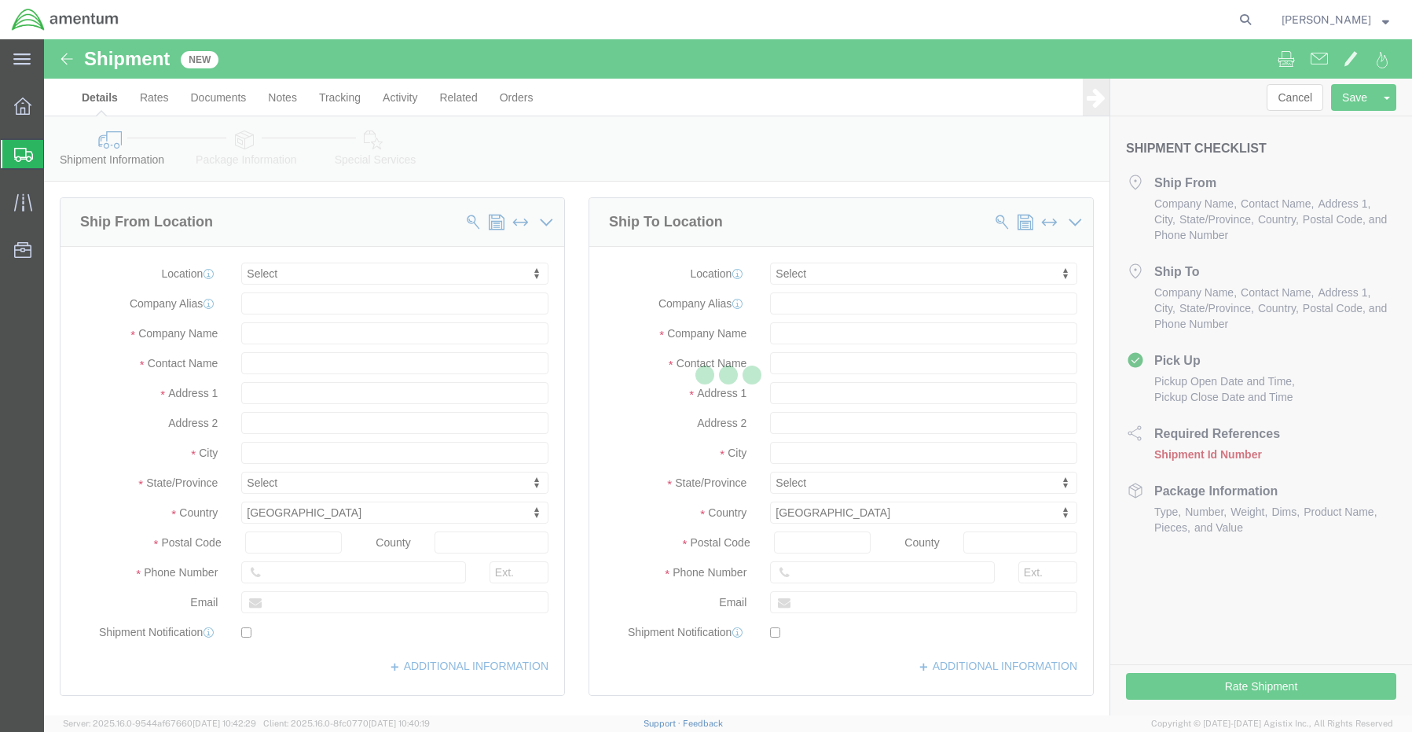
select select
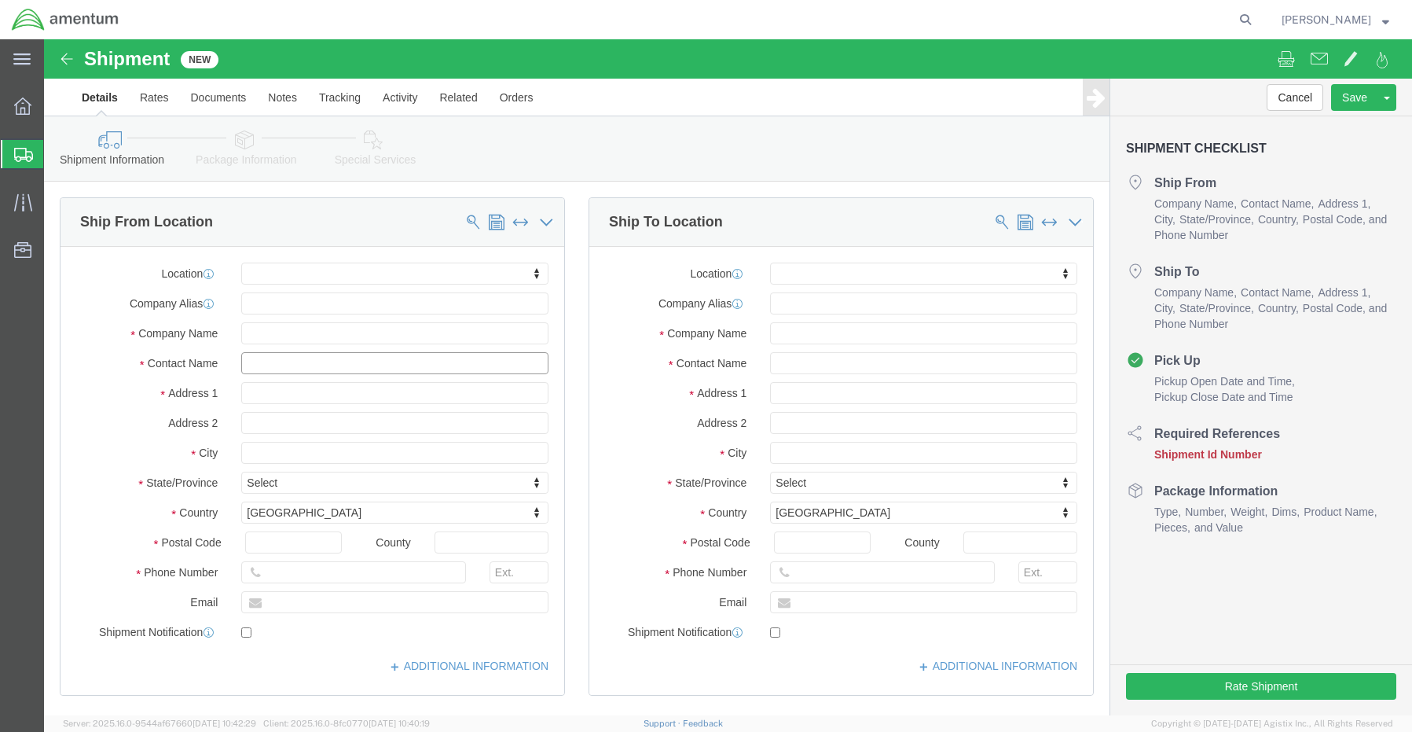
click input "text"
type input "sene"
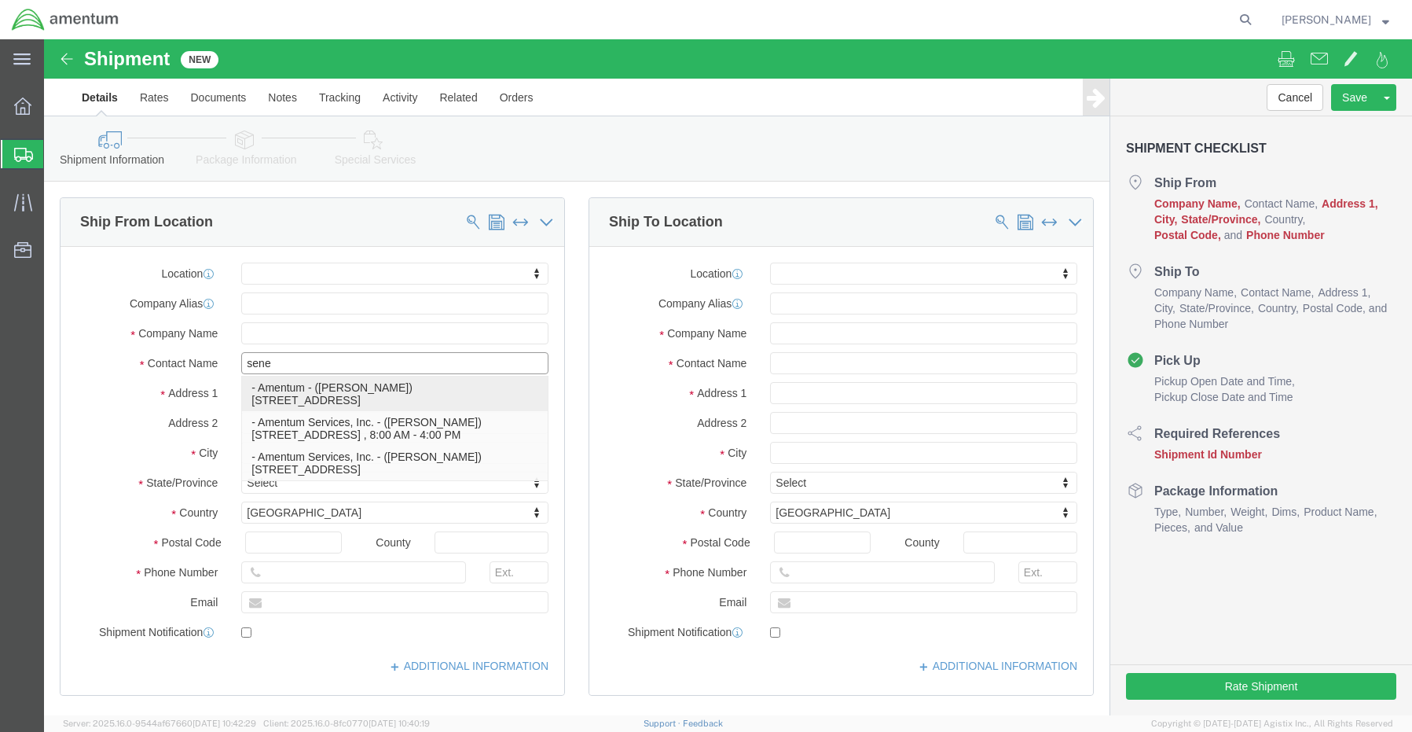
click p "- Amentum - ([PERSON_NAME]) [STREET_ADDRESS]"
select select
type input "[STREET_ADDRESS]"
type input "76177"
type input "[US_STATE]"
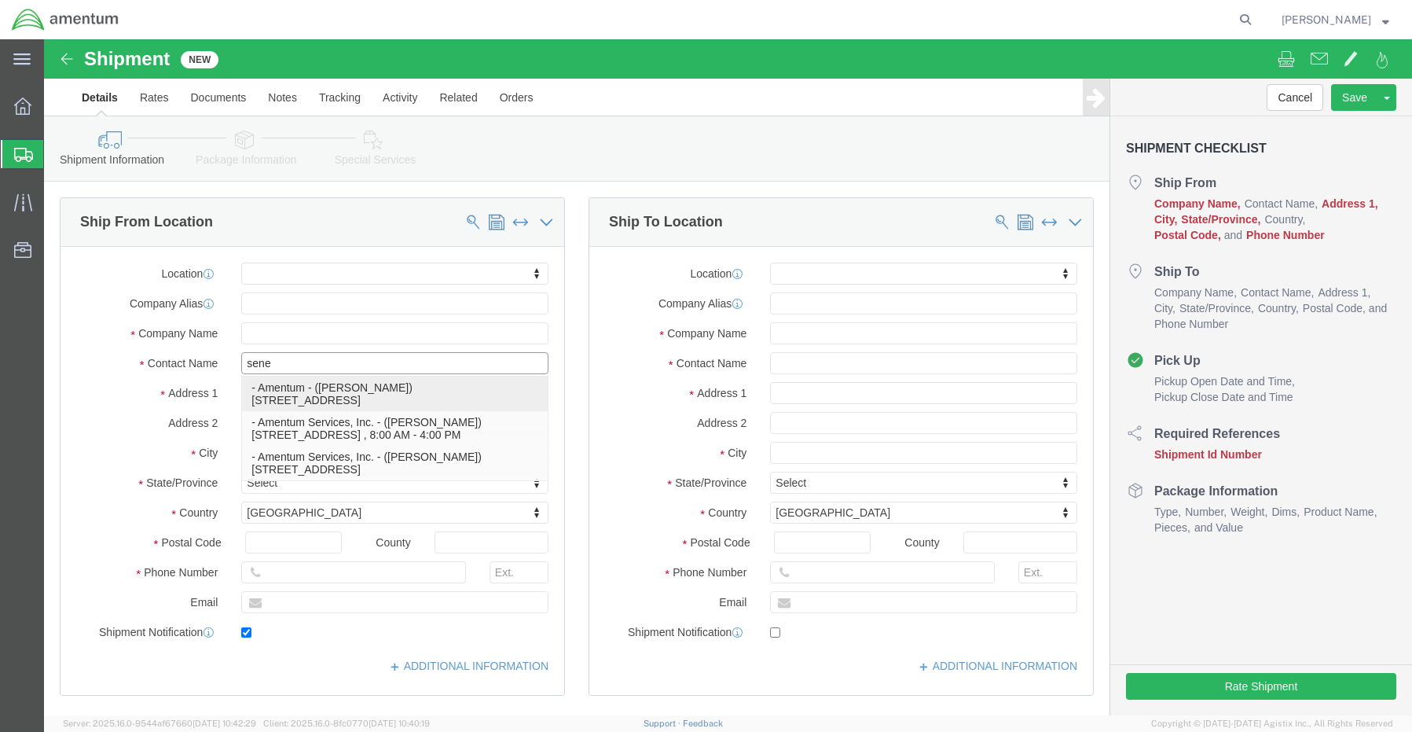
type input "[PHONE_NUMBER]"
type input "[EMAIL_ADDRESS][PERSON_NAME][DOMAIN_NAME]"
checkbox input "true"
type input "Amentum"
type input "[PERSON_NAME]"
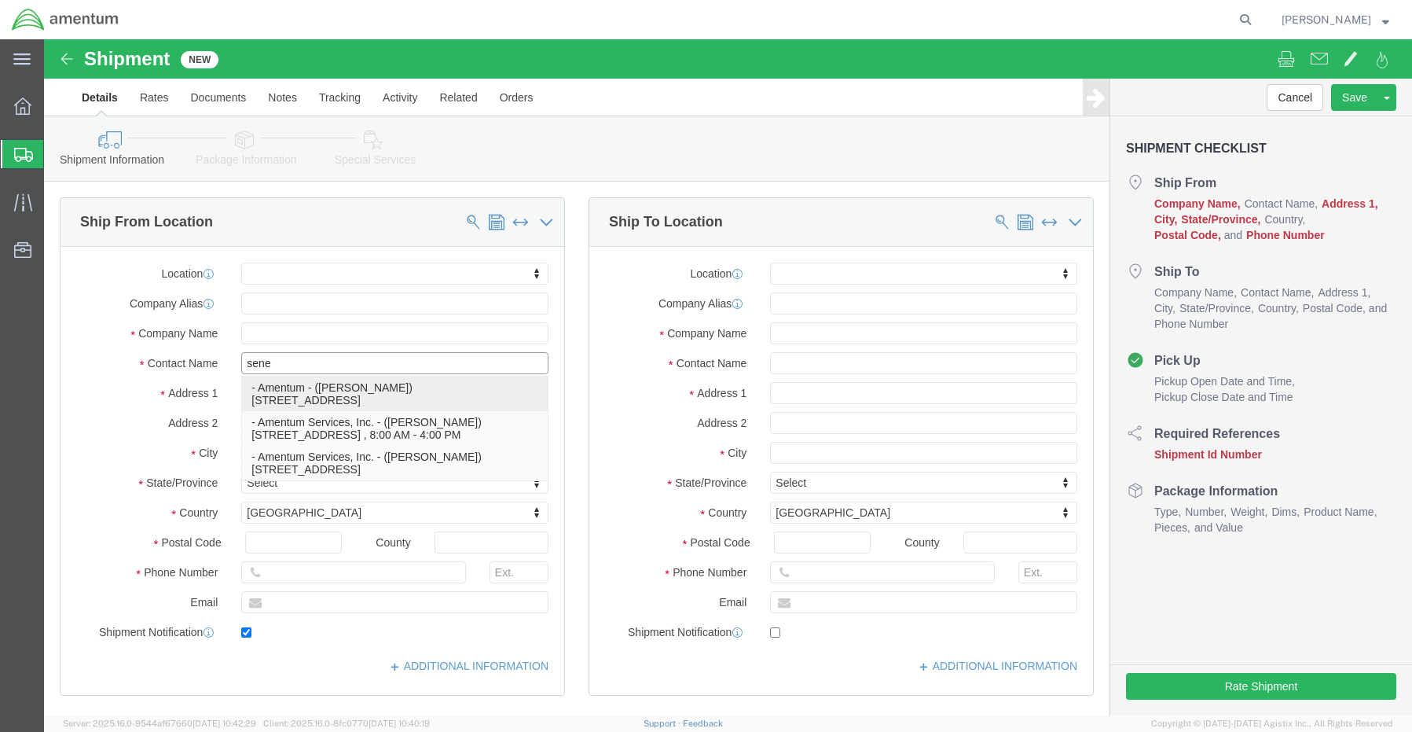
type input "[GEOGRAPHIC_DATA]"
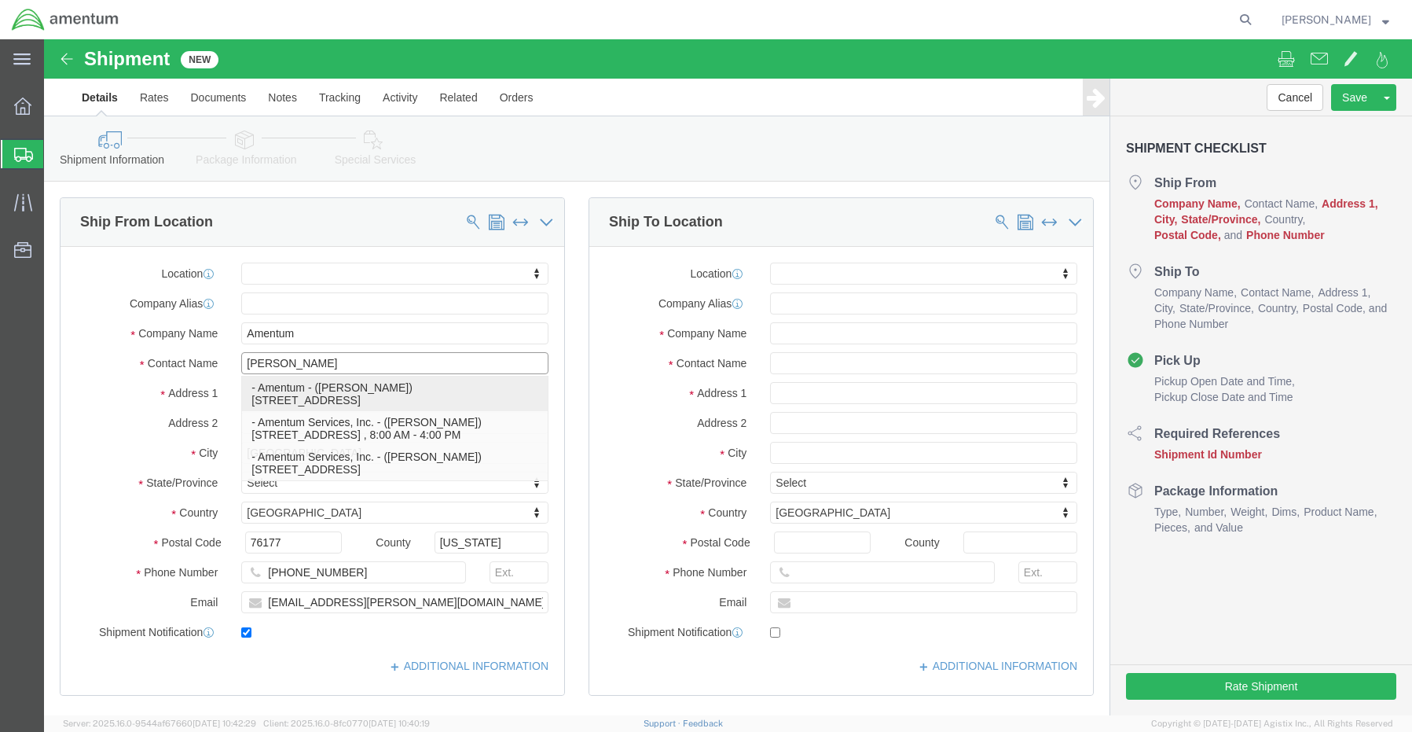
select select "[GEOGRAPHIC_DATA]"
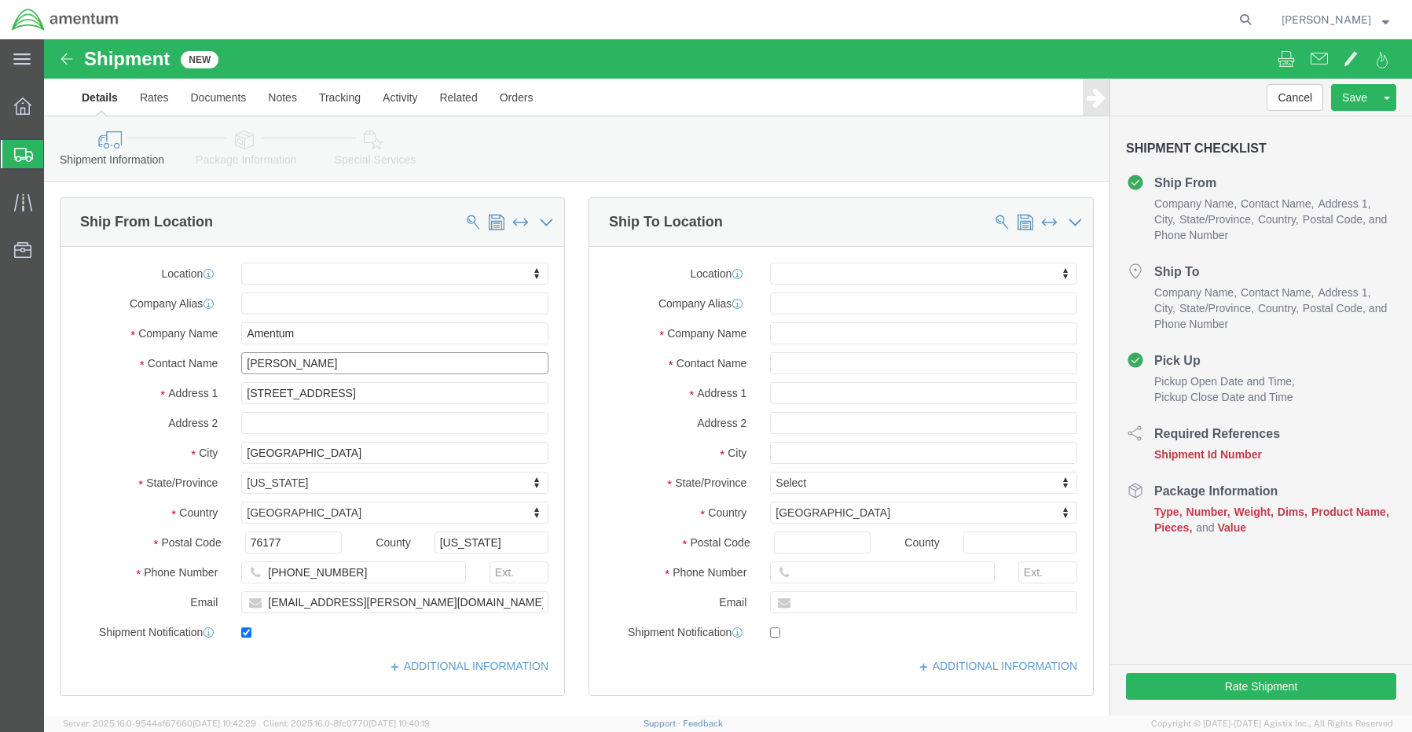
type input "[PERSON_NAME]"
click input "text"
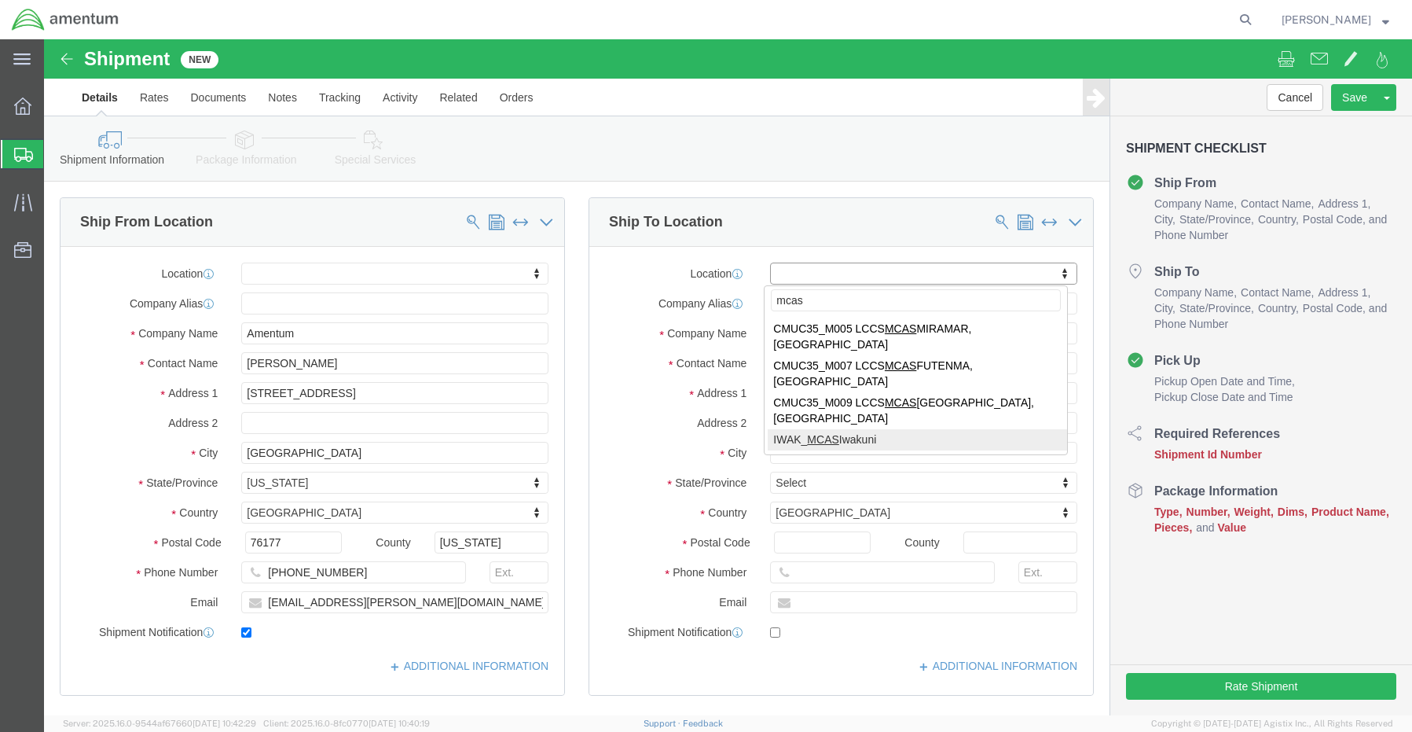
type input "mcas"
select select "65691"
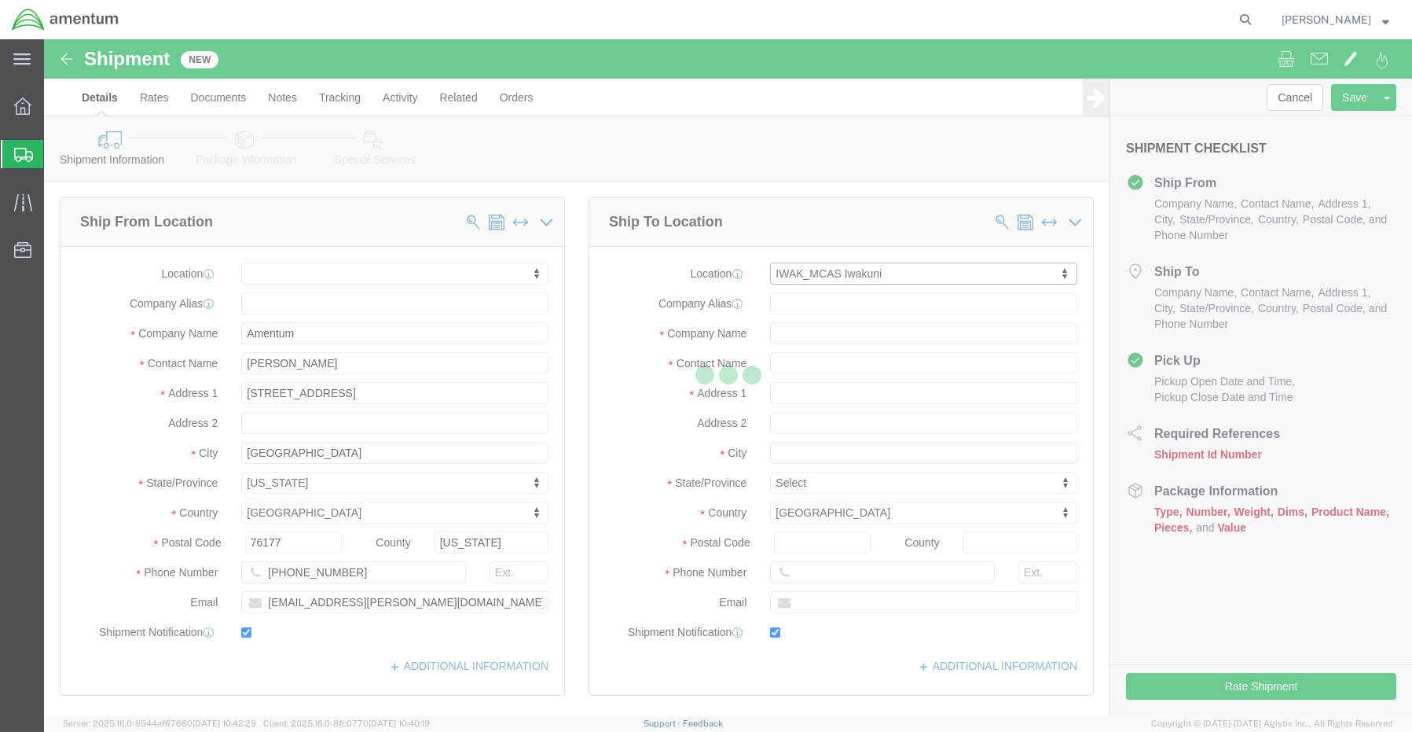
type input "Bldg #360 2F, MCAS Iwakuni"
type input "Yamaguchi, PAE/Amentum - CSO"
select select "JP"
type input "7400025"
type input "[PHONE_NUMBER]"
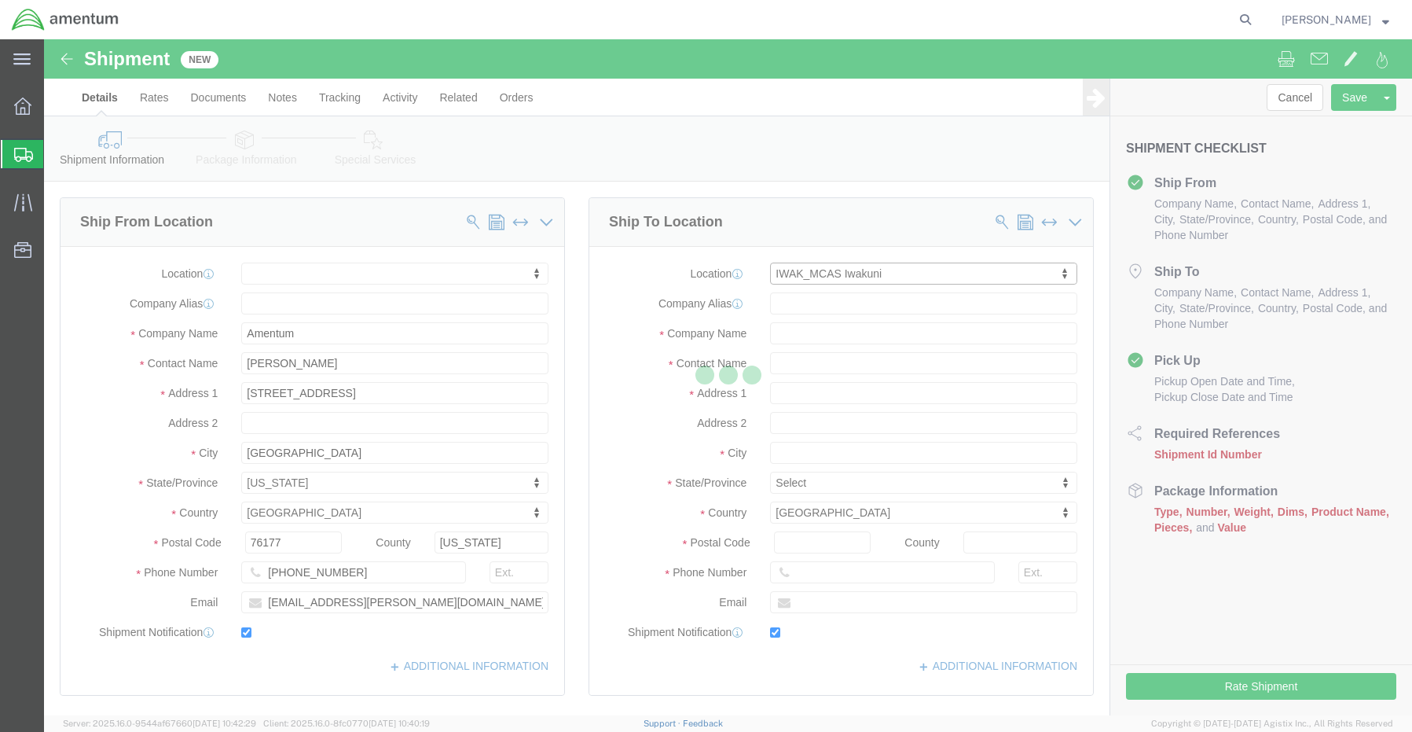
type input "[PERSON_NAME][EMAIL_ADDRESS][PERSON_NAME][DOMAIN_NAME]"
checkbox input "true"
type input "Amentum Services, Inc"
type input "[PERSON_NAME]"
type input "Iwakuni"
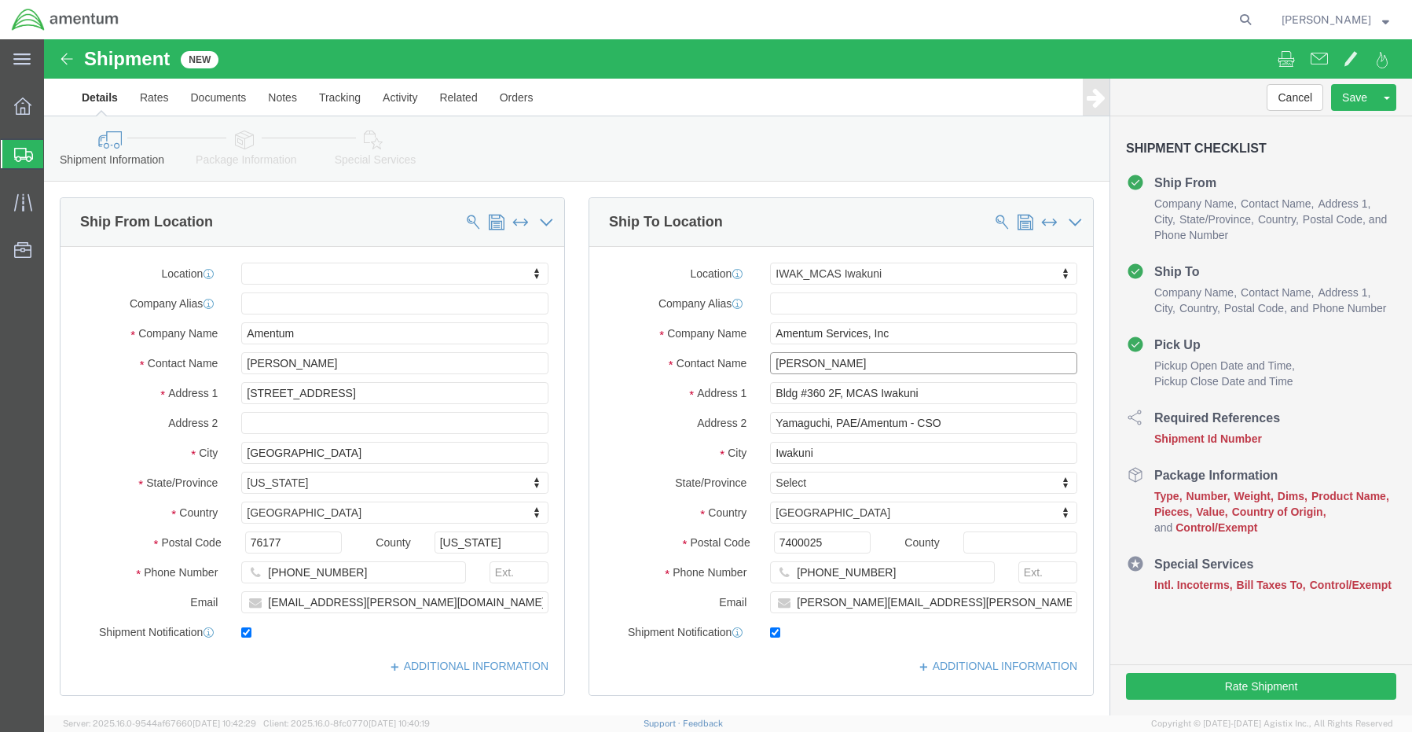
drag, startPoint x: 843, startPoint y: 325, endPoint x: 646, endPoint y: 315, distance: 196.7
click div "Contact Name [PERSON_NAME]"
drag, startPoint x: 813, startPoint y: 321, endPoint x: 660, endPoint y: 329, distance: 153.5
click div "Contact Name [PERSON_NAME]"
paste input "[PERSON_NAME]"
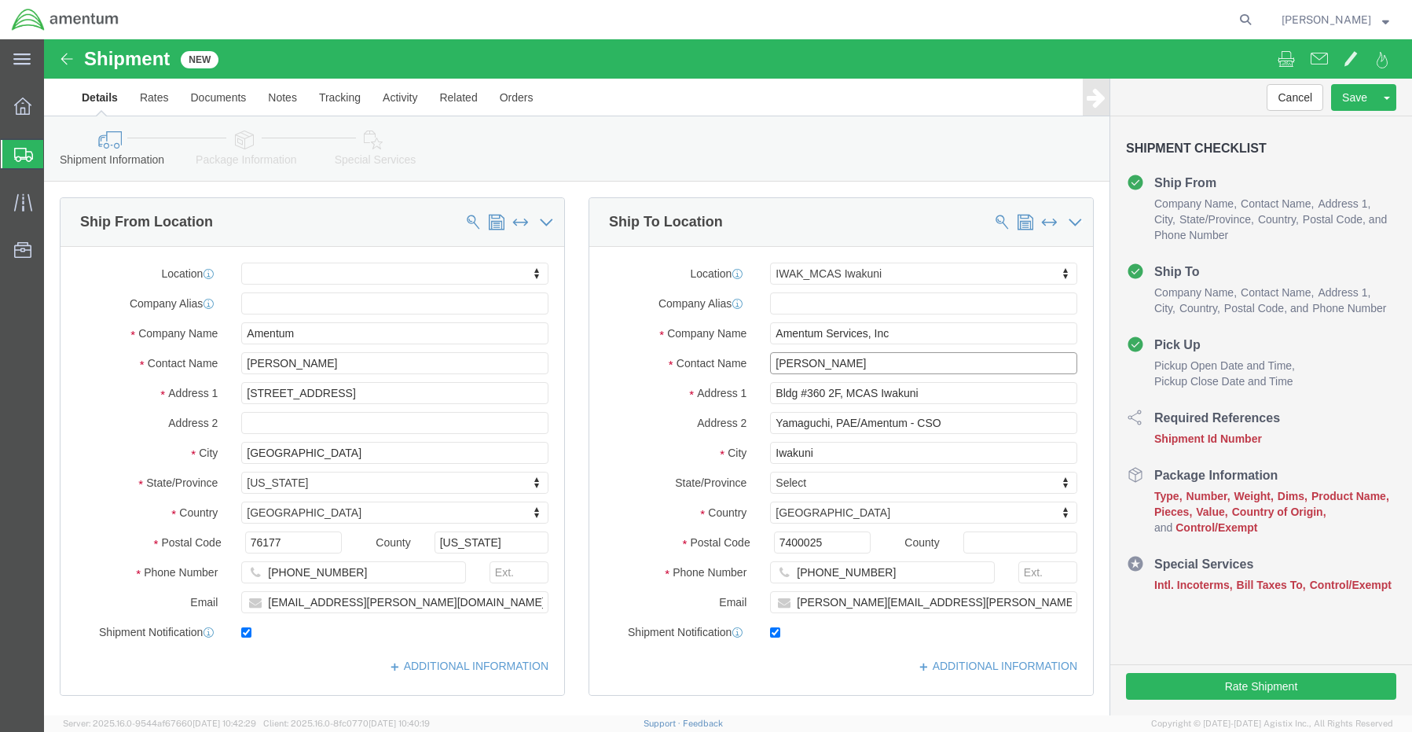
type input "[PERSON_NAME]"
click input "Bldg #360 2F, MCAS Iwakuni"
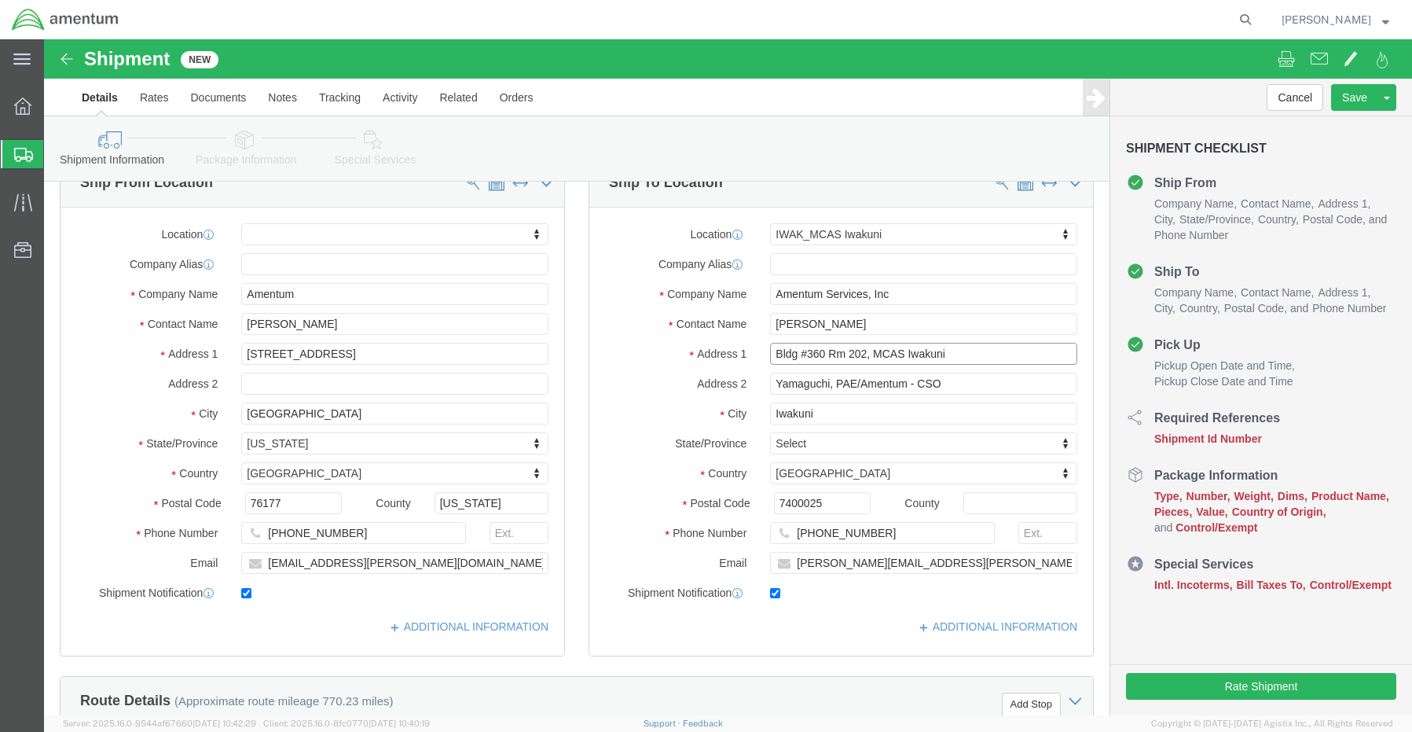
scroll to position [79, 0]
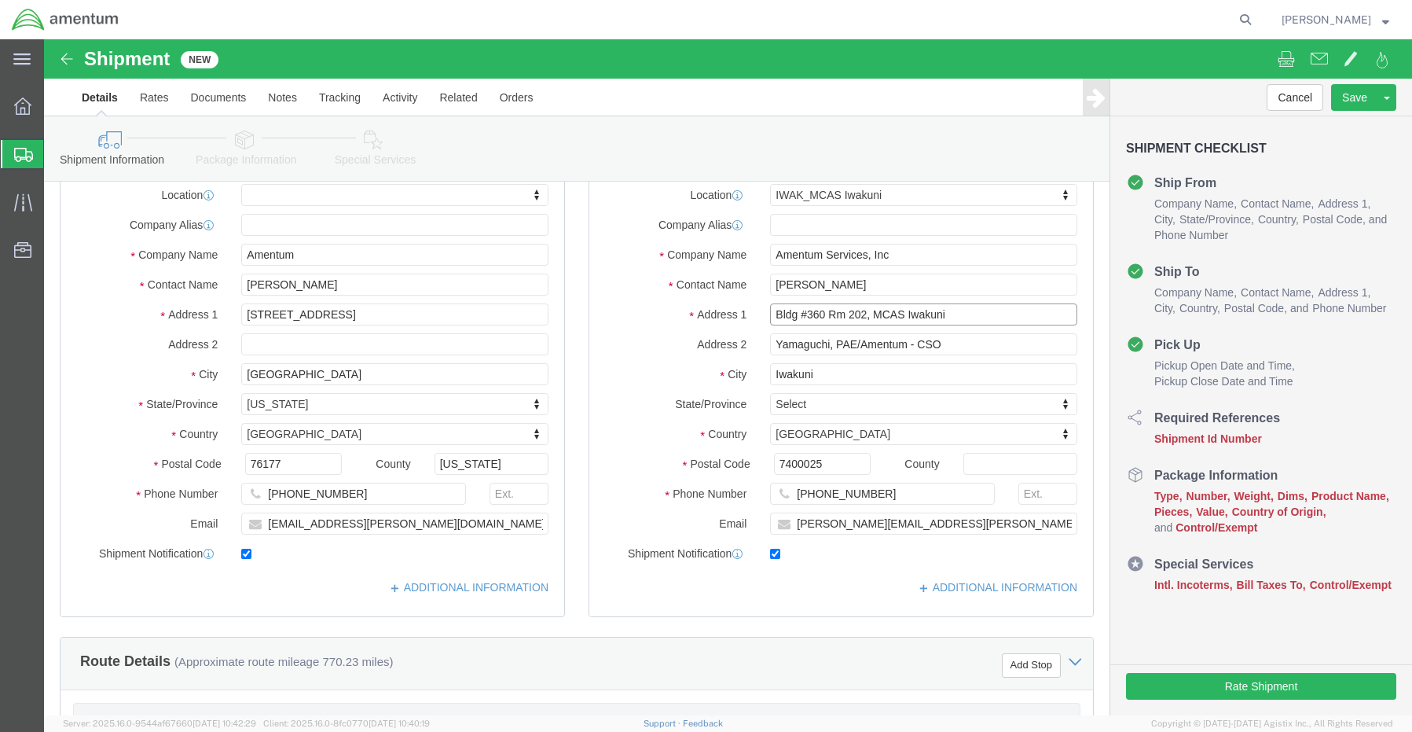
type input "Bldg #360 Rm 202, MCAS Iwakuni"
select select
drag, startPoint x: 849, startPoint y: 455, endPoint x: 823, endPoint y: 456, distance: 25.9
click input "[PHONE_NUMBER]"
paste input "823"
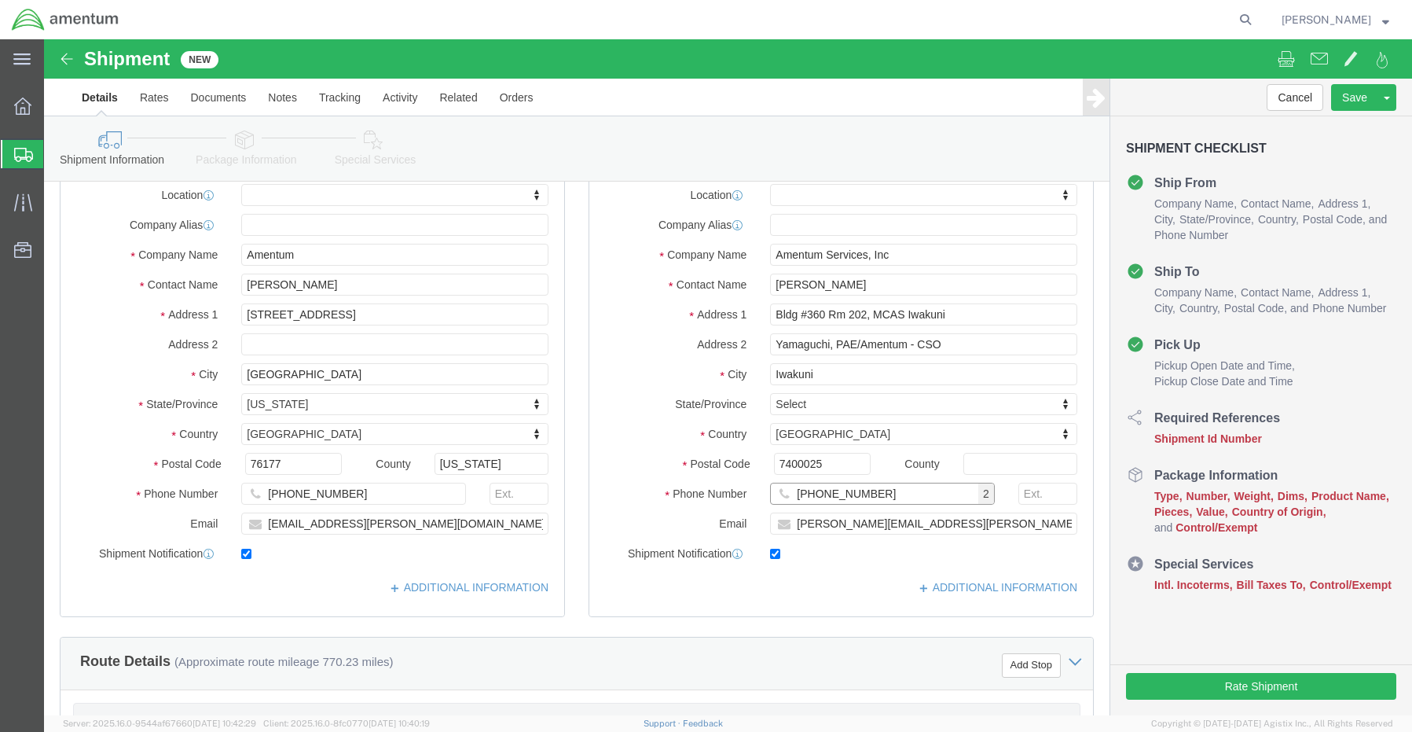
type input "[PHONE_NUMBER]"
drag, startPoint x: 879, startPoint y: 483, endPoint x: 691, endPoint y: 487, distance: 188.7
click div "Email [PERSON_NAME][EMAIL_ADDRESS][PERSON_NAME][DOMAIN_NAME]"
paste input "[PERSON_NAME].[PERSON_NAME]"
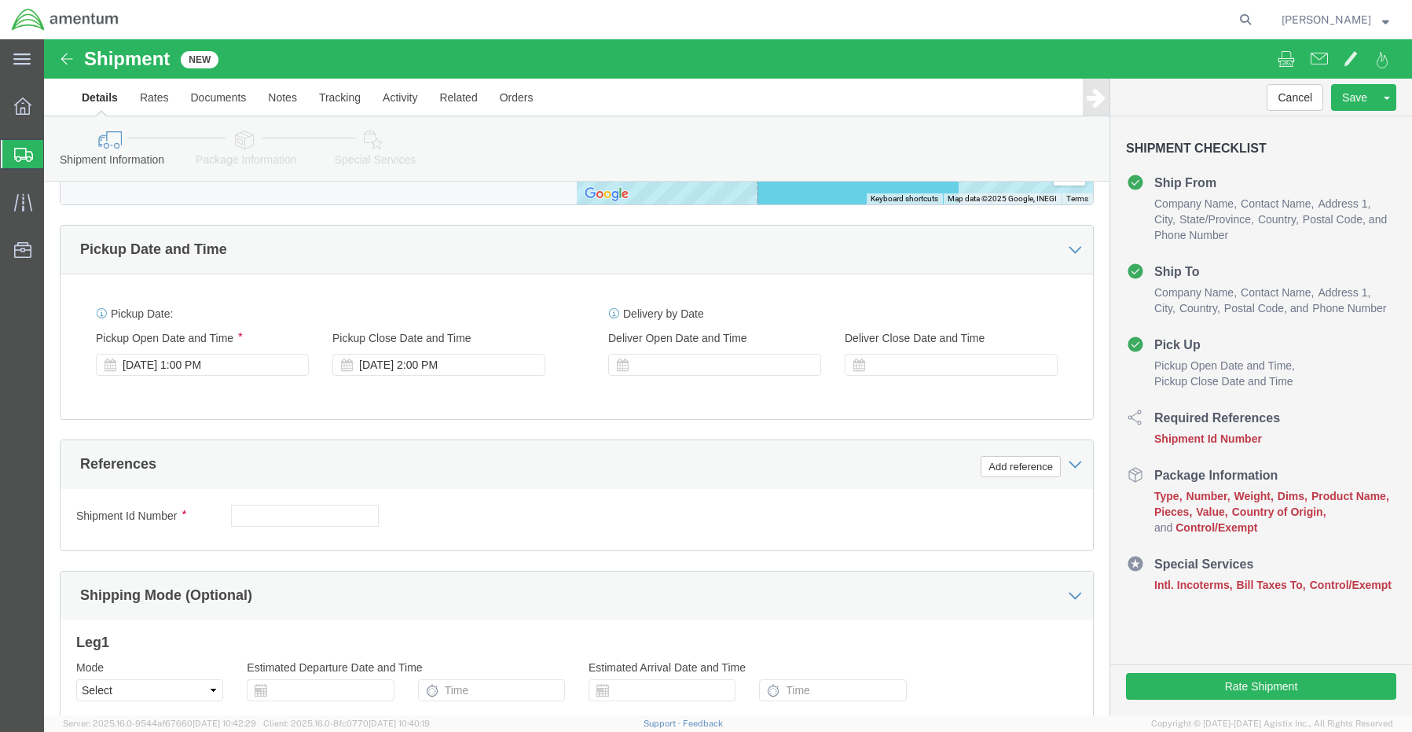
scroll to position [865, 0]
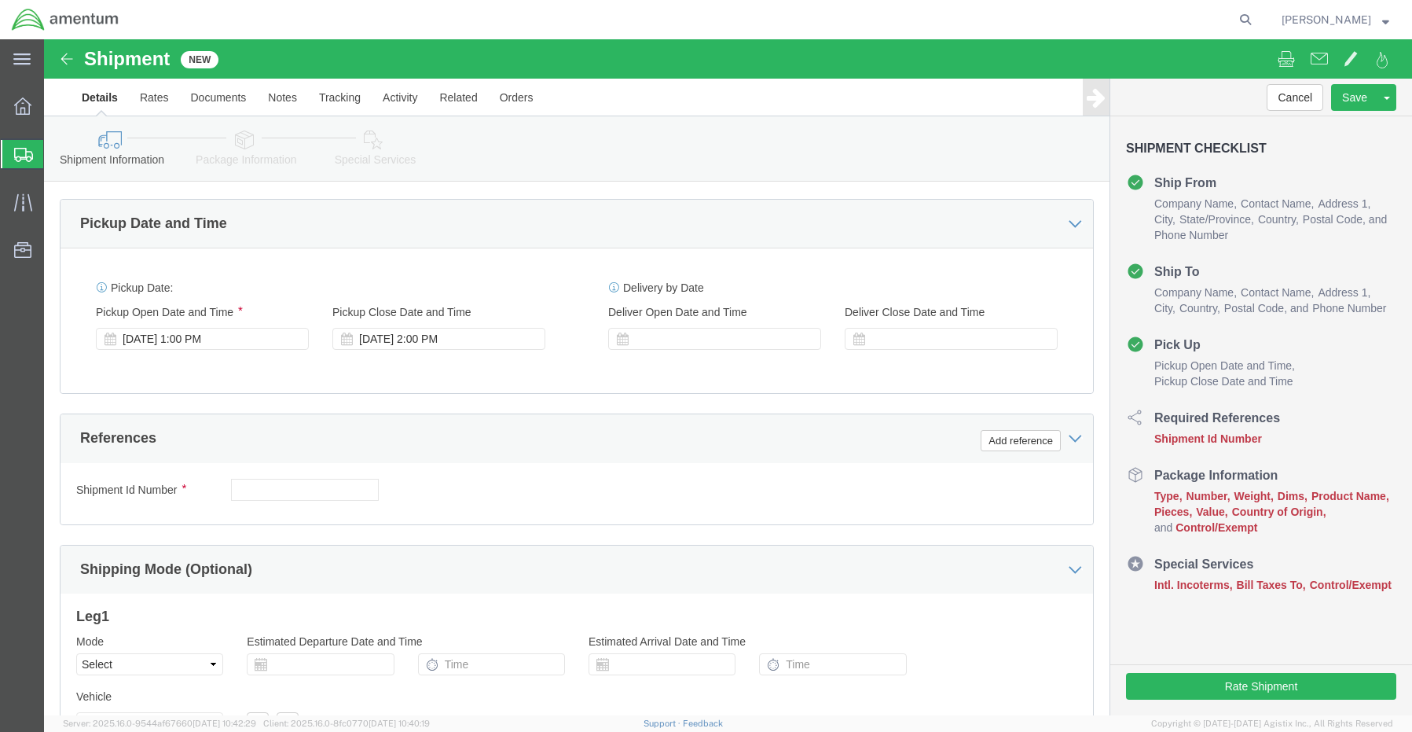
type input "[PERSON_NAME][EMAIL_ADDRESS][PERSON_NAME][DOMAIN_NAME]"
click input "text"
paste input "7486.21.E00OY4.0000000.PMOJP"
type input "7486.21.E00OY4.0000000.PMOJP"
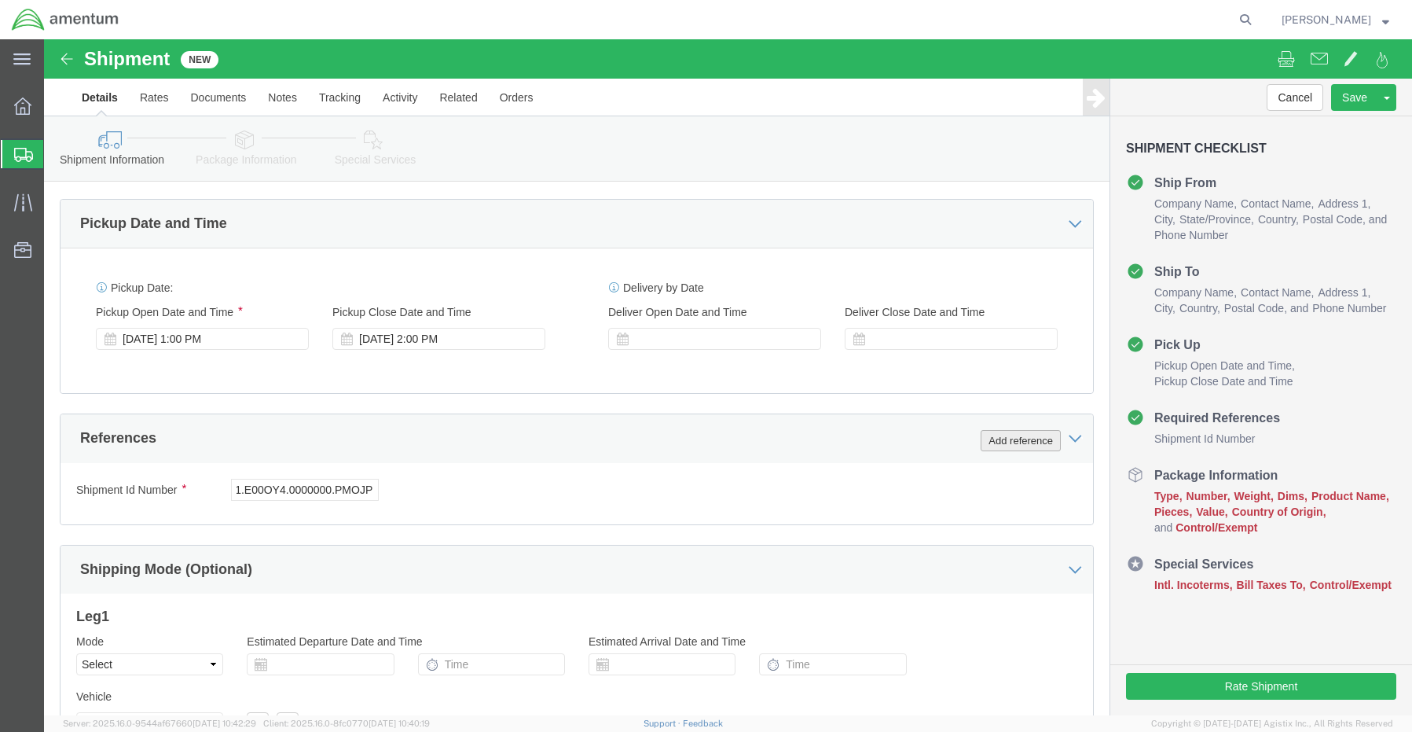
scroll to position [0, 0]
click button "Add reference"
click select "Select Account Type Activity ID Airline Appointment Number ASN Batch Request # …"
select select "CUSTREF"
click select "Select Account Type Activity ID Airline Appointment Number ASN Batch Request # …"
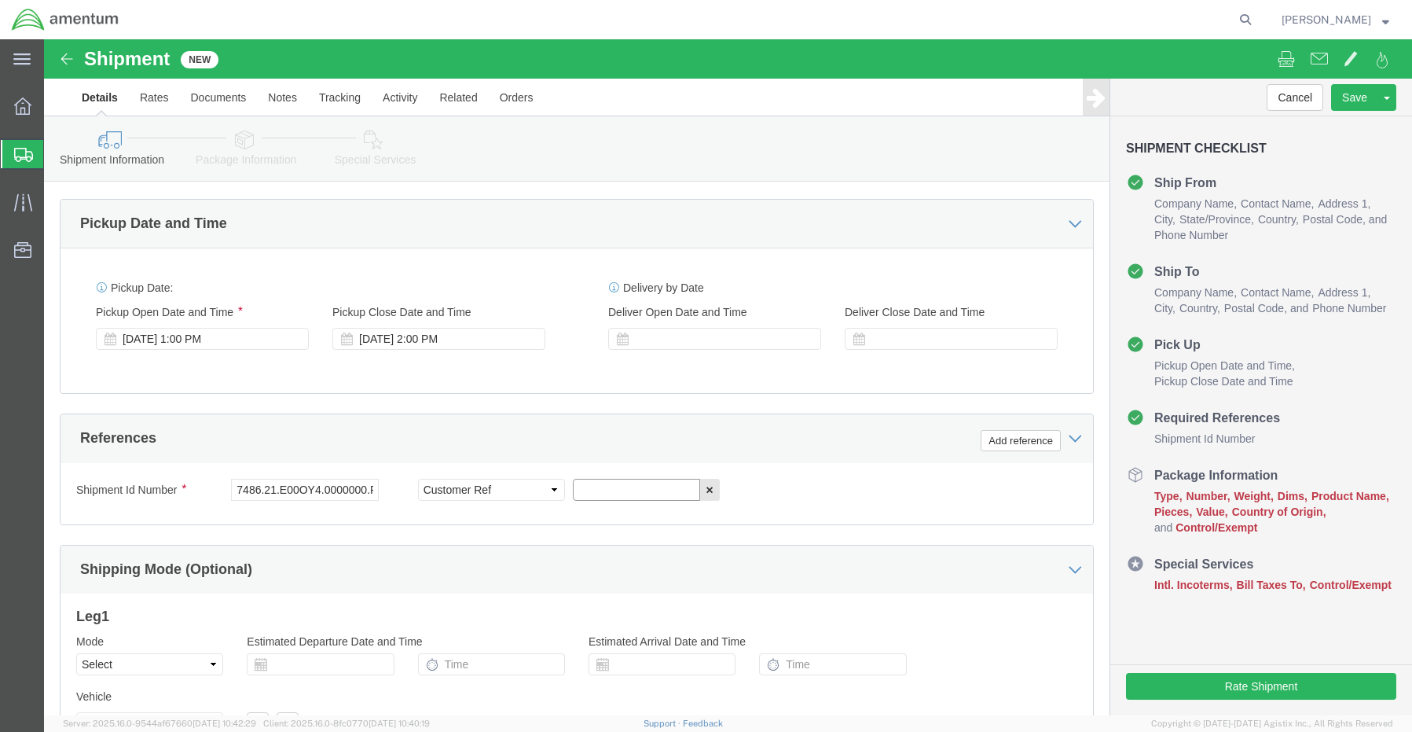
click input "text"
paste input "[PERSON_NAME] - REQ0215911"
type input "[PERSON_NAME] - REQ0215911"
click button "Add reference"
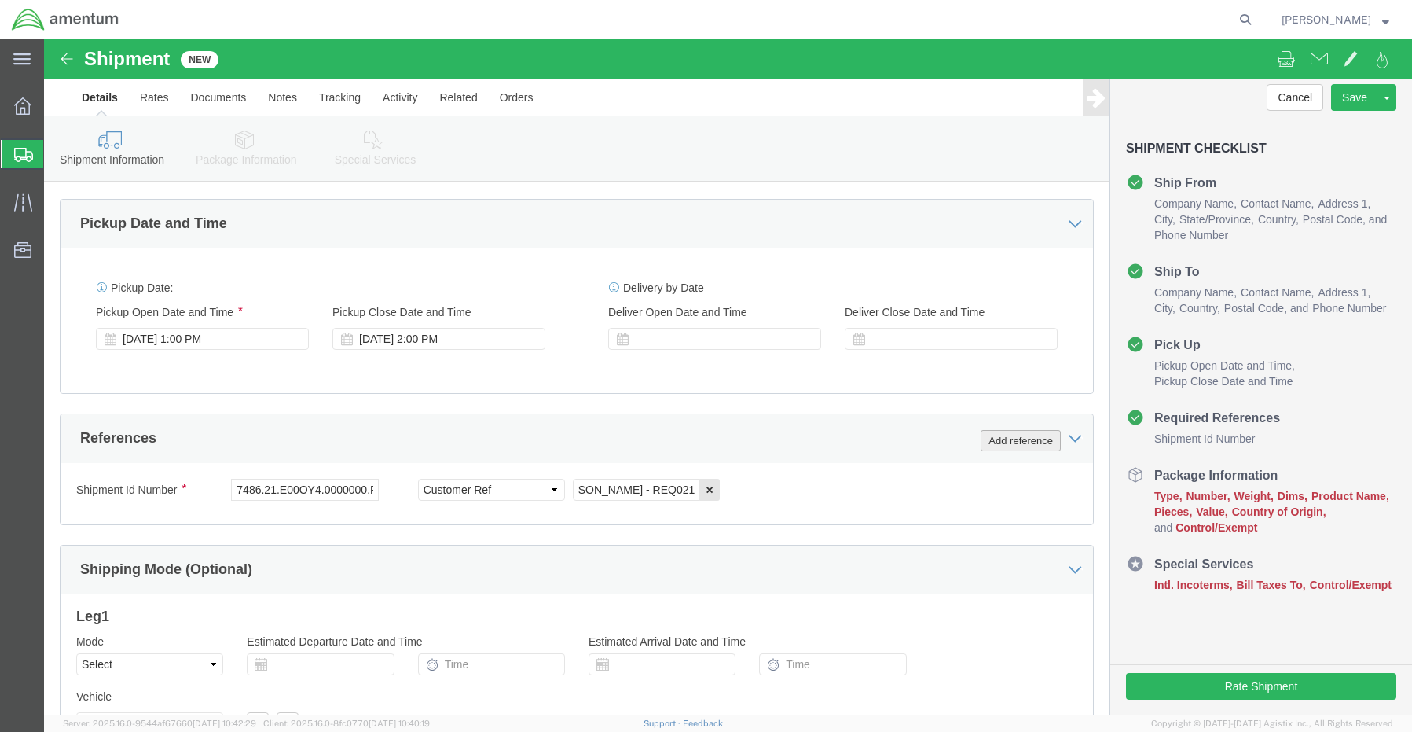
scroll to position [0, 0]
click select "Select Account Type Activity ID Airline Appointment Number ASN Batch Request # …"
select select "DEPT"
click select "Select Account Type Activity ID Airline Appointment Number ASN Batch Request # …"
click input "text"
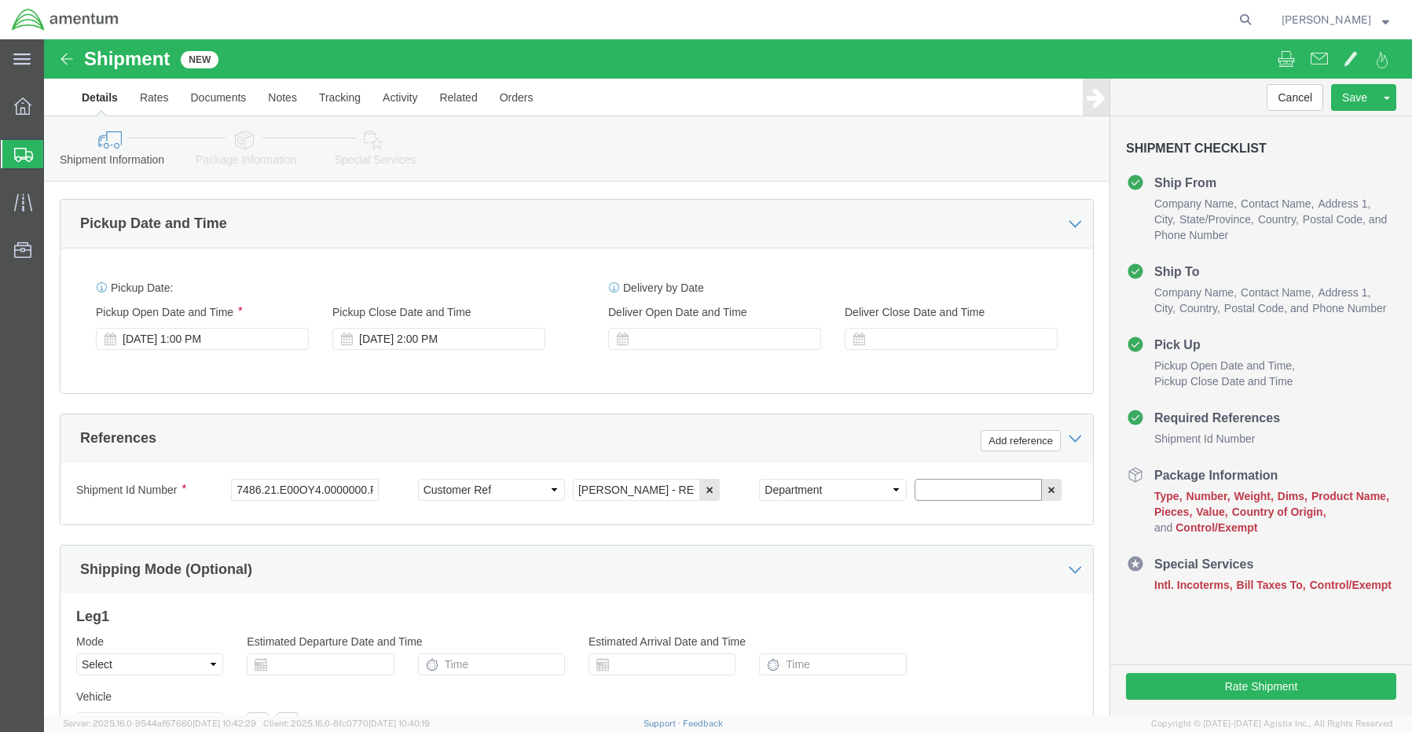
paste input "[PERSON_NAME]"
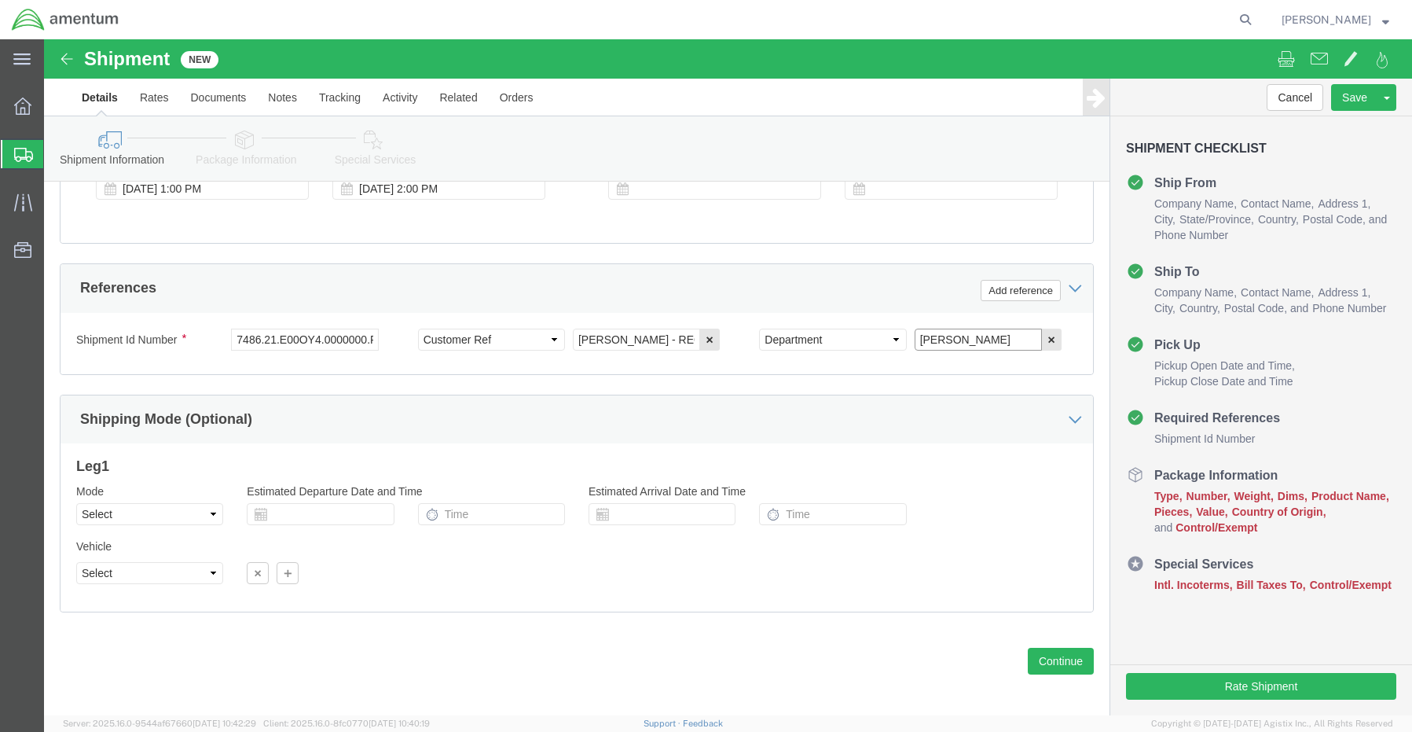
scroll to position [1022, 0]
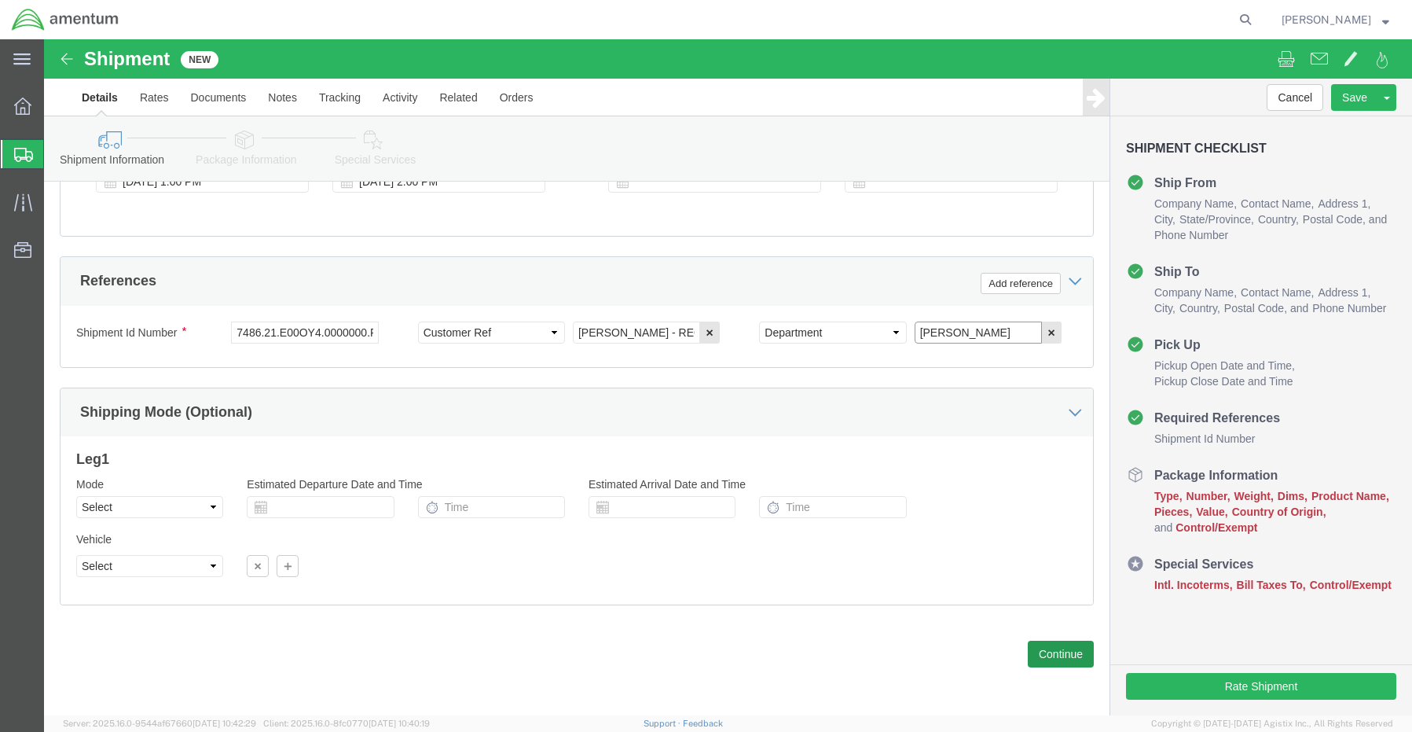
type input "[PERSON_NAME]"
click button "Continue"
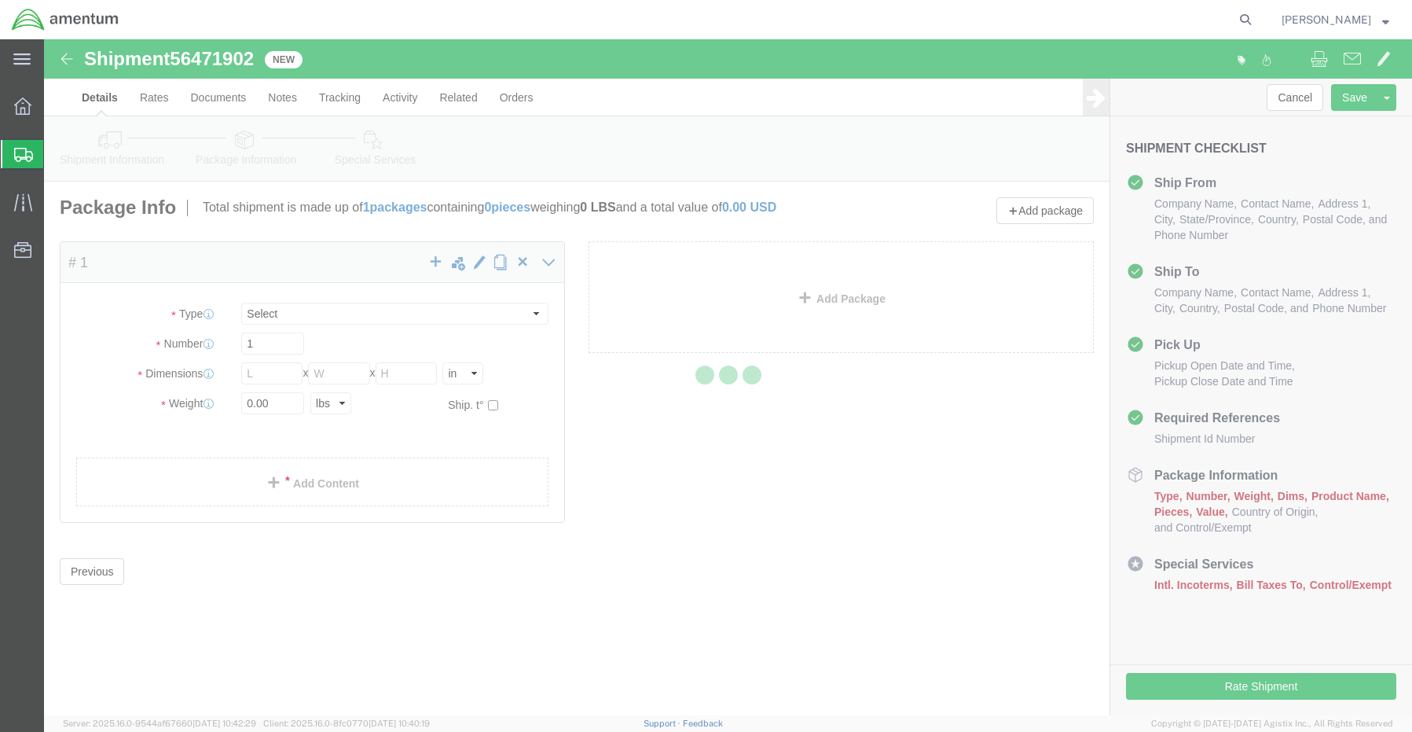
select select "CBOX"
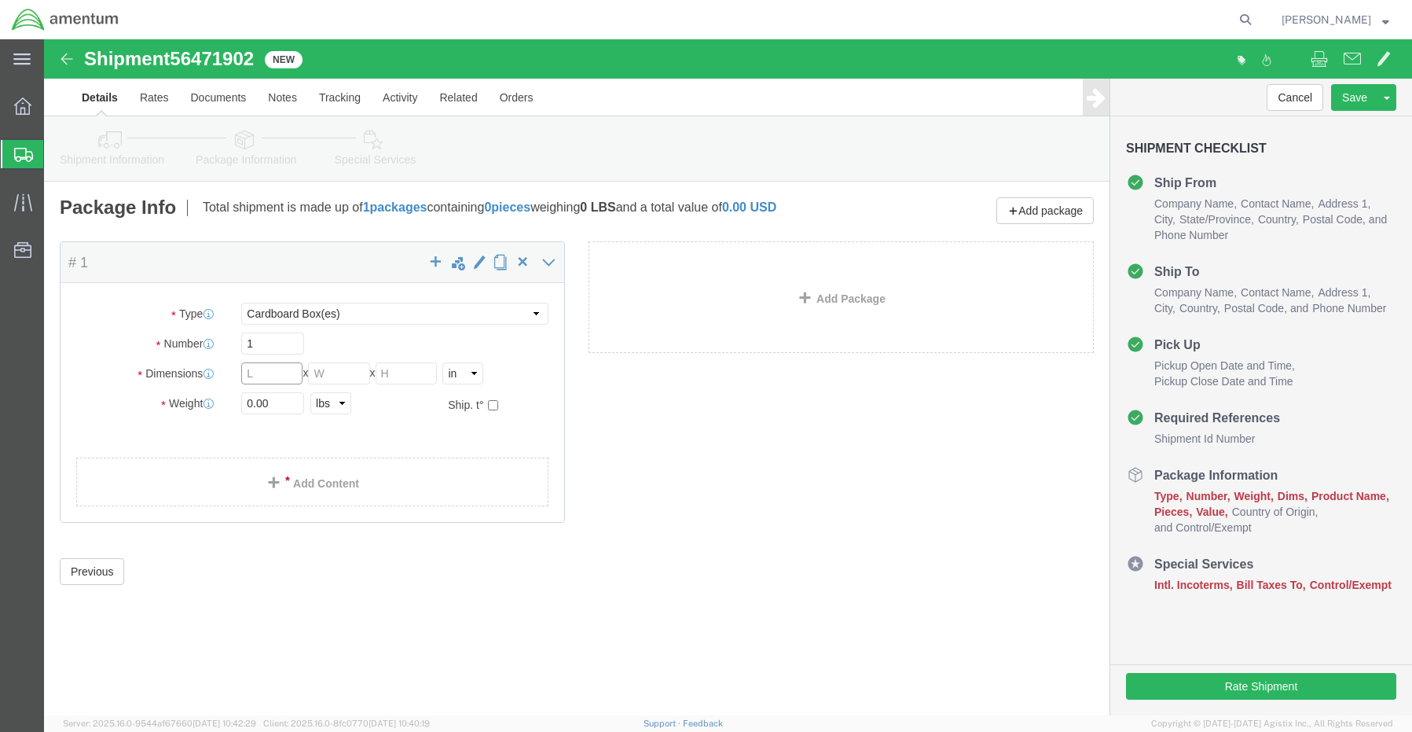
click input "text"
type input "20"
type input "18"
type input "6"
type input "13.0"
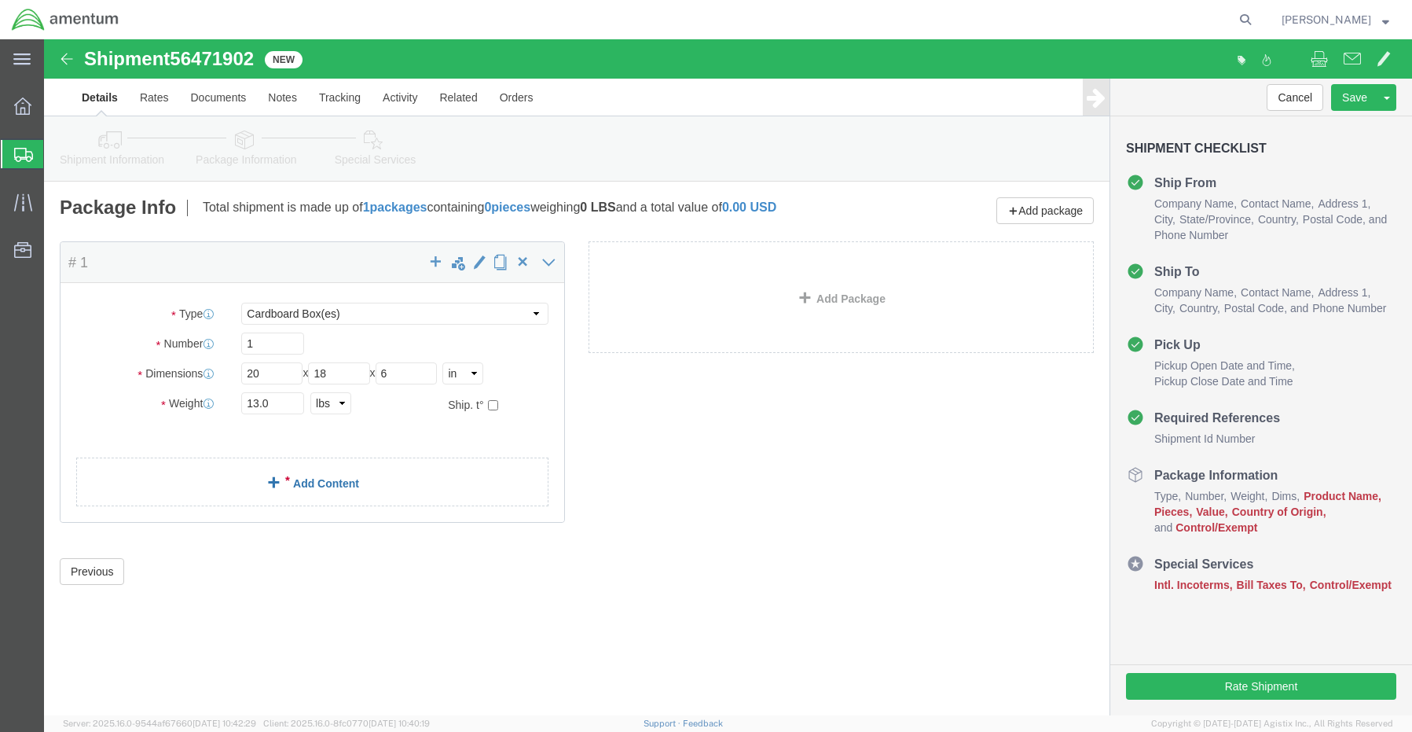
click link "Add Content"
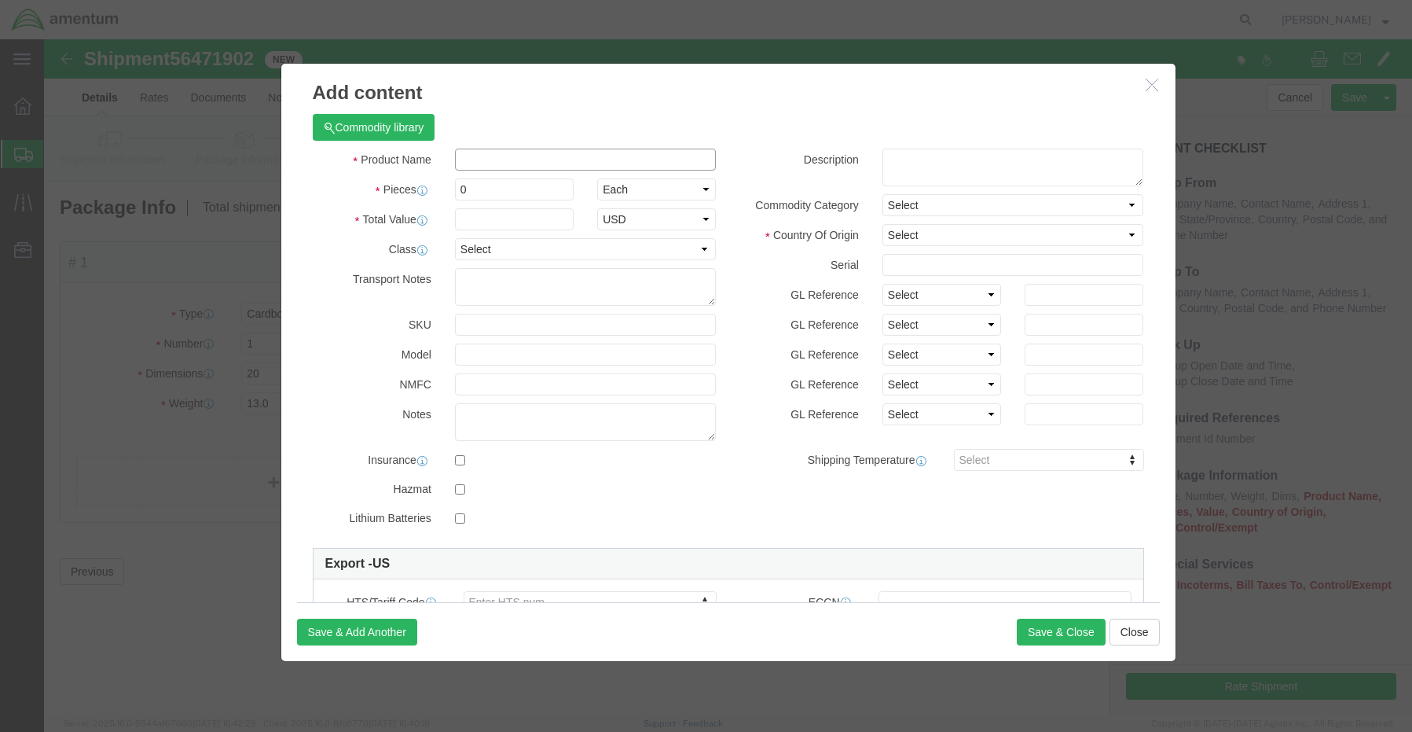
click input "text"
paste input "Laptop - SCTASK0234001 Dell – CORP026398 service tag 199QN64"
type input "Laptop - SCTASK0234001 Dell – CORP026398 service tag 199QN64"
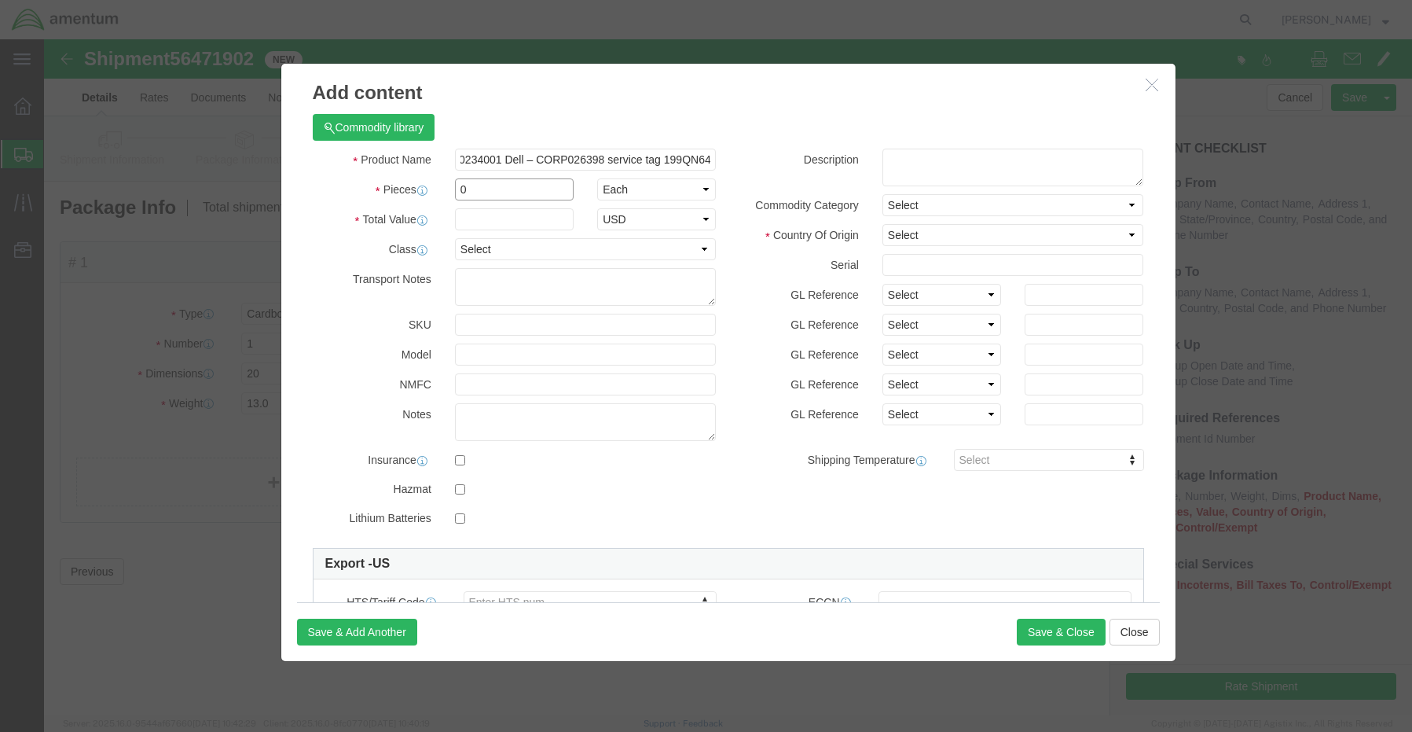
scroll to position [0, 0]
type input "1"
type input "1500.00"
click select "Select [GEOGRAPHIC_DATA] [GEOGRAPHIC_DATA] [GEOGRAPHIC_DATA] [GEOGRAPHIC_DATA] …"
select select "TW"
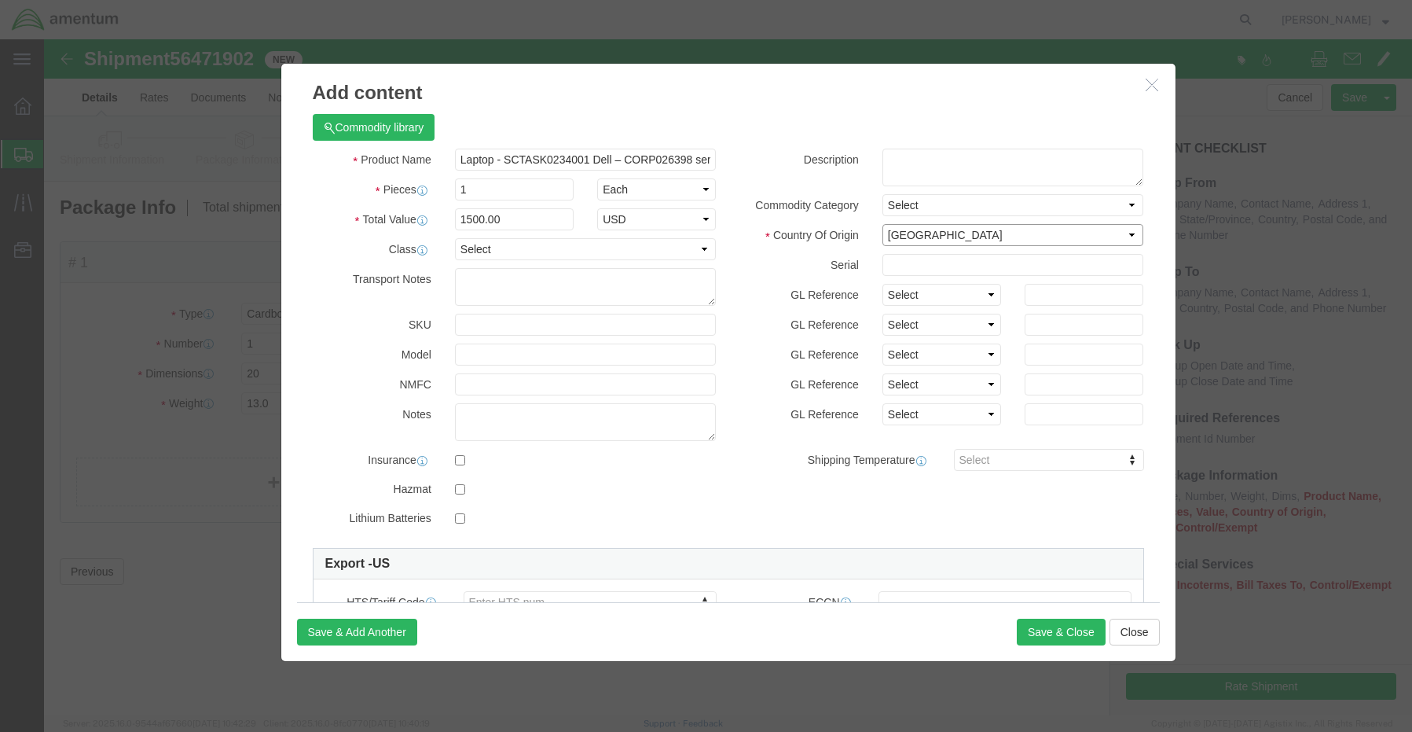
click select "Select [GEOGRAPHIC_DATA] [GEOGRAPHIC_DATA] [GEOGRAPHIC_DATA] [GEOGRAPHIC_DATA] …"
click input "checkbox"
checkbox input "true"
click input "checkbox"
checkbox input "true"
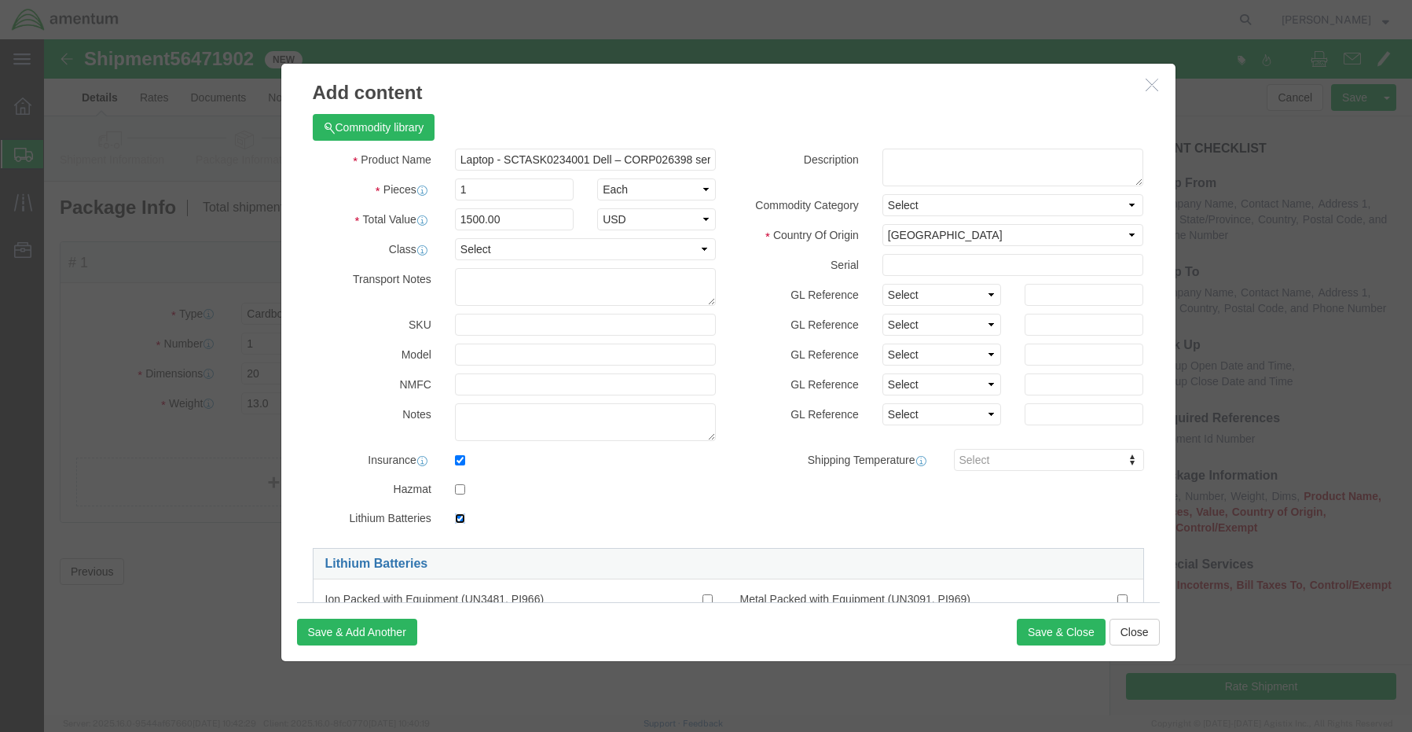
scroll to position [79, 0]
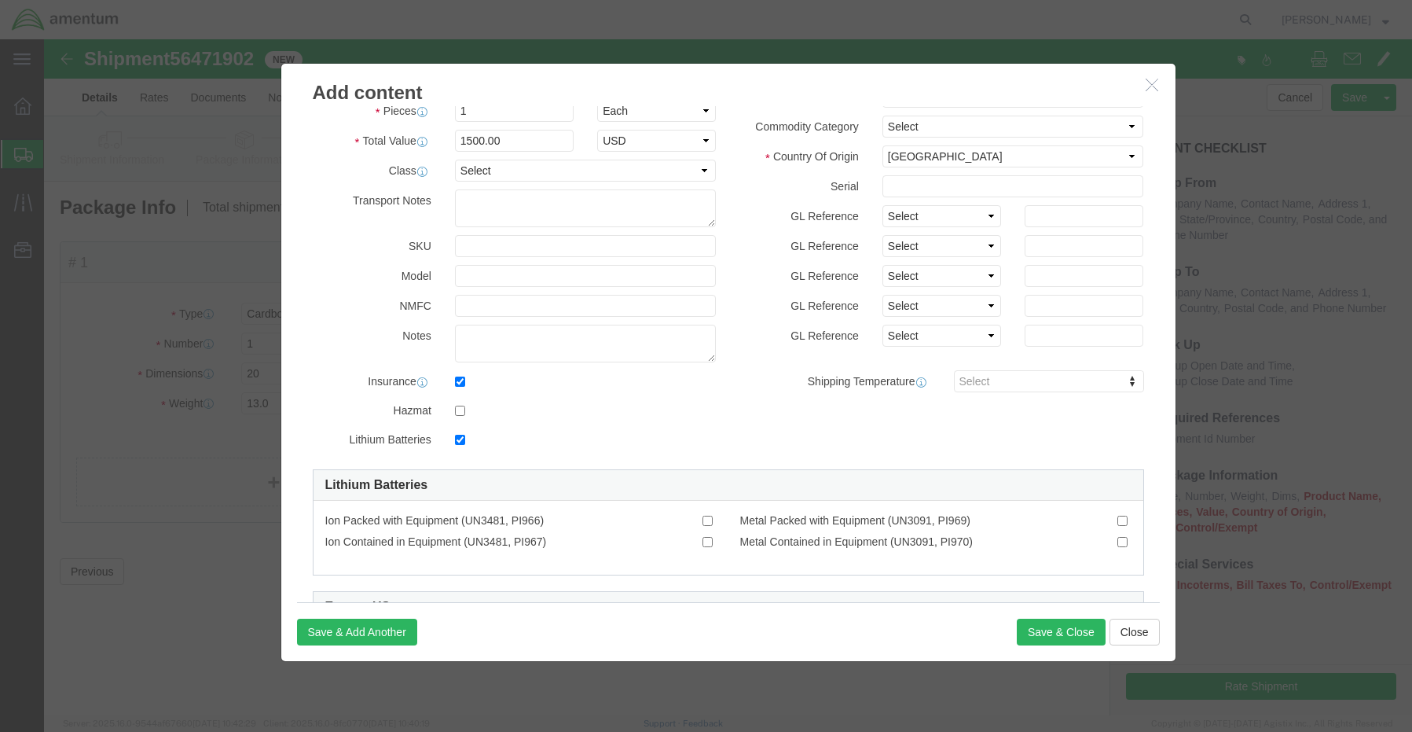
click span
click input "Ion Contained in Equipment (UN3481, PI967)"
checkbox input "true"
click button "Save & Close"
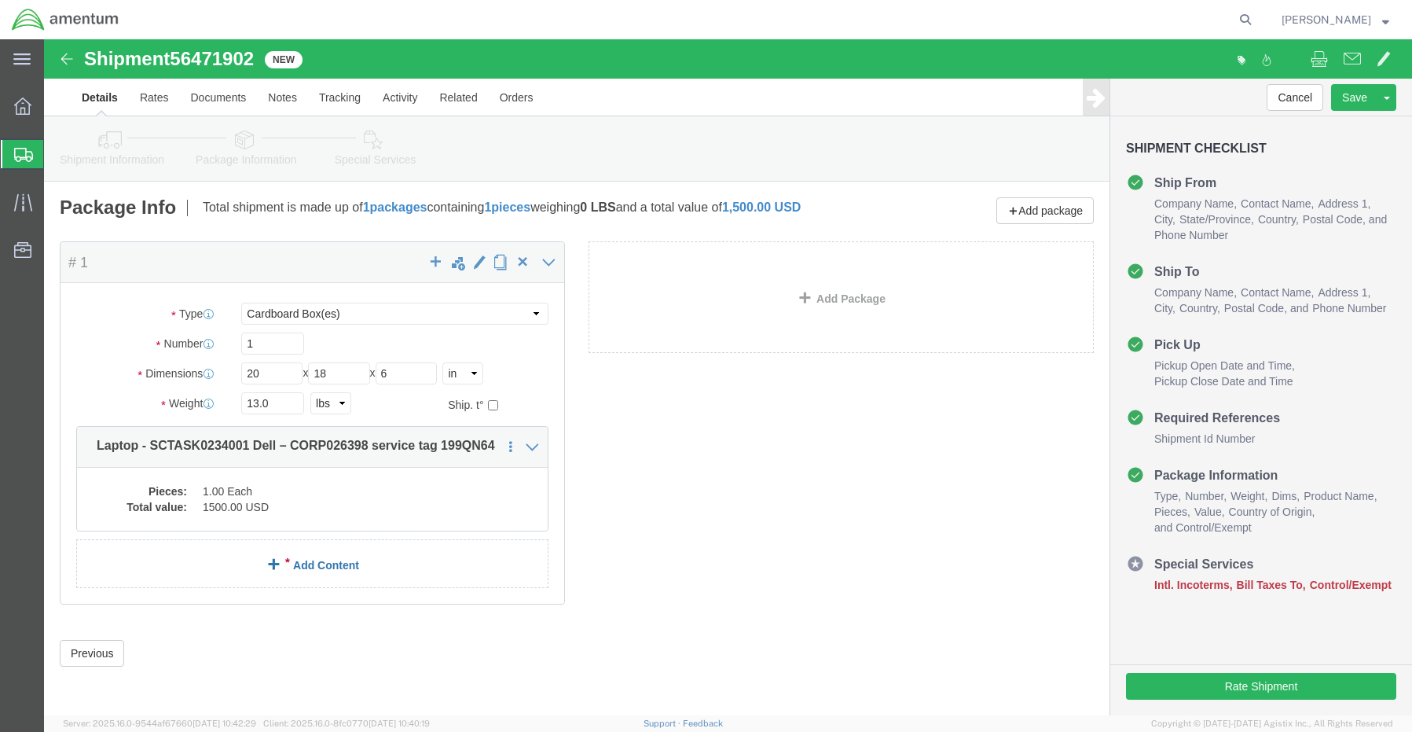
click link "Add Content"
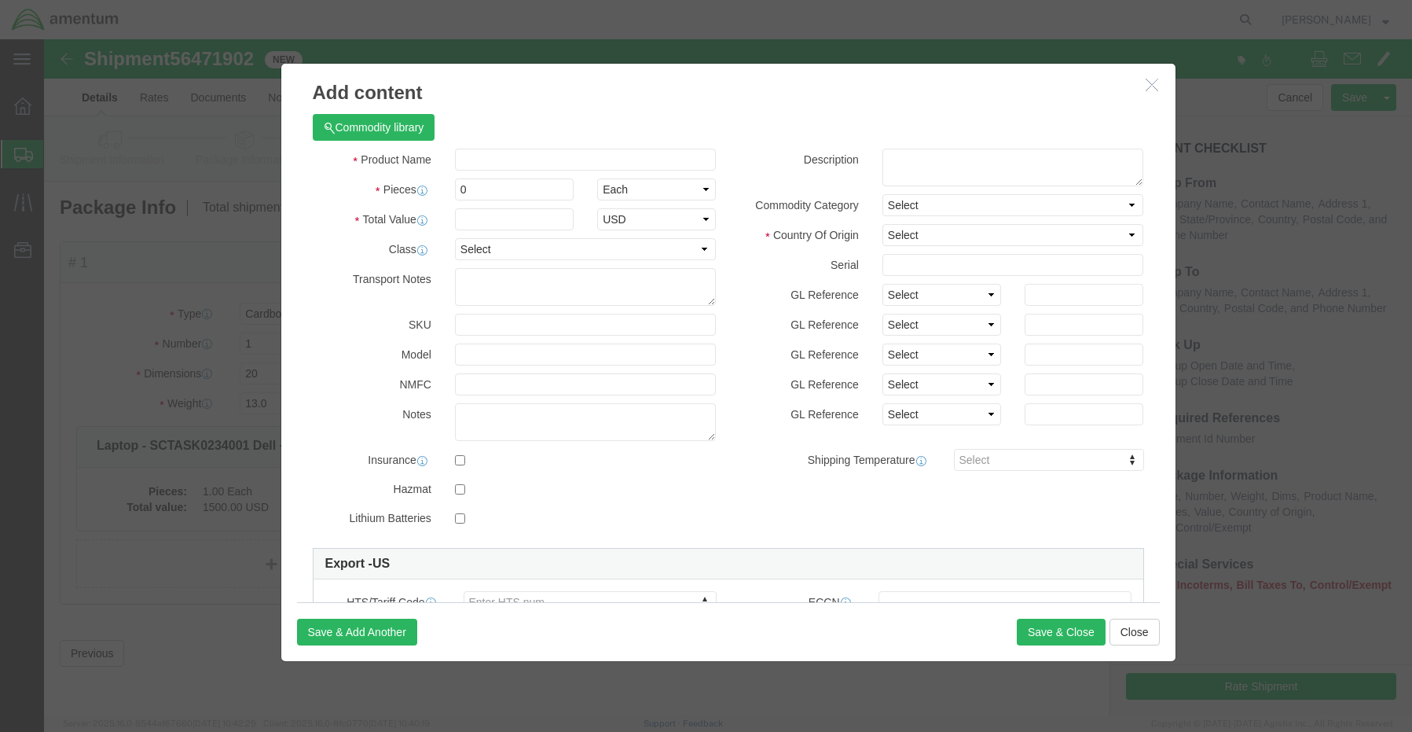
click div "Commodity library"
click input "text"
paste input "Docking Station - SCTASK0234003 Dell – 24M2364"
type input "Docking Station - SCTASK0234003 Dell – 24M2364"
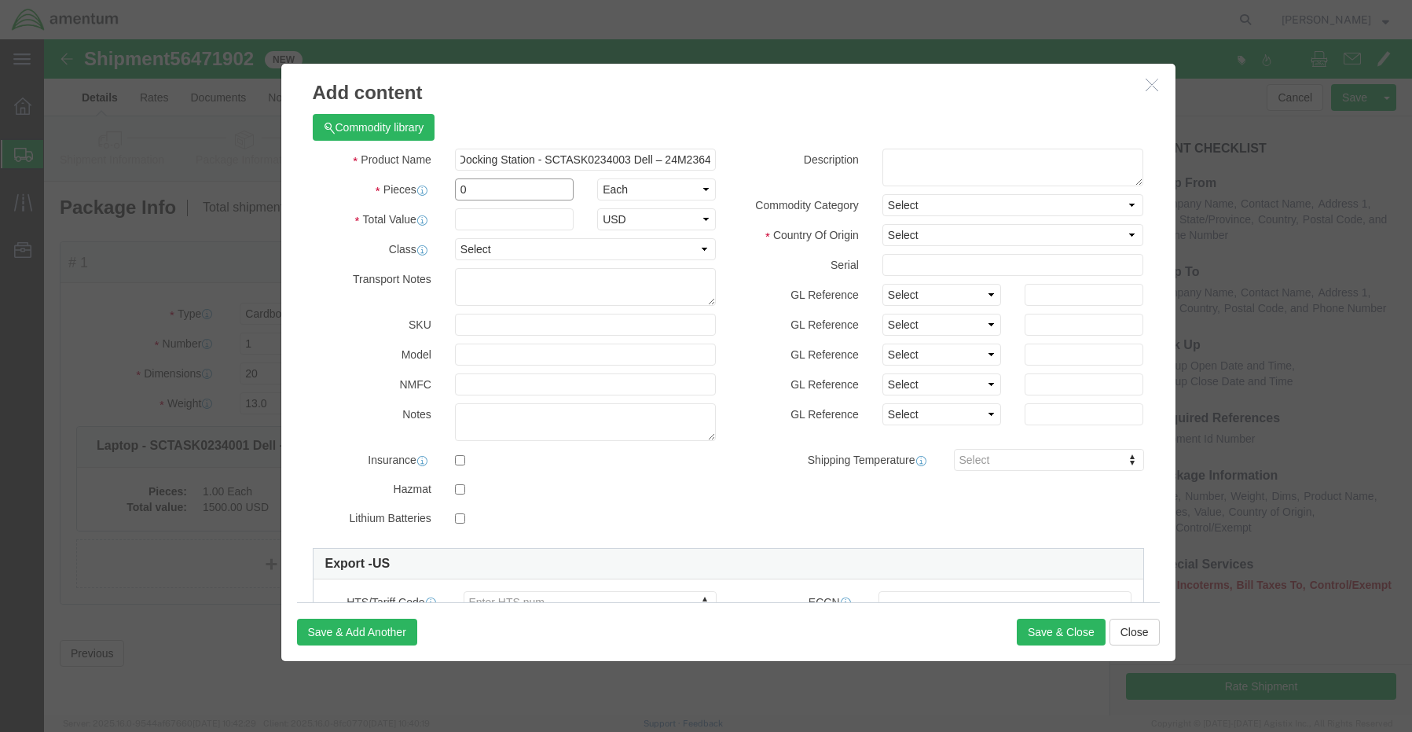
scroll to position [0, 0]
drag, startPoint x: 391, startPoint y: 150, endPoint x: 338, endPoint y: 139, distance: 54.6
click div "Pieces 0 Select Bag Barrels 100Board Feet Bottle Box Blister Pack Carats Can Ca…"
type input "1"
type input "200.00"
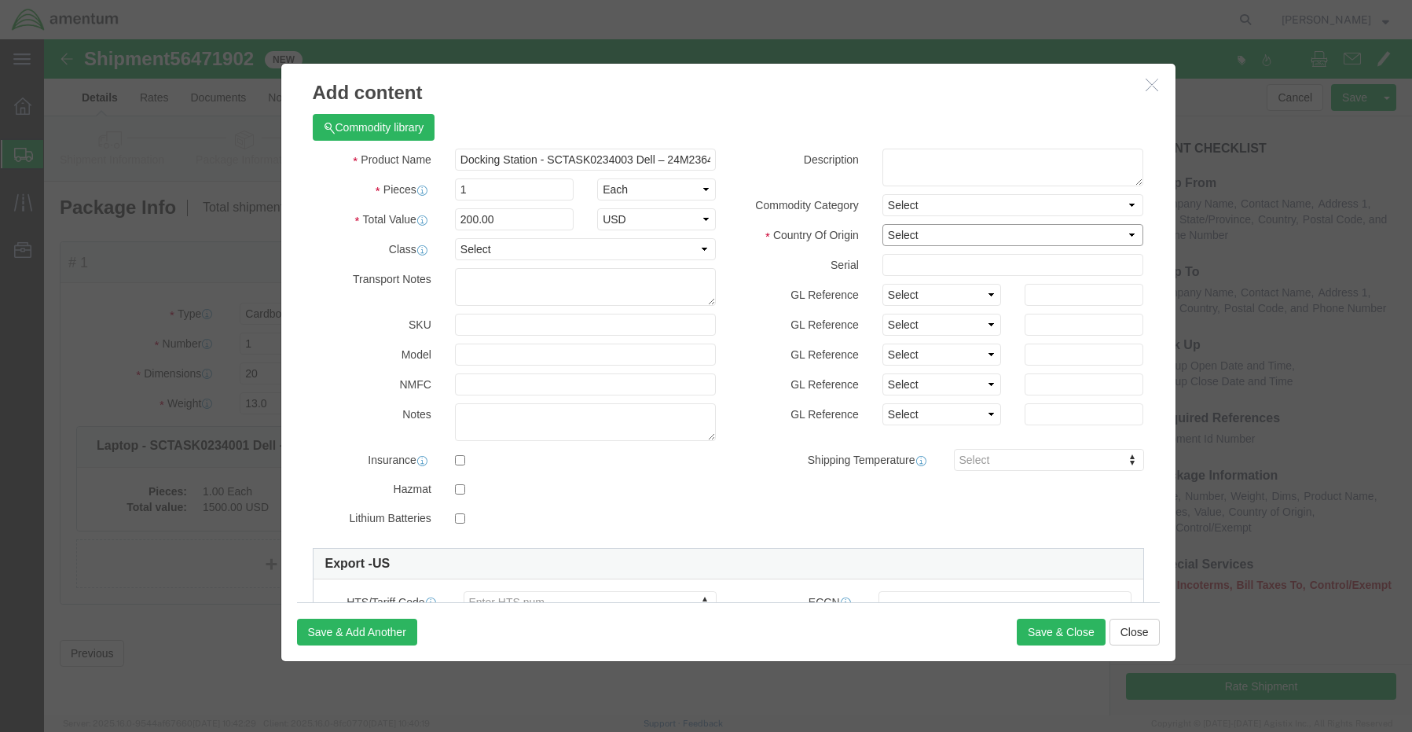
click select "Select [GEOGRAPHIC_DATA] [GEOGRAPHIC_DATA] [GEOGRAPHIC_DATA] [GEOGRAPHIC_DATA] …"
select select "TW"
click select "Select [GEOGRAPHIC_DATA] [GEOGRAPHIC_DATA] [GEOGRAPHIC_DATA] [GEOGRAPHIC_DATA] …"
click input "checkbox"
checkbox input "true"
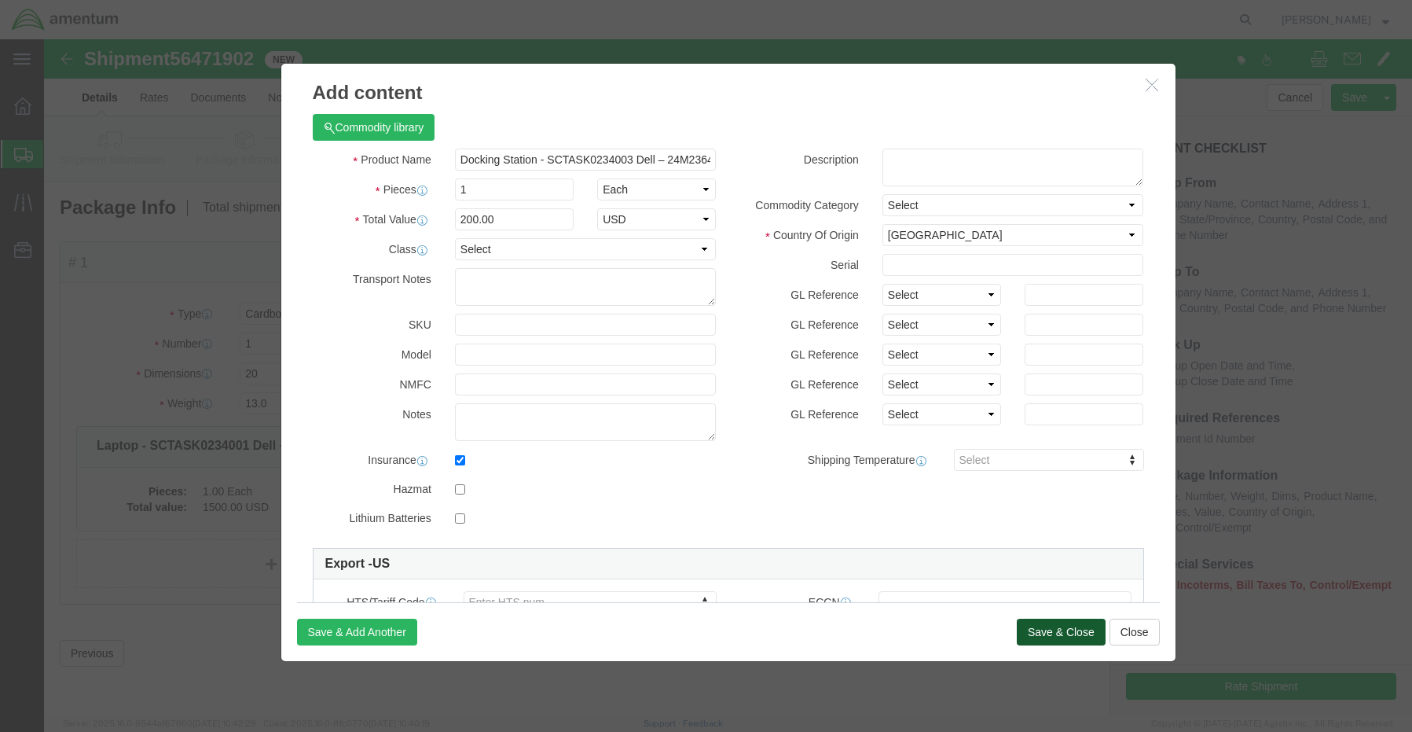
click button "Save & Close"
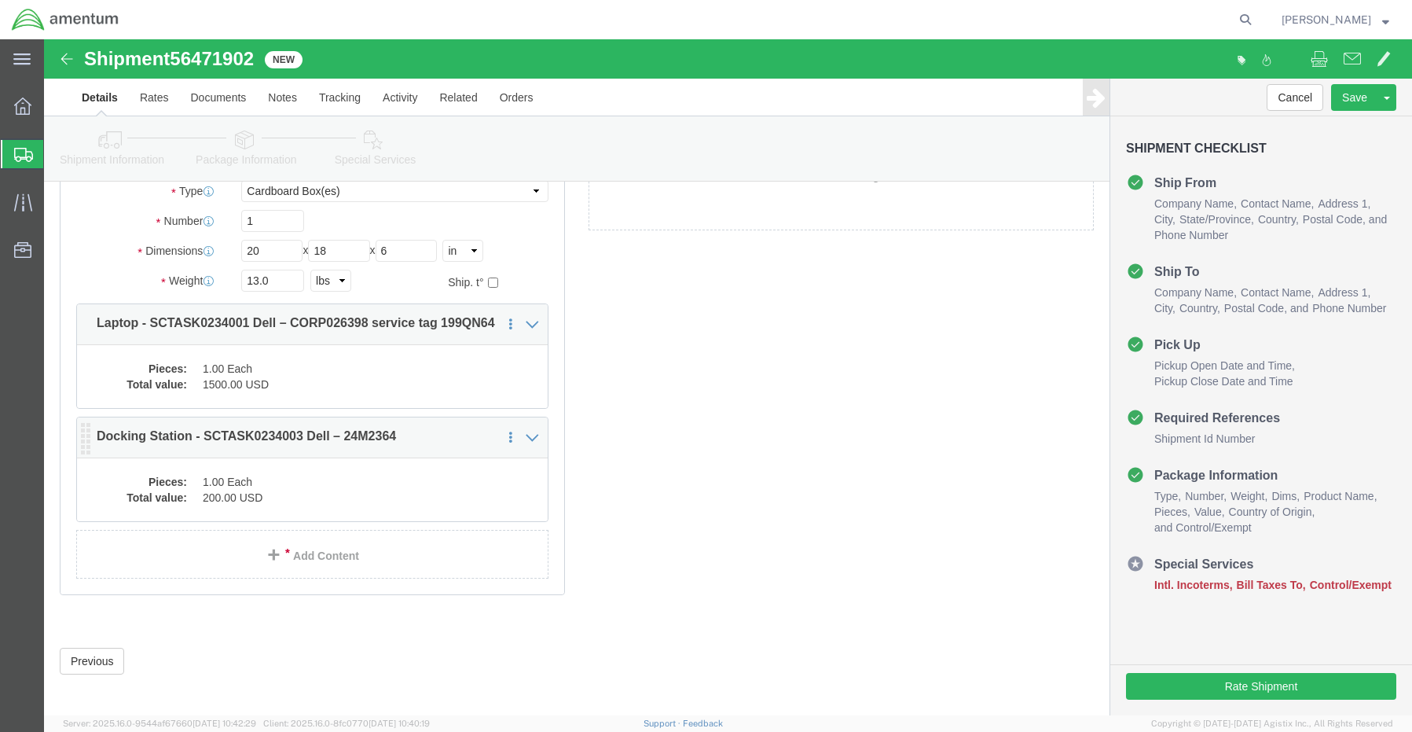
scroll to position [141, 0]
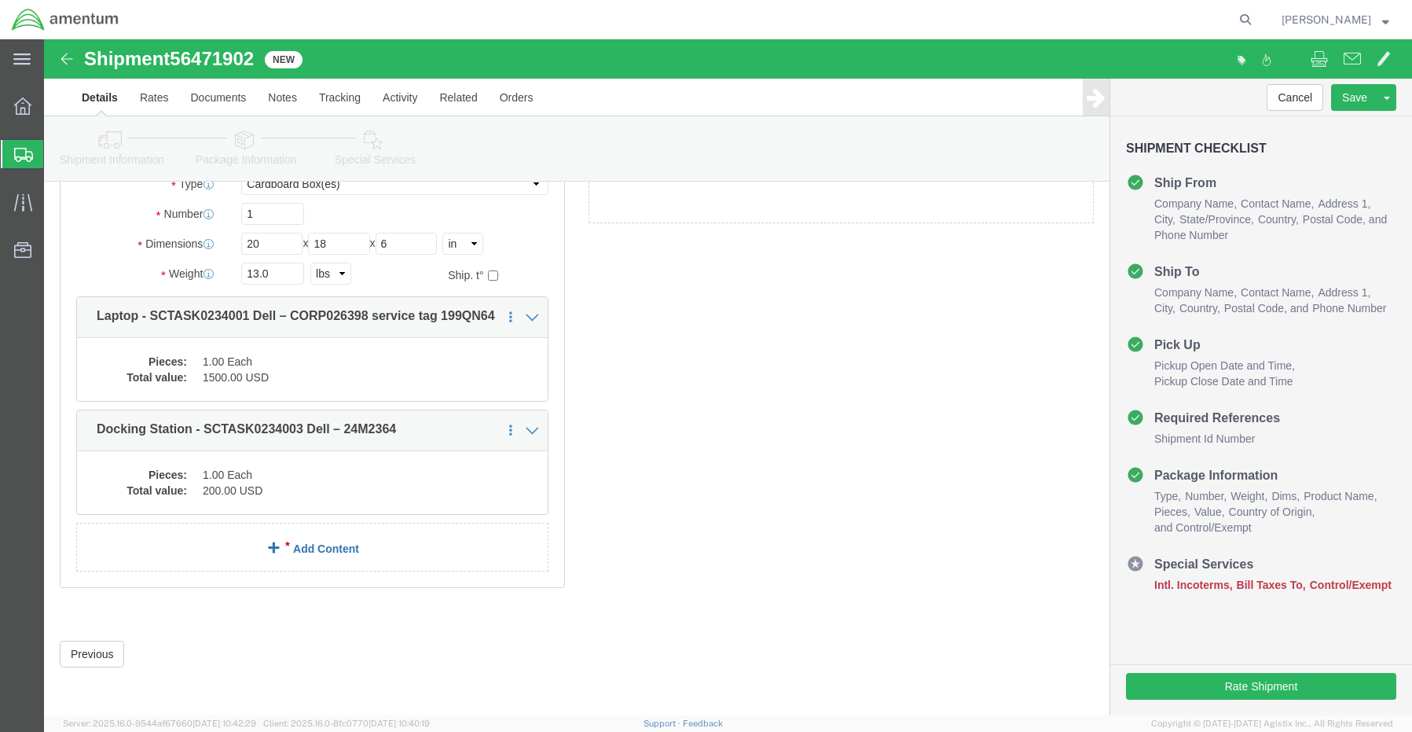
click link "Add Content"
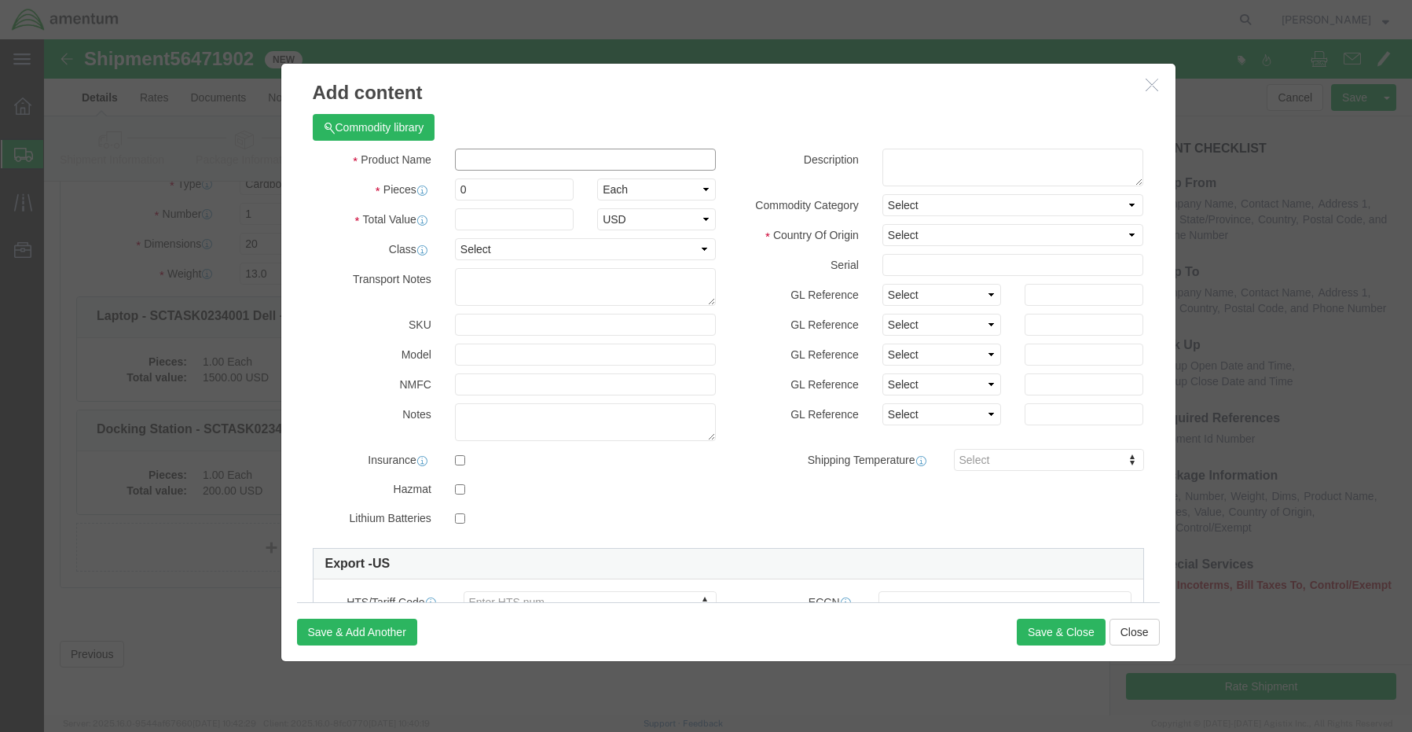
click input "text"
paste input "Keyboard and Mouse Combo - SCTASK0234002 Dell – wireless keyboard and mouse com…"
type input "Keyboard and Mouse Combo - SCTASK0234002 Dell – wireless keyboard and mouse com…"
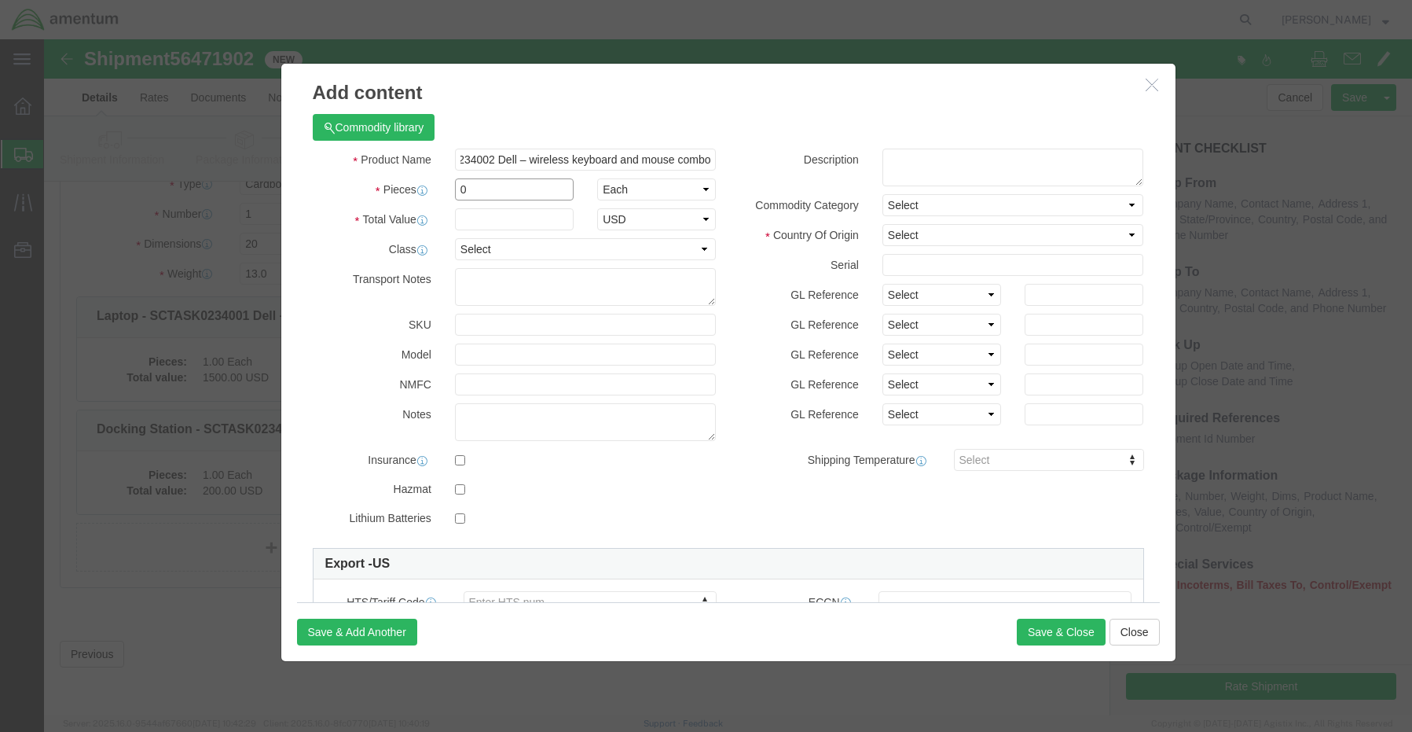
scroll to position [0, 0]
type input "1"
type input "50.00"
click select "Select [GEOGRAPHIC_DATA] [GEOGRAPHIC_DATA] [GEOGRAPHIC_DATA] [GEOGRAPHIC_DATA] …"
select select "TW"
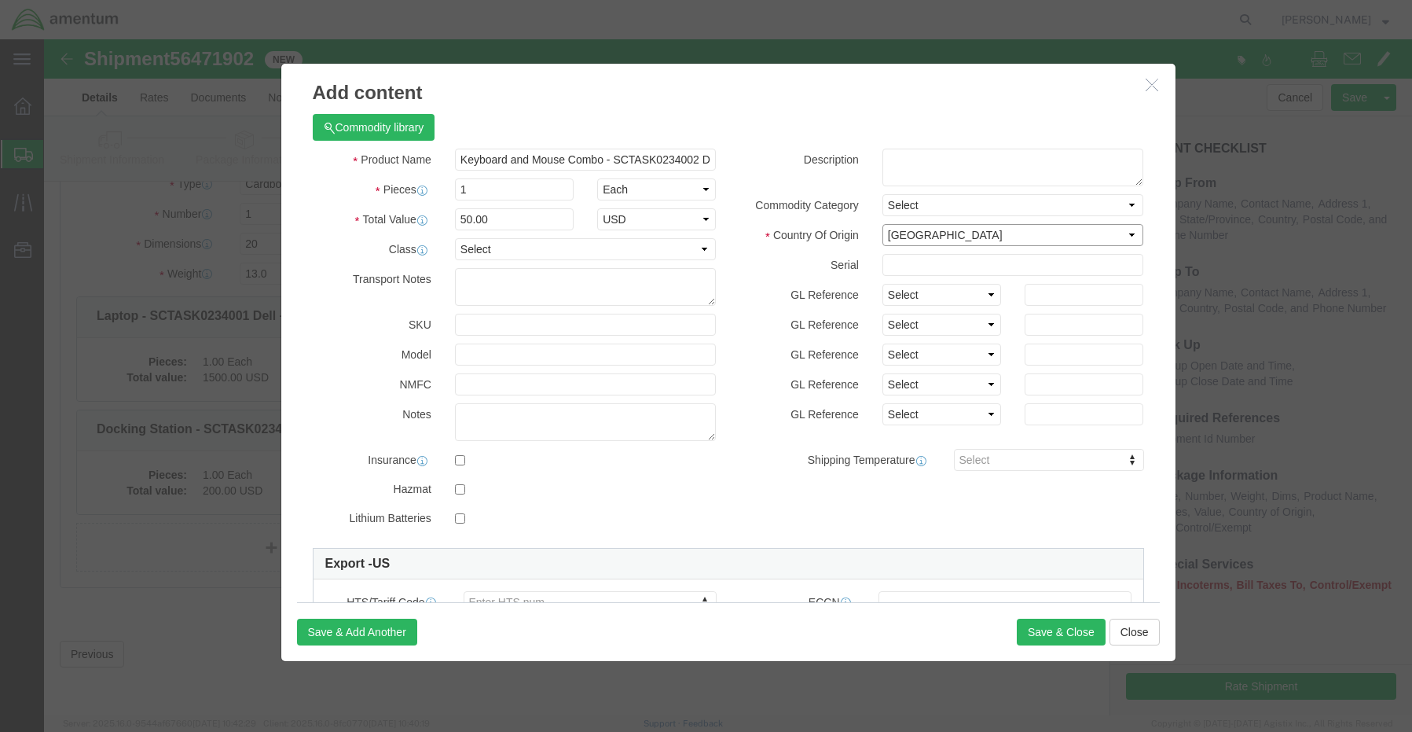
click select "Select [GEOGRAPHIC_DATA] [GEOGRAPHIC_DATA] [GEOGRAPHIC_DATA] [GEOGRAPHIC_DATA] …"
click label
click input "checkbox"
checkbox input "true"
click button "Save & Close"
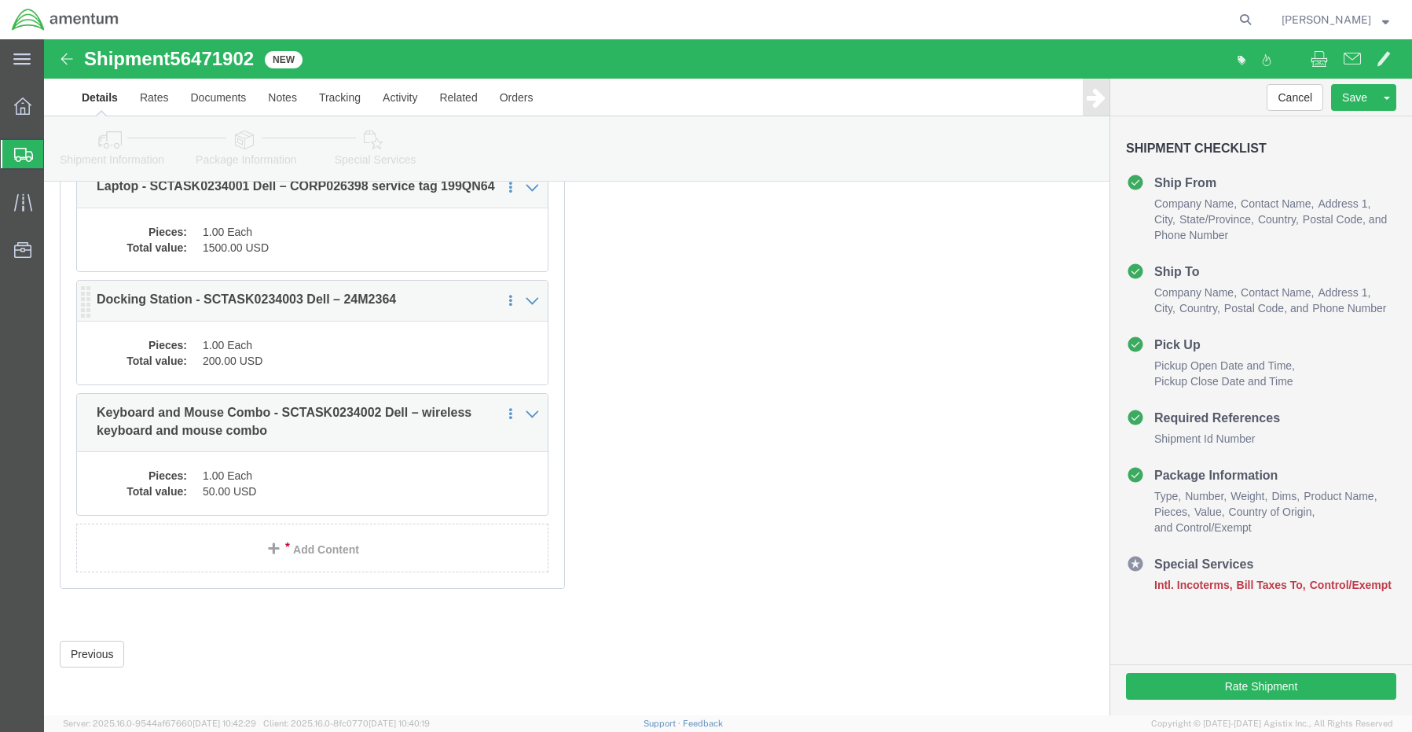
scroll to position [271, 0]
click link "Special Services"
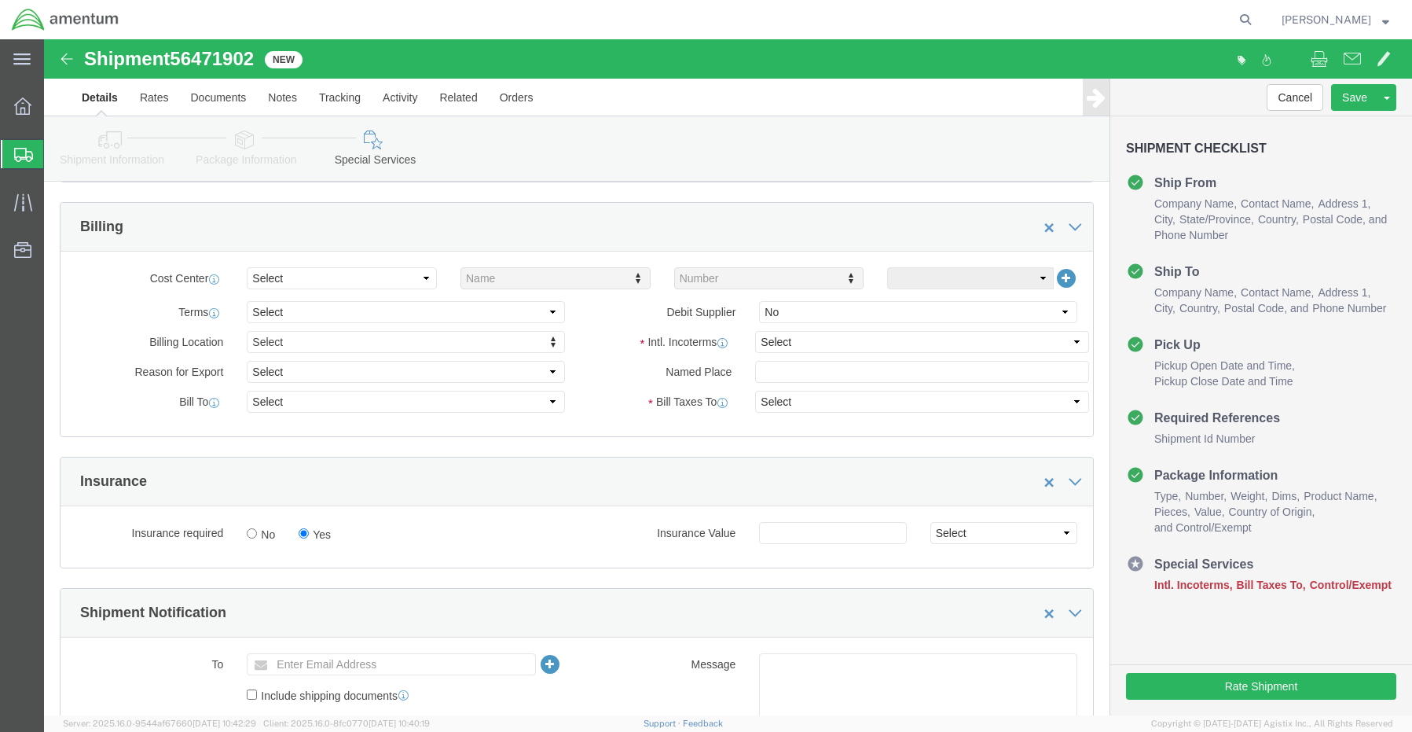
scroll to position [842, 0]
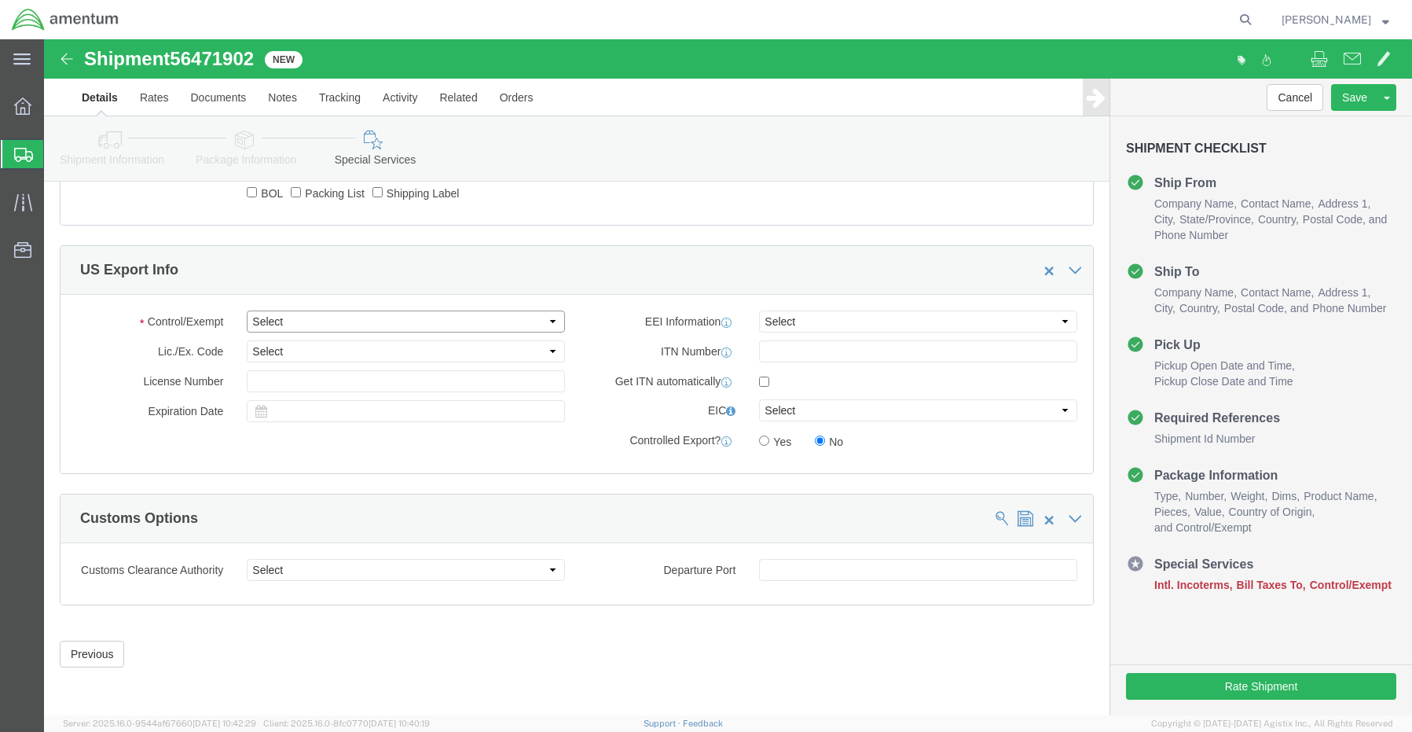
click select "Select ATF BIS DEA EPA FDA FTR ITAR OFAC Other (OPA)"
click div "Control/Exempt Select ATF BIS DEA EPA FDA FTR ITAR OFAC Other (OPA) Lic./Ex. Co…"
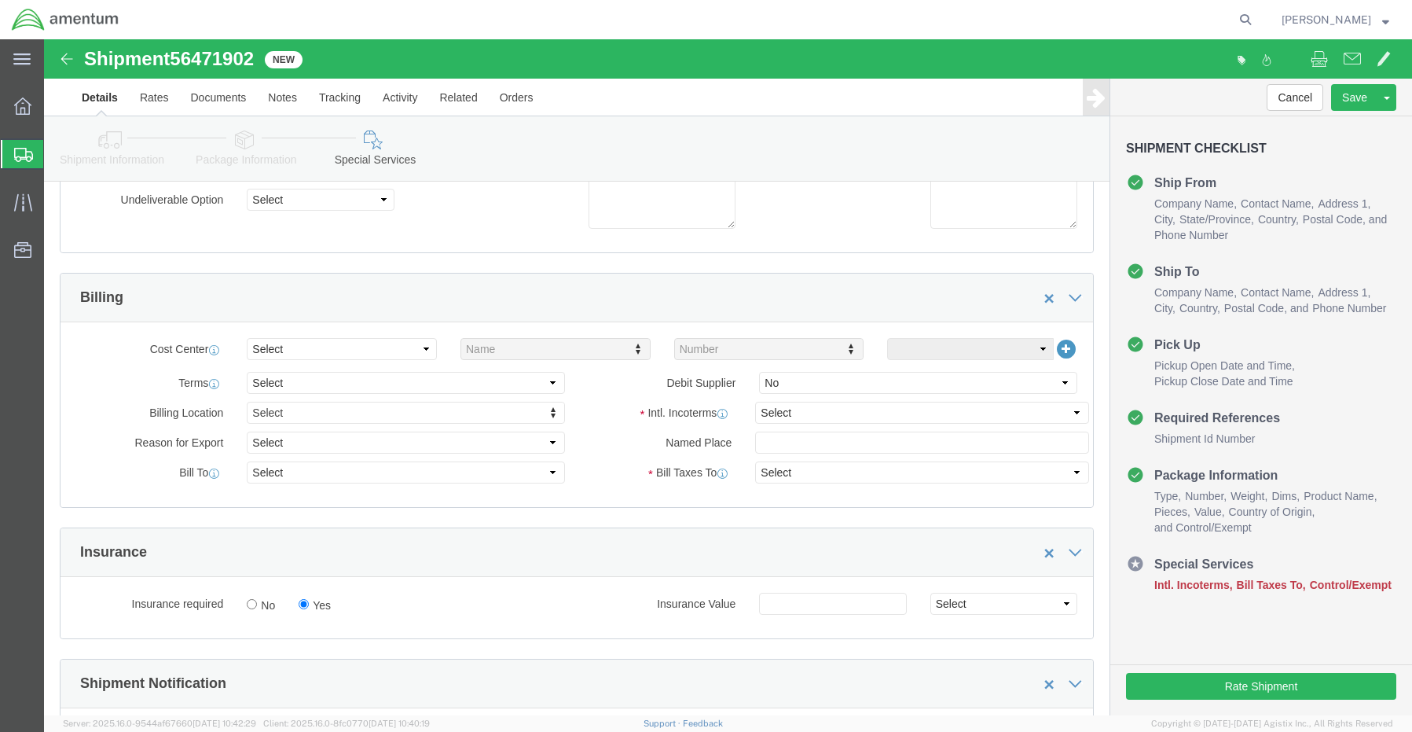
scroll to position [56, 0]
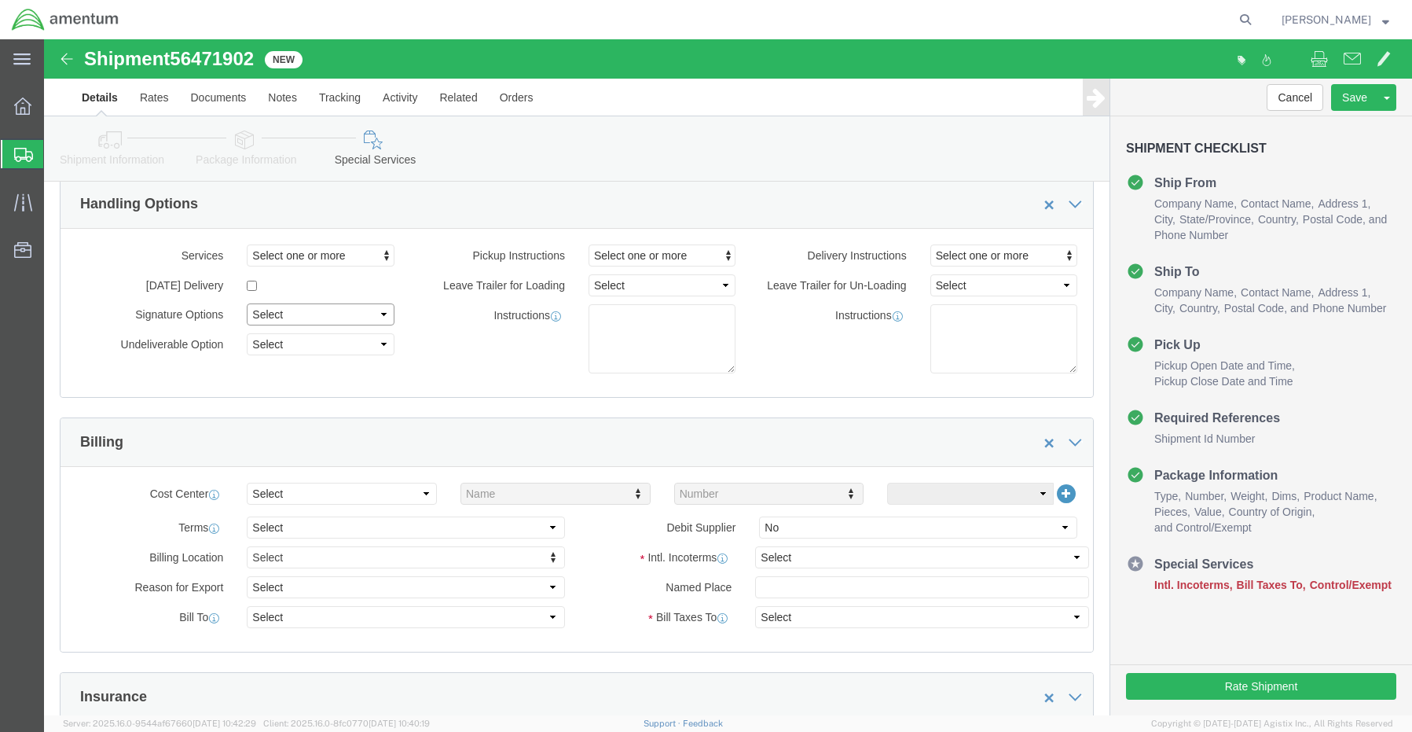
click select "Select Adult Signature Required Direct Signature Required No Signature Required…"
select select "AdultSignReqOnDeliveryFlag"
click select "Select Adult Signature Required Direct Signature Required No Signature Required…"
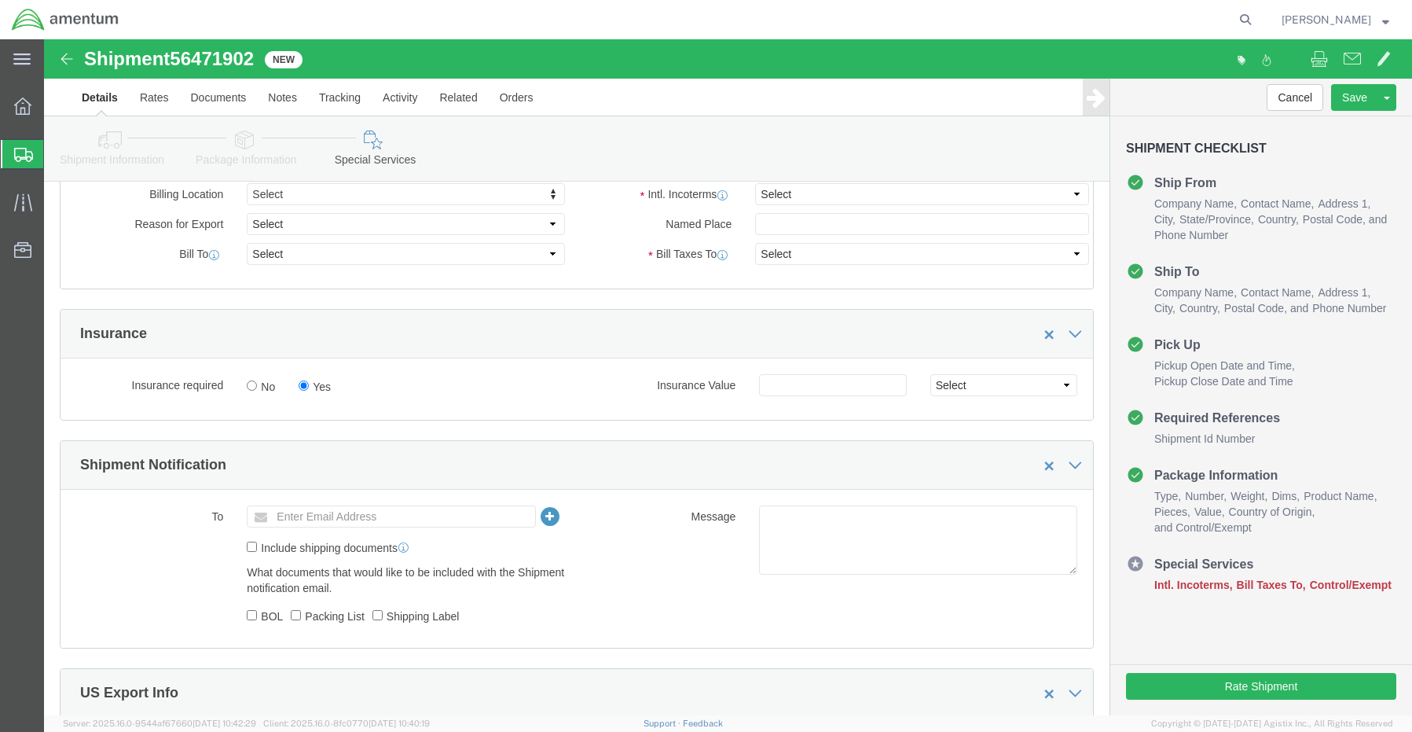
scroll to position [449, 0]
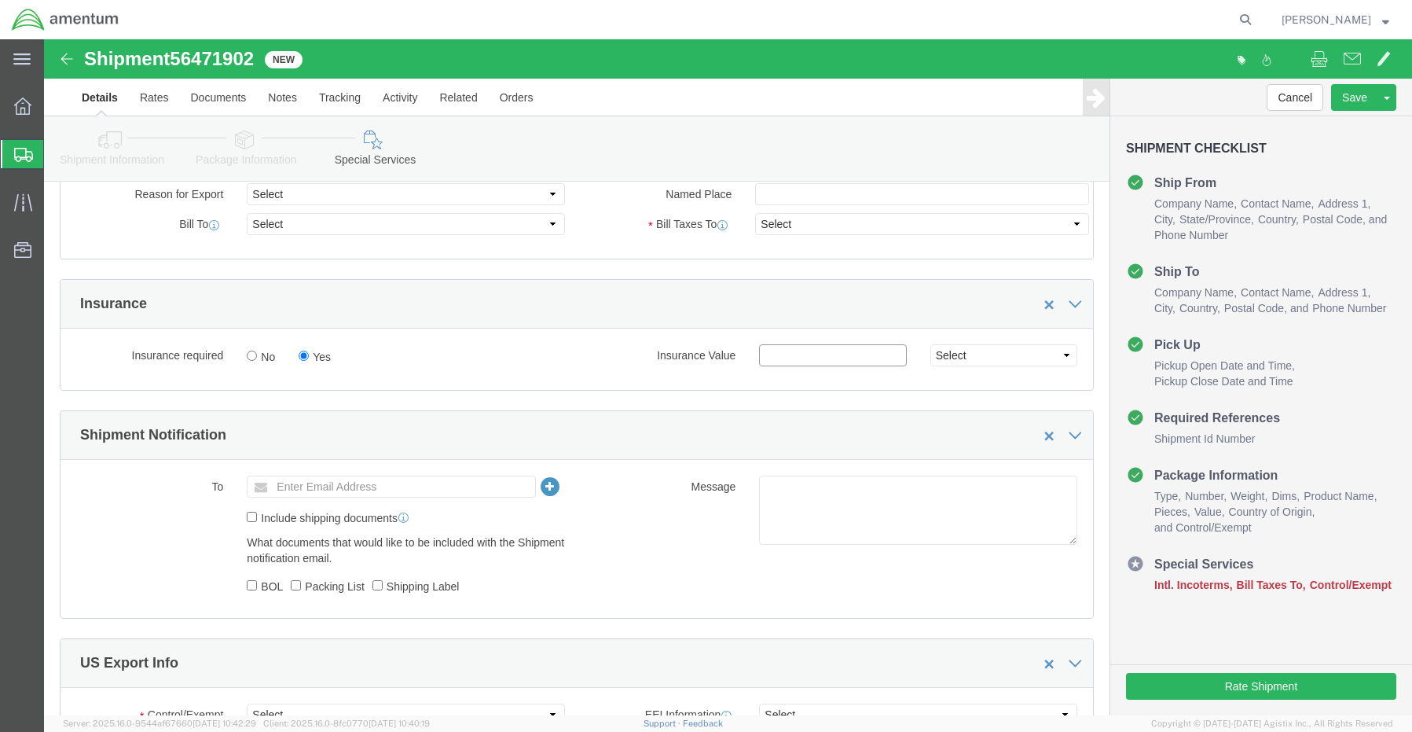
click input "text"
type input "1750.00"
click input "text"
paste input "[PERSON_NAME][EMAIL_ADDRESS][PERSON_NAME][DOMAIN_NAME]"
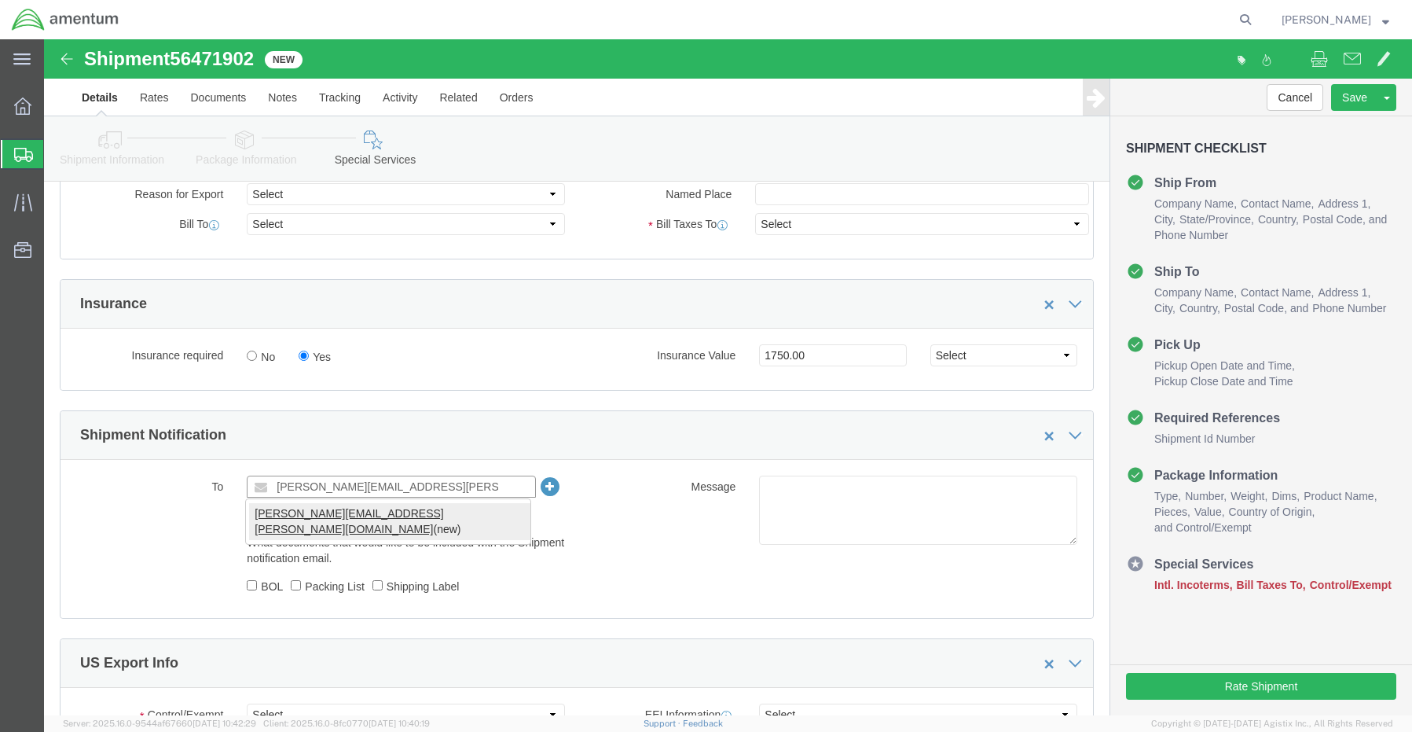
type input "[PERSON_NAME][EMAIL_ADDRESS][PERSON_NAME][DOMAIN_NAME]"
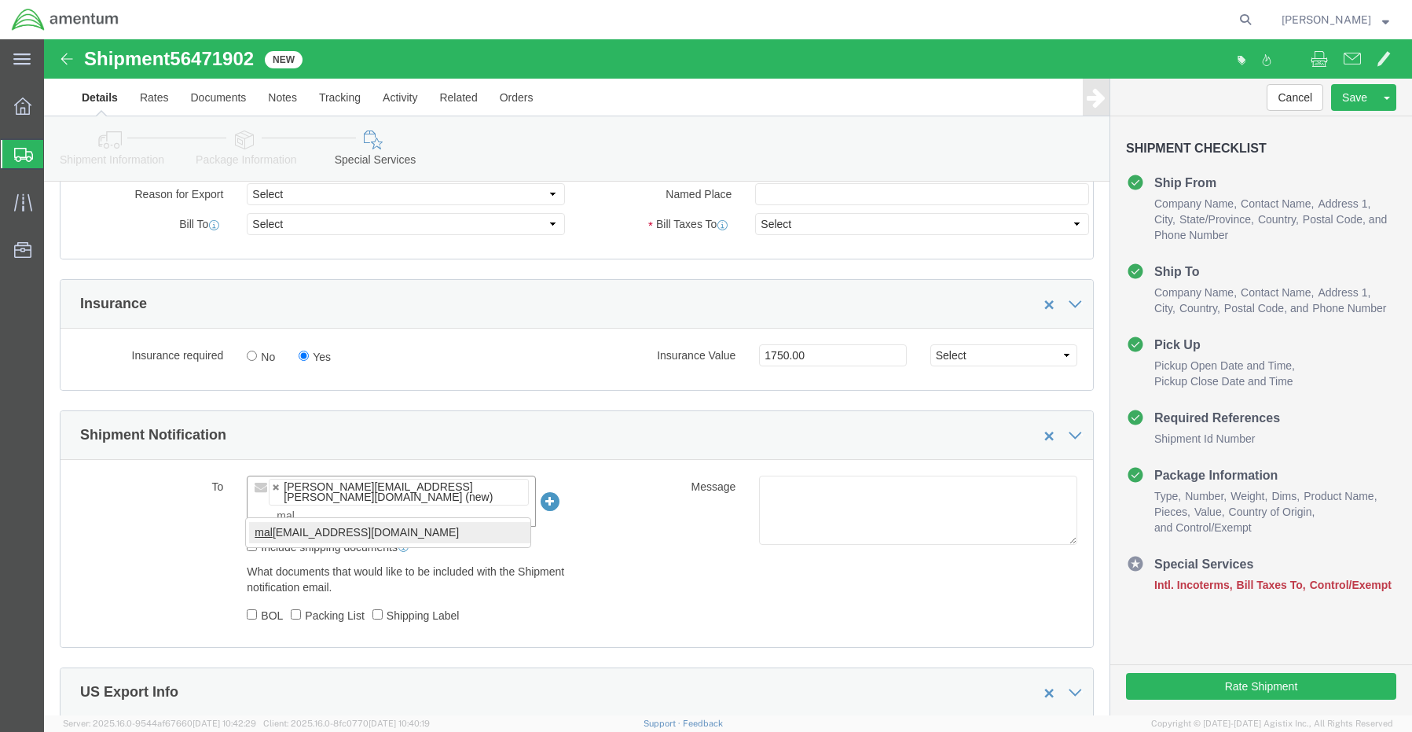
type input "mal"
type input "[PERSON_NAME][EMAIL_ADDRESS][PERSON_NAME][DOMAIN_NAME],[DOMAIN_NAME][EMAIL_ADDR…"
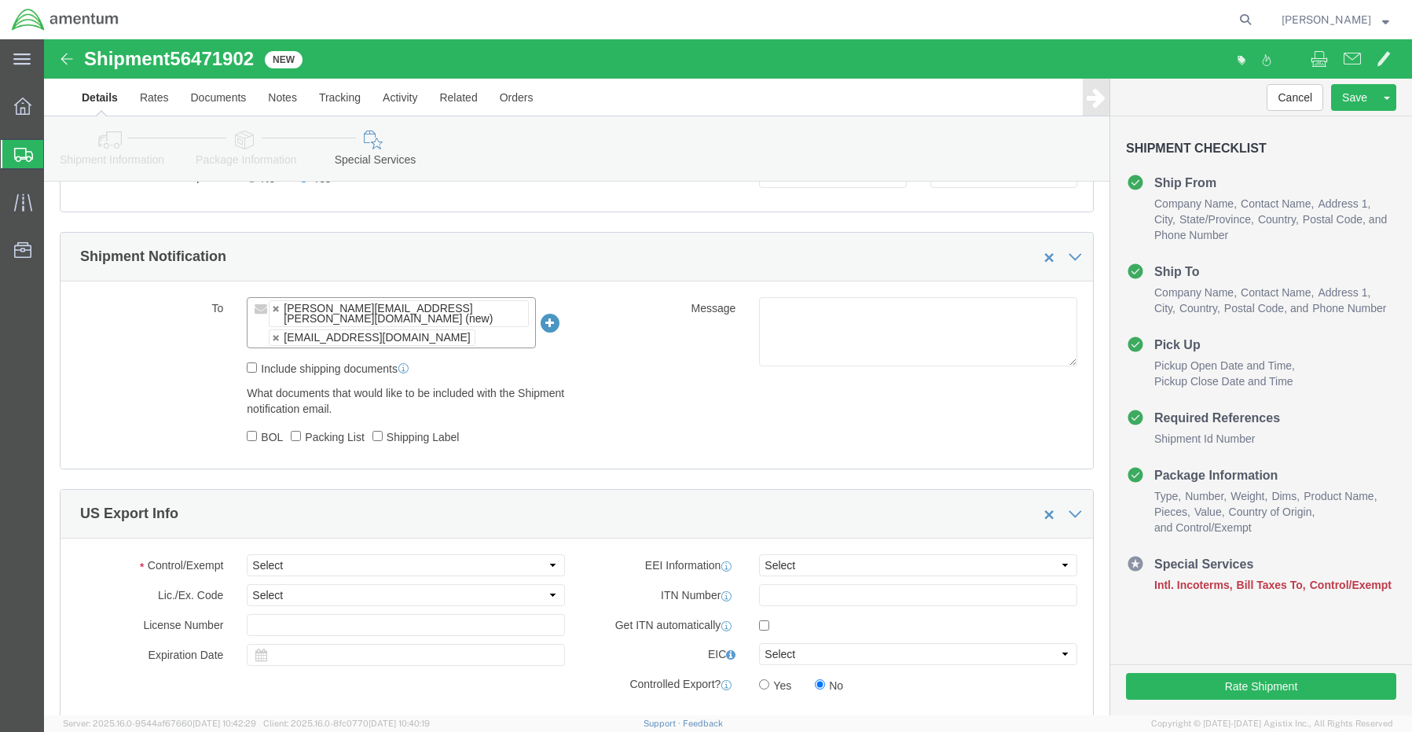
scroll to position [842, 0]
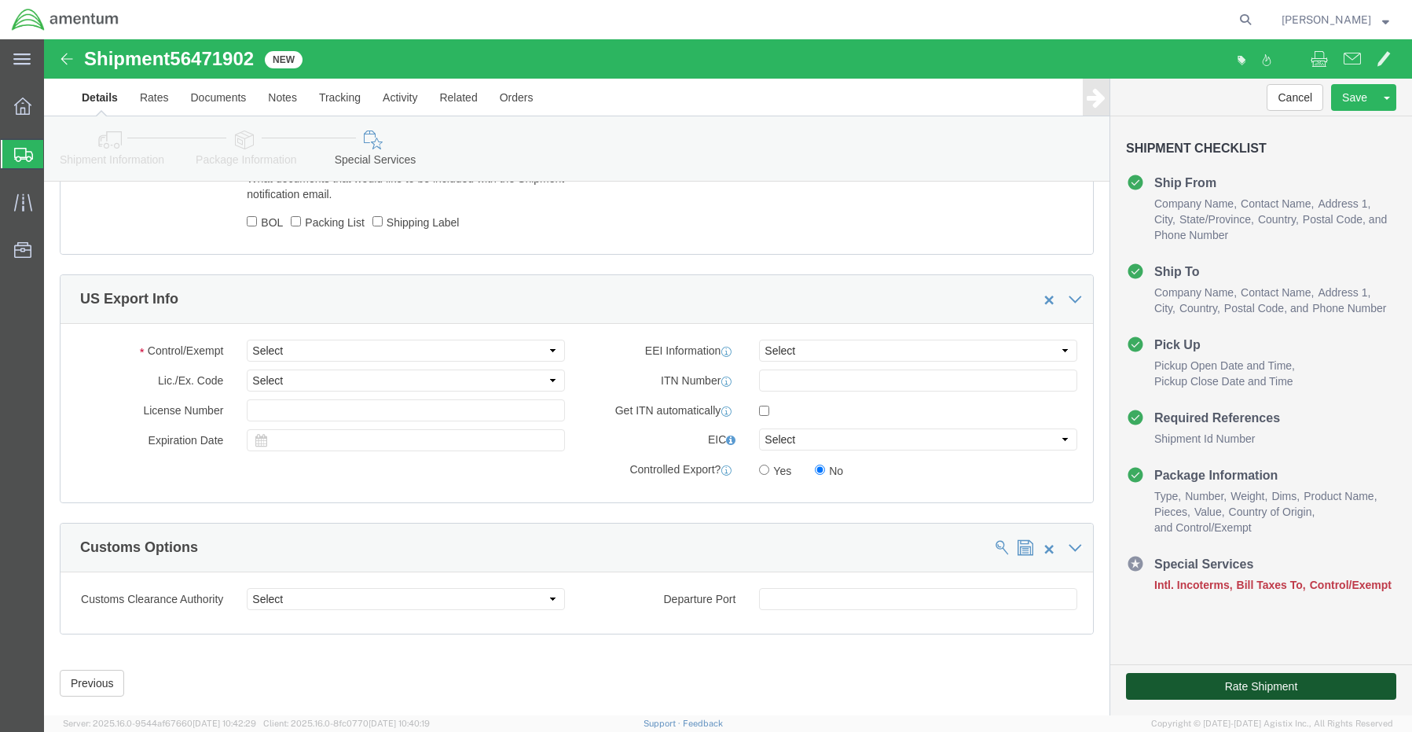
click button "Rate Shipment"
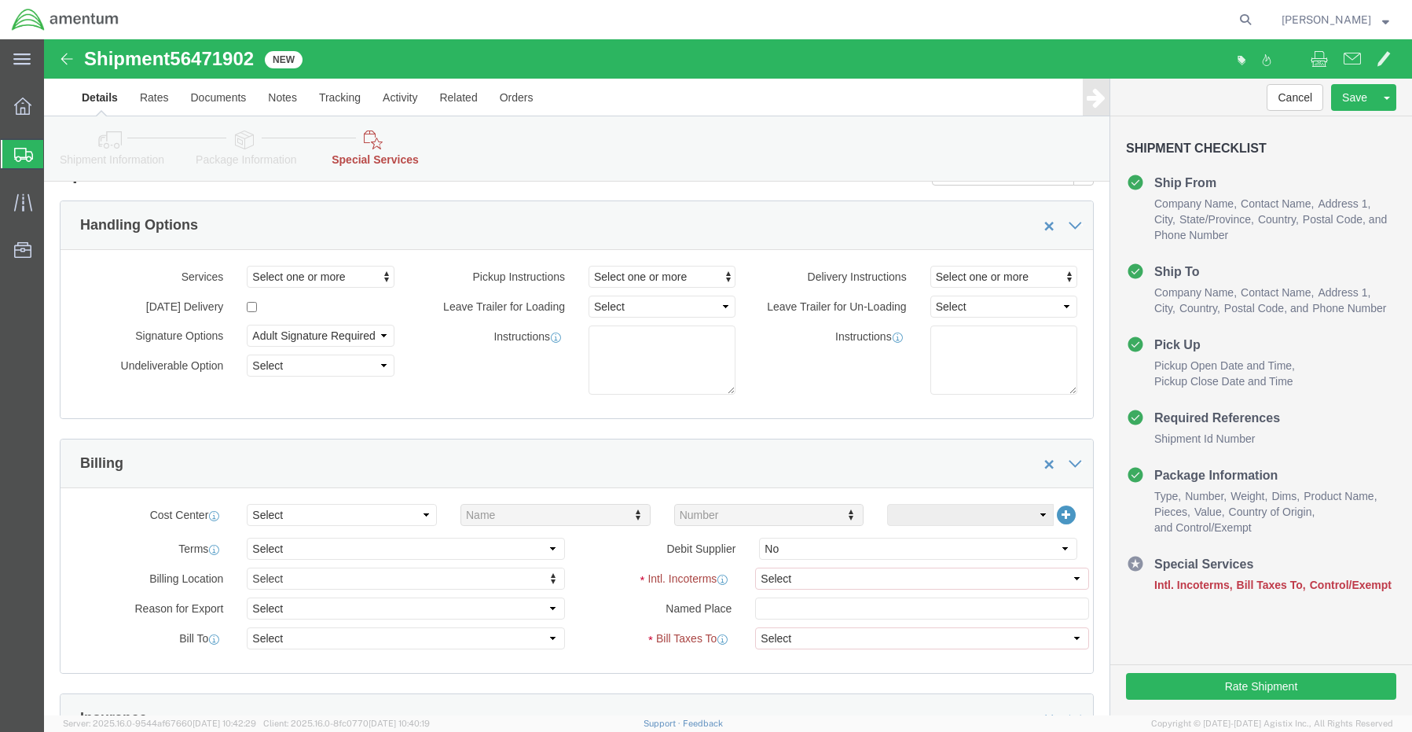
scroll to position [0, 0]
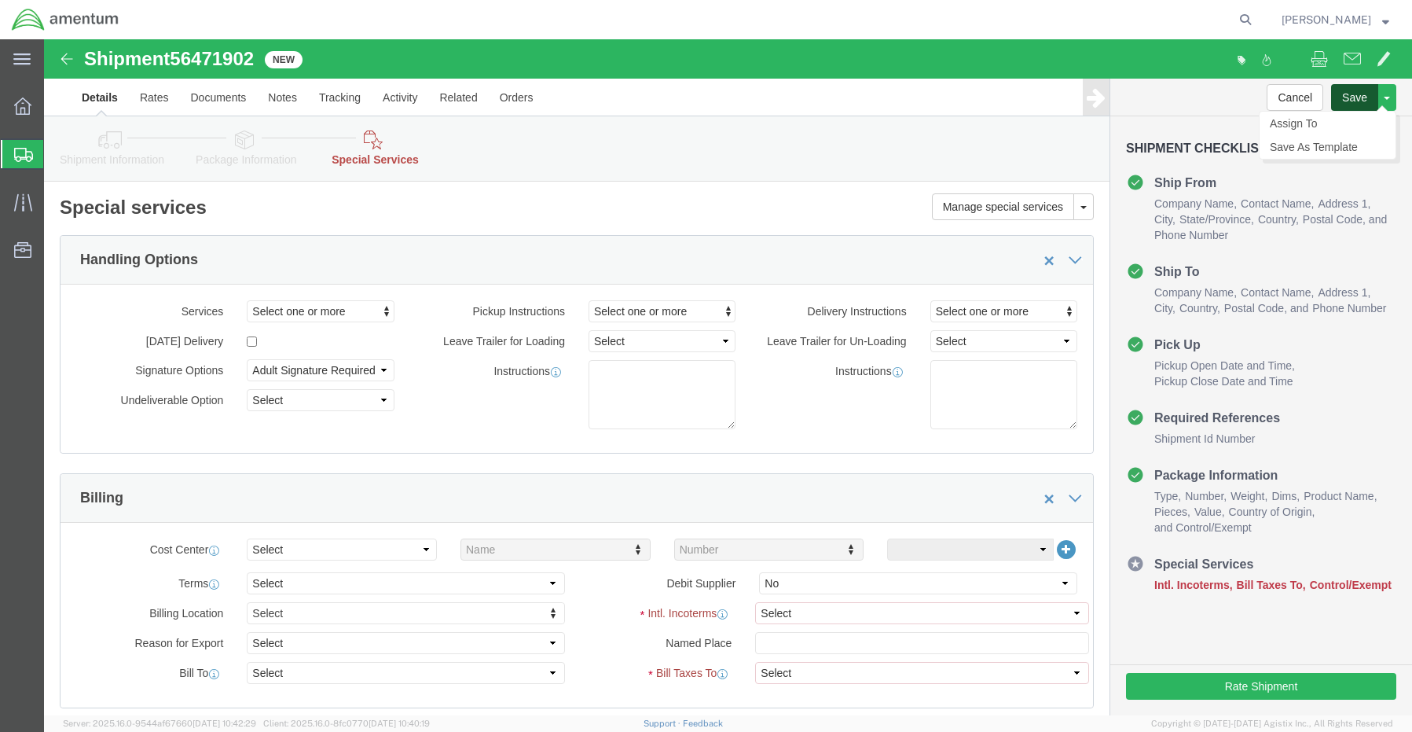
click button "Save"
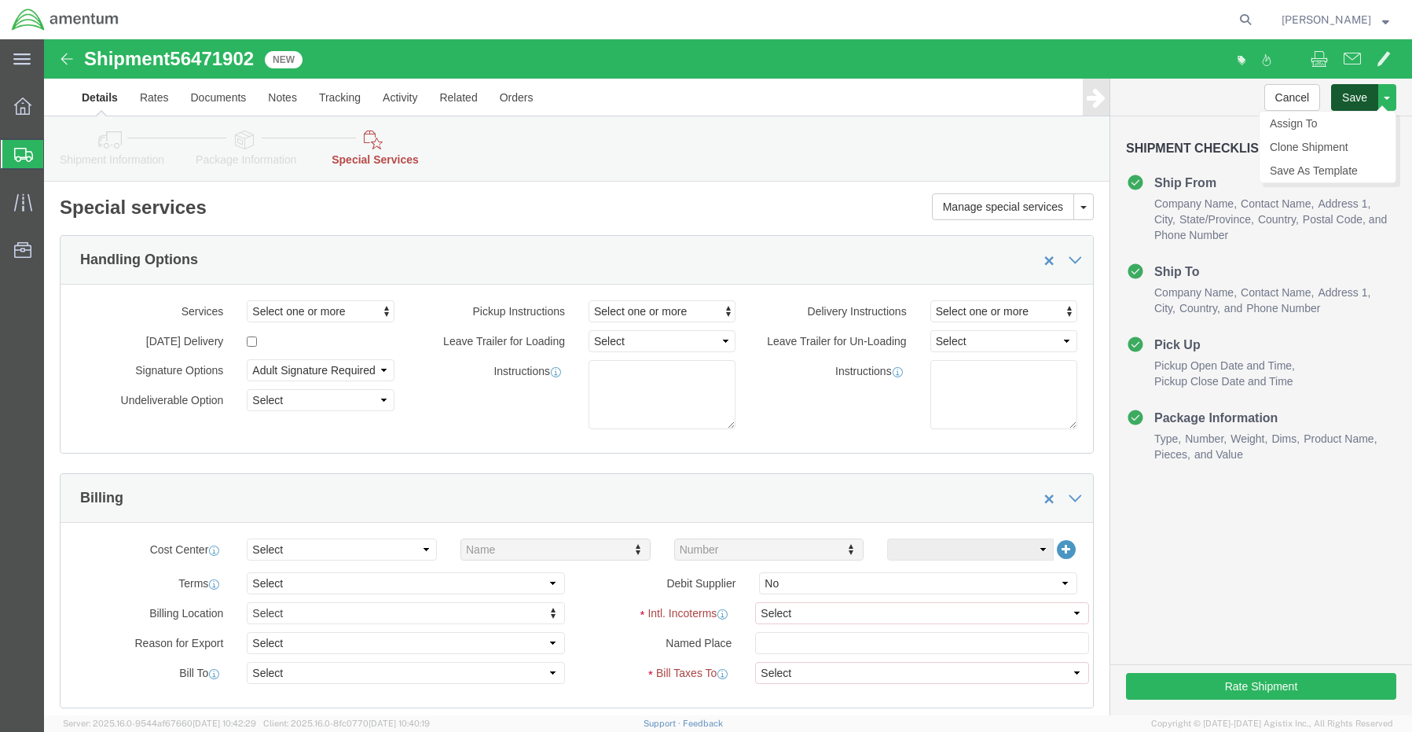
click button "Save"
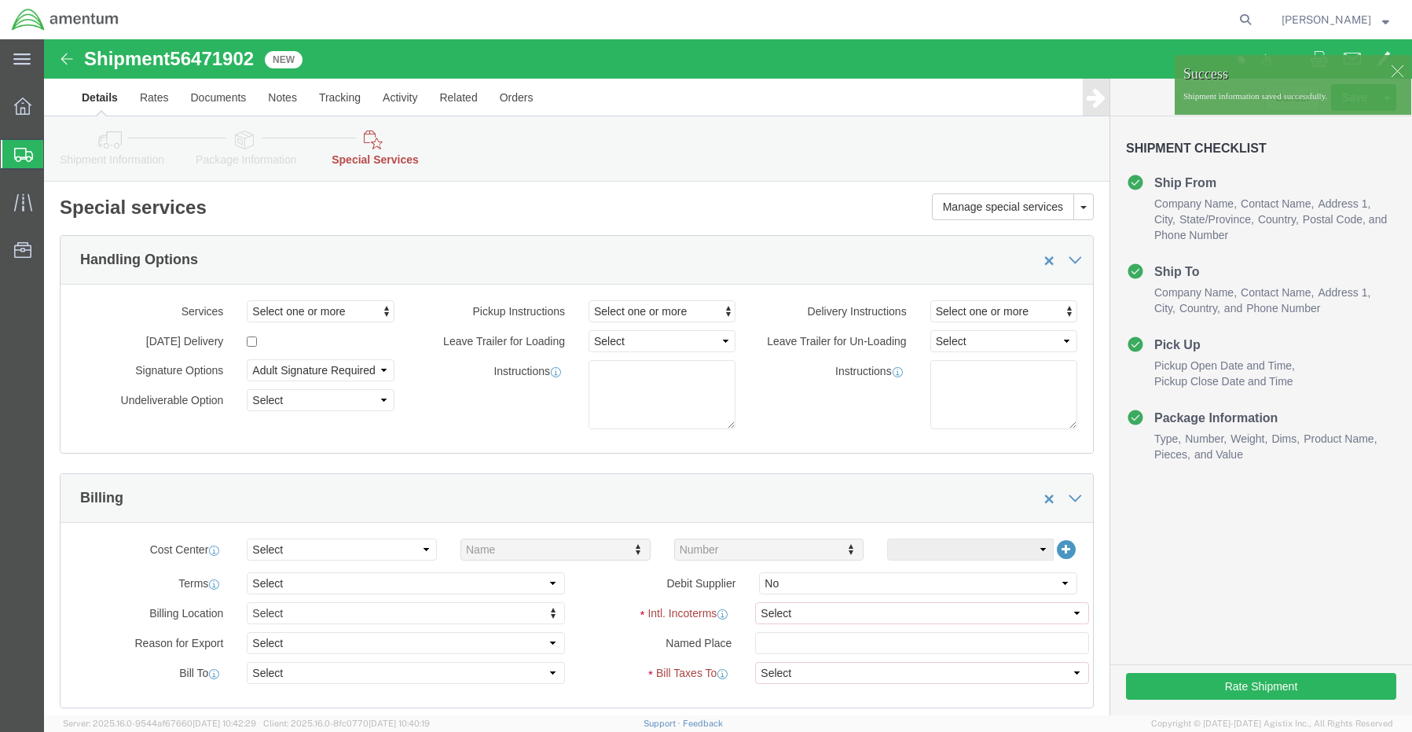
click at [27, 153] on icon at bounding box center [23, 155] width 19 height 14
